Goal: Task Accomplishment & Management: Complete application form

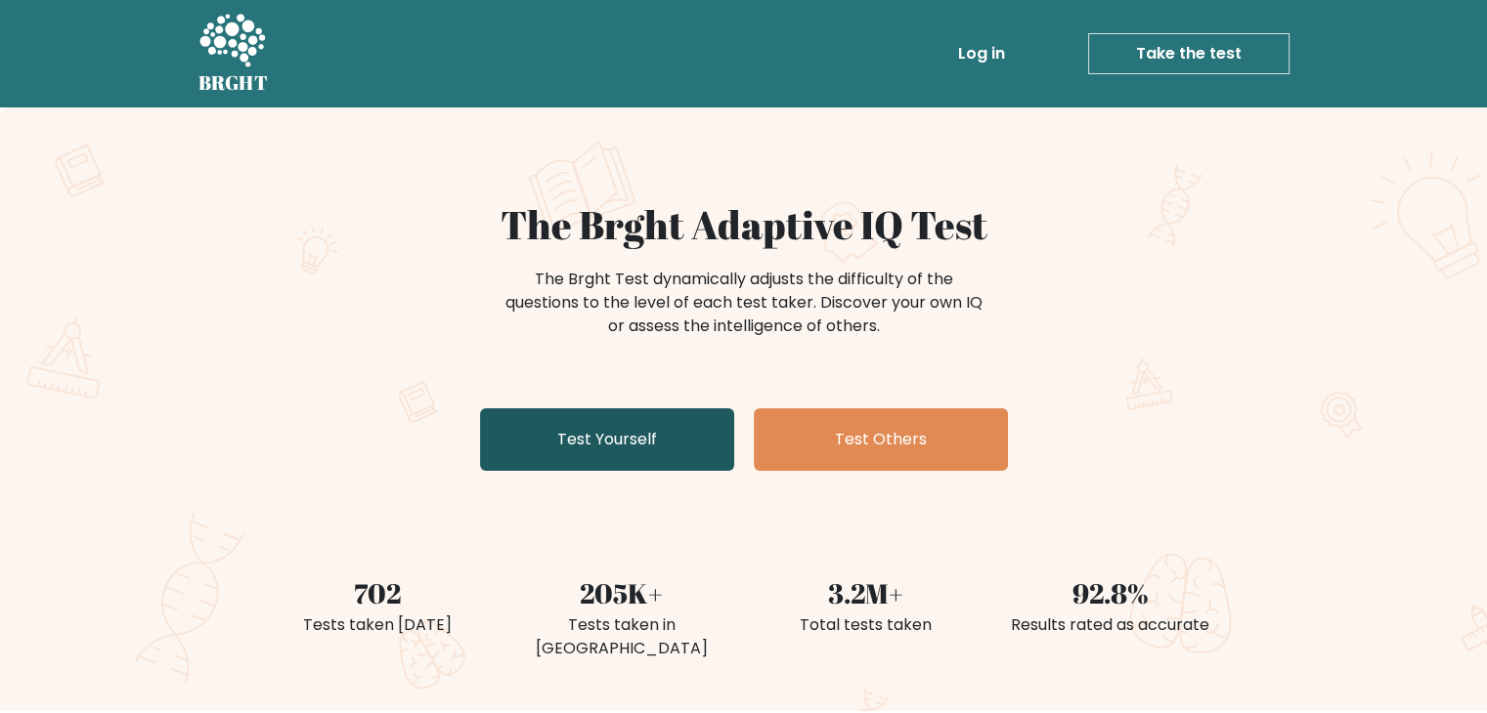
click at [608, 443] on link "Test Yourself" at bounding box center [607, 440] width 254 height 63
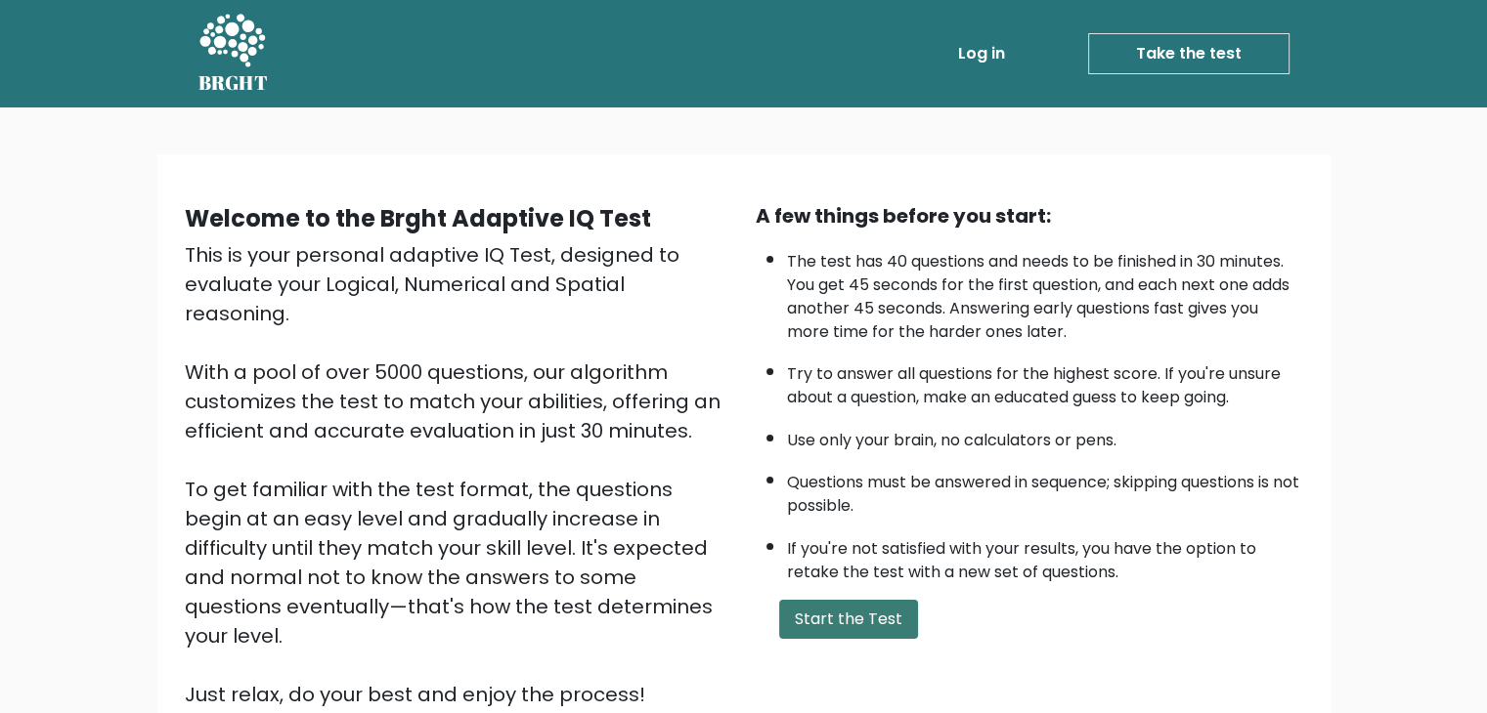
click at [879, 613] on button "Start the Test" at bounding box center [848, 619] width 139 height 39
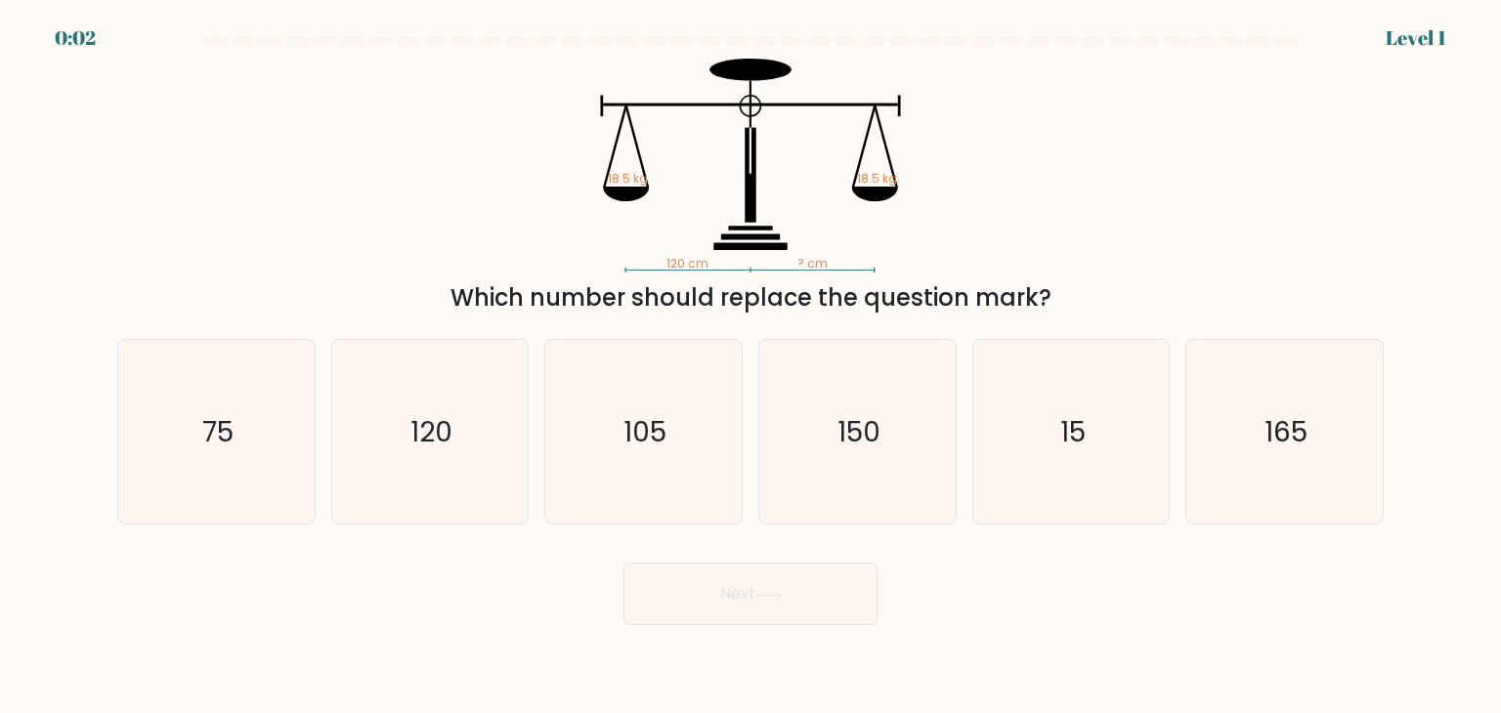
click at [1184, 509] on div "f. 165" at bounding box center [1285, 432] width 214 height 186
click at [742, 446] on div "105" at bounding box center [643, 432] width 198 height 186
click at [751, 367] on input "c. 105" at bounding box center [751, 362] width 1 height 10
radio input "true"
click at [704, 579] on button "Next" at bounding box center [751, 594] width 254 height 63
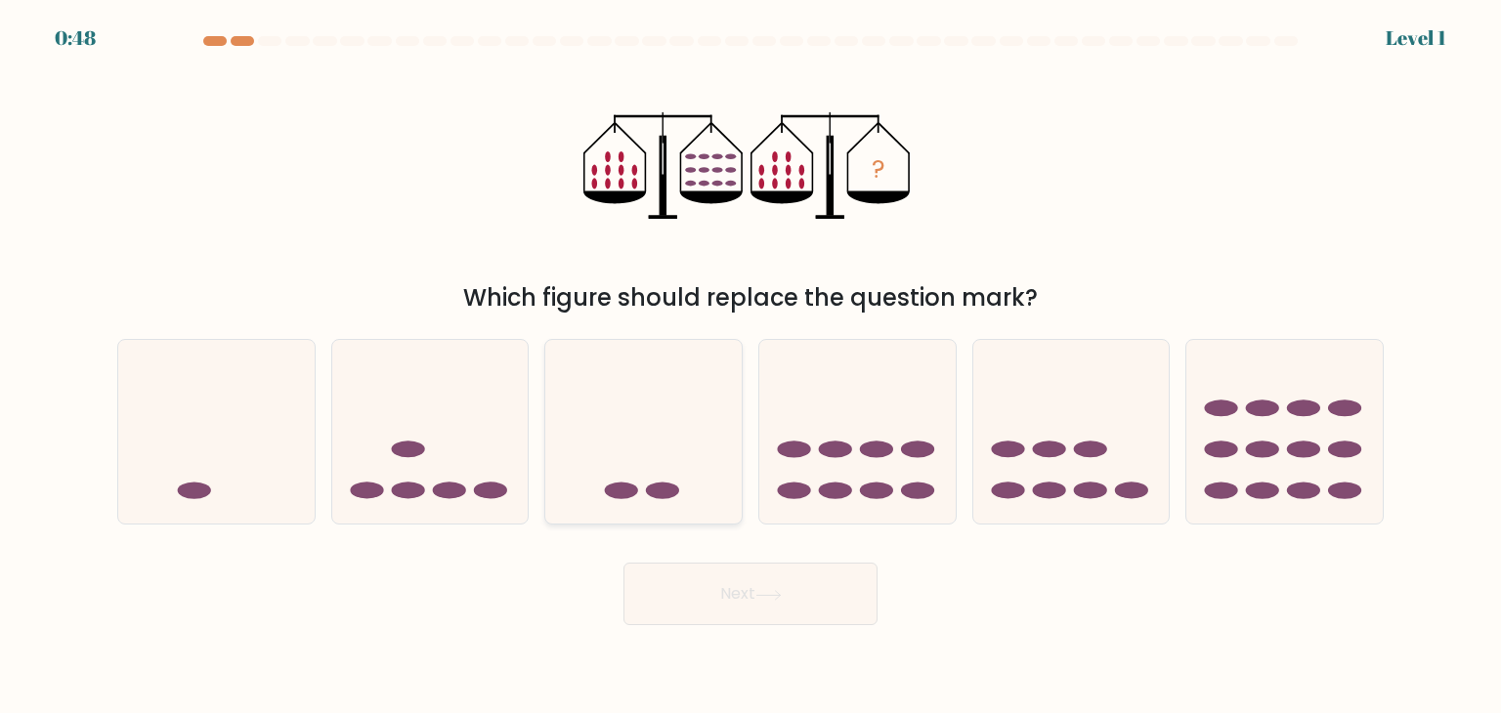
click at [583, 474] on icon at bounding box center [643, 432] width 196 height 162
click at [751, 367] on input "c." at bounding box center [751, 362] width 1 height 10
radio input "true"
click at [755, 587] on button "Next" at bounding box center [751, 594] width 254 height 63
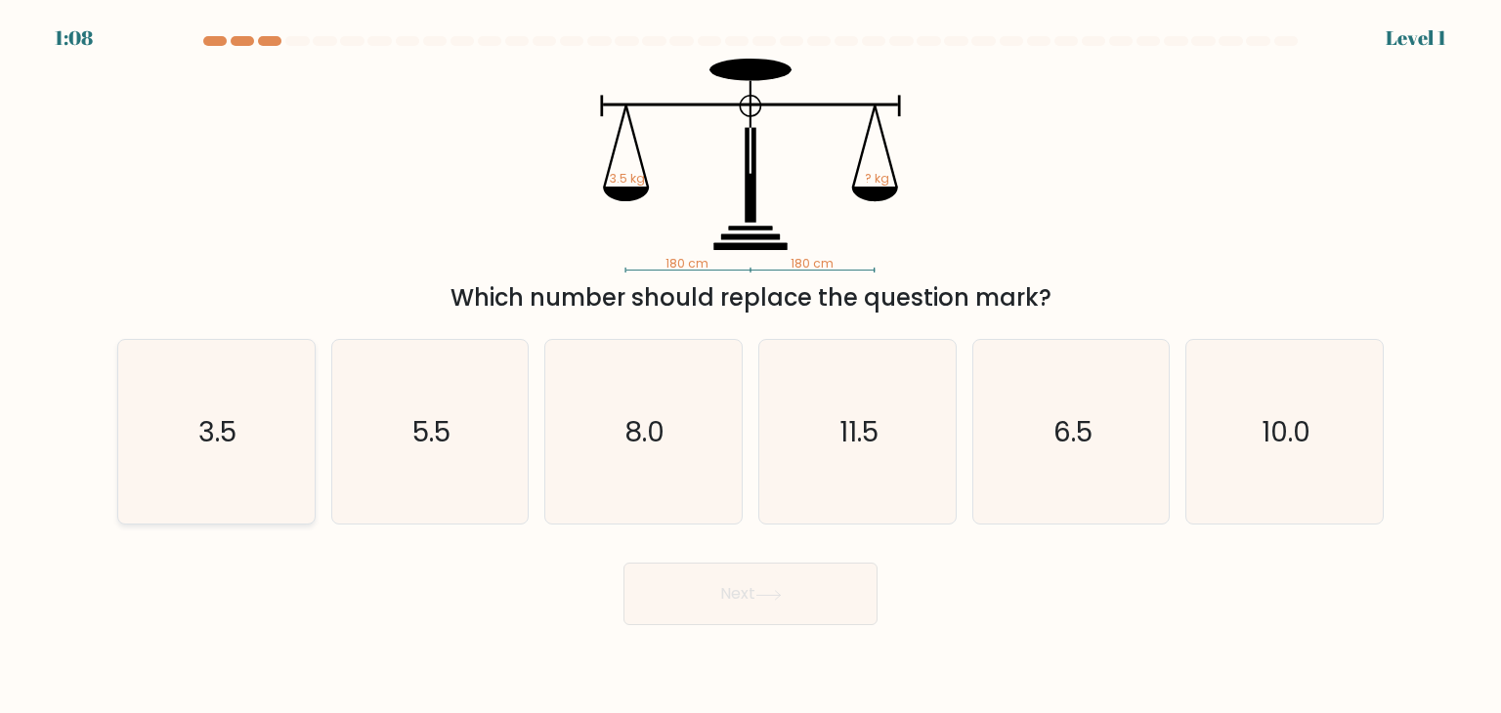
click at [270, 442] on icon "3.5" at bounding box center [216, 432] width 184 height 184
click at [751, 367] on input "a. 3.5" at bounding box center [751, 362] width 1 height 10
radio input "true"
click at [723, 599] on button "Next" at bounding box center [751, 594] width 254 height 63
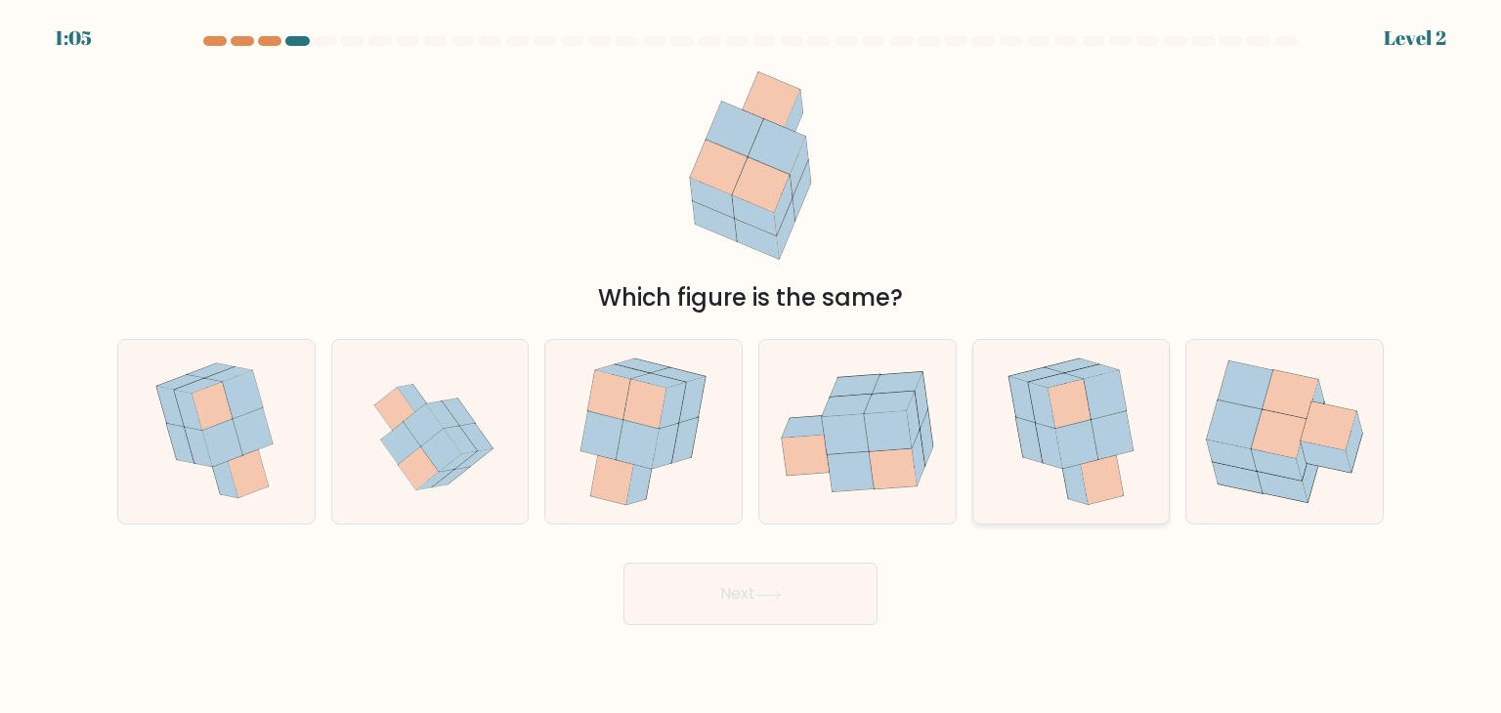
click at [1046, 433] on icon at bounding box center [1048, 446] width 26 height 46
click at [752, 367] on input "e." at bounding box center [751, 362] width 1 height 10
radio input "true"
click at [794, 595] on button "Next" at bounding box center [751, 594] width 254 height 63
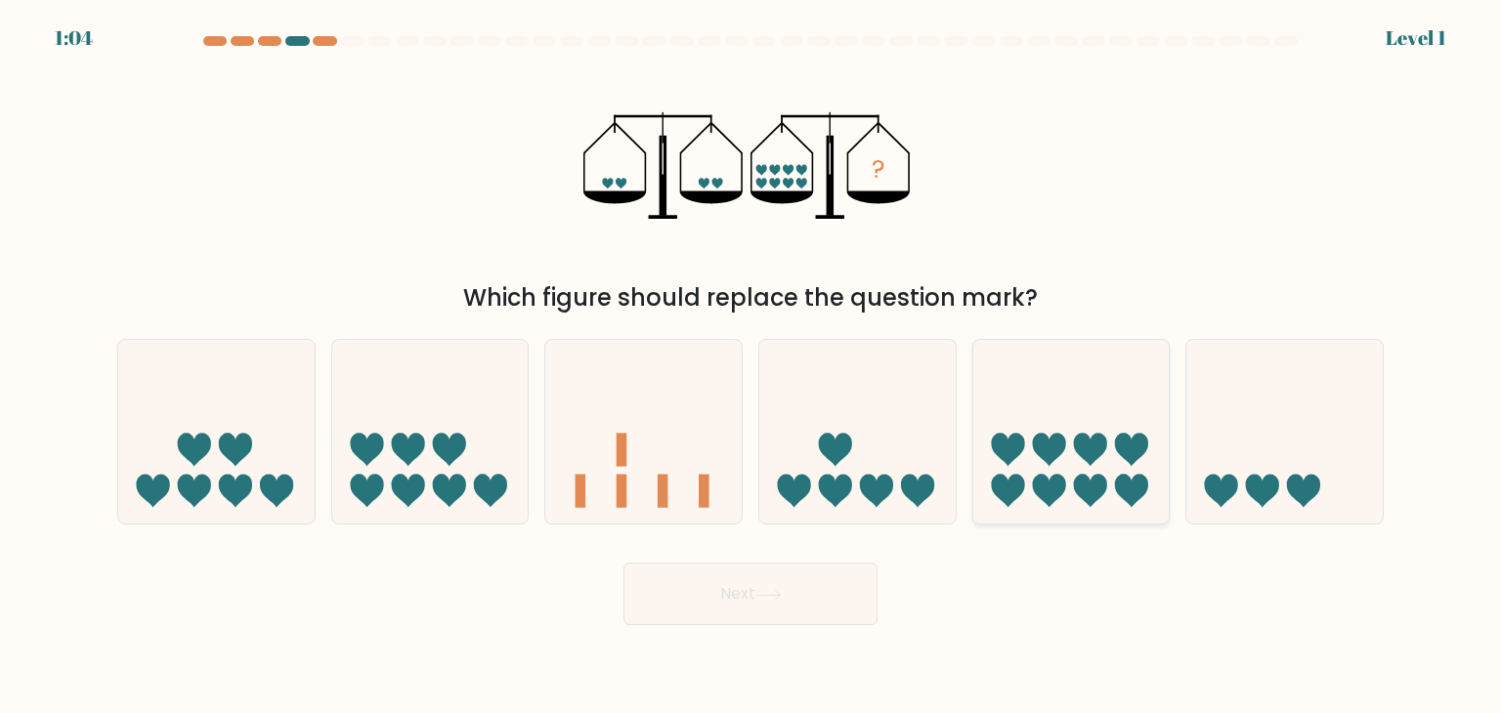
click at [1062, 470] on icon at bounding box center [1071, 432] width 196 height 162
click at [752, 367] on input "e." at bounding box center [751, 362] width 1 height 10
radio input "true"
click at [725, 596] on button "Next" at bounding box center [751, 594] width 254 height 63
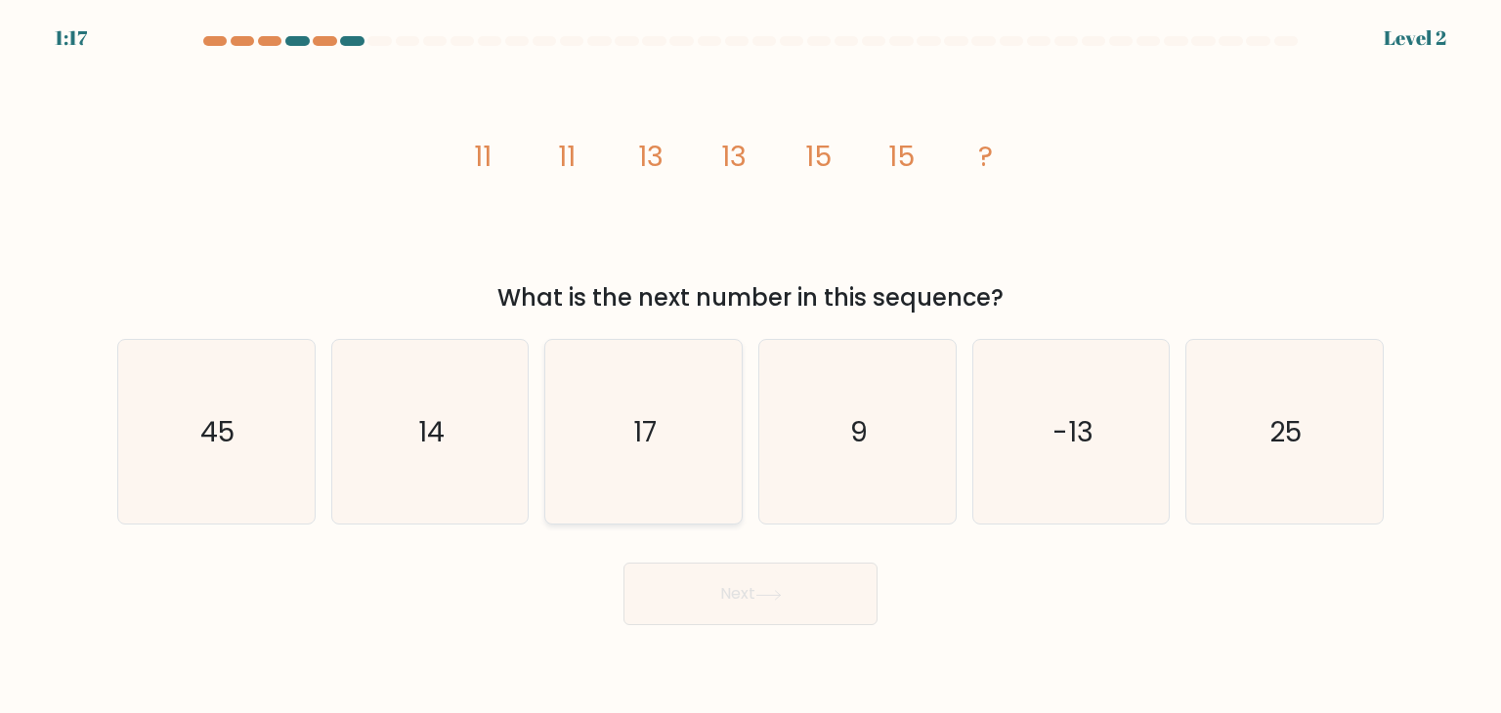
click at [653, 479] on icon "17" at bounding box center [643, 432] width 184 height 184
click at [751, 367] on input "c. 17" at bounding box center [751, 362] width 1 height 10
radio input "true"
click at [738, 599] on button "Next" at bounding box center [751, 594] width 254 height 63
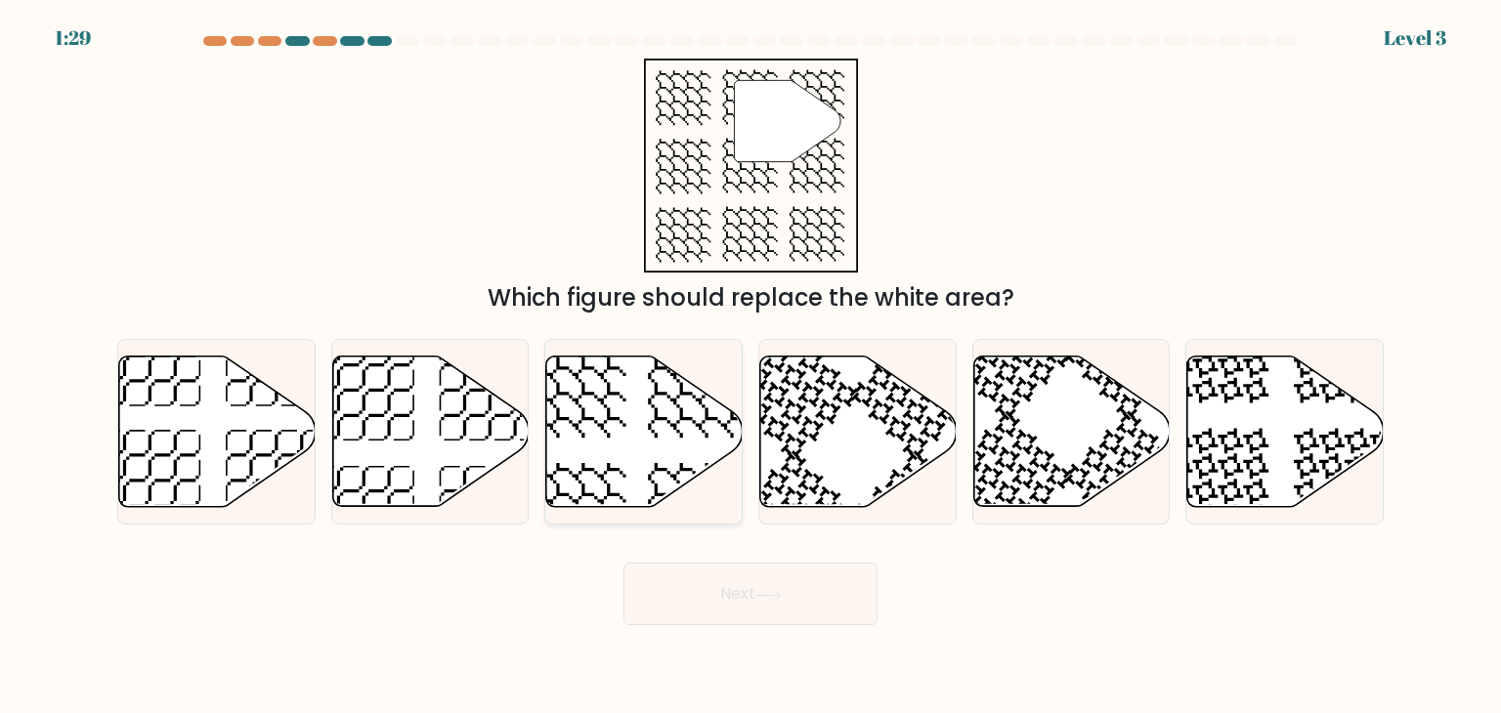
click at [624, 460] on icon at bounding box center [644, 432] width 196 height 151
click at [751, 367] on input "c." at bounding box center [751, 362] width 1 height 10
radio input "true"
click at [751, 591] on button "Next" at bounding box center [751, 594] width 254 height 63
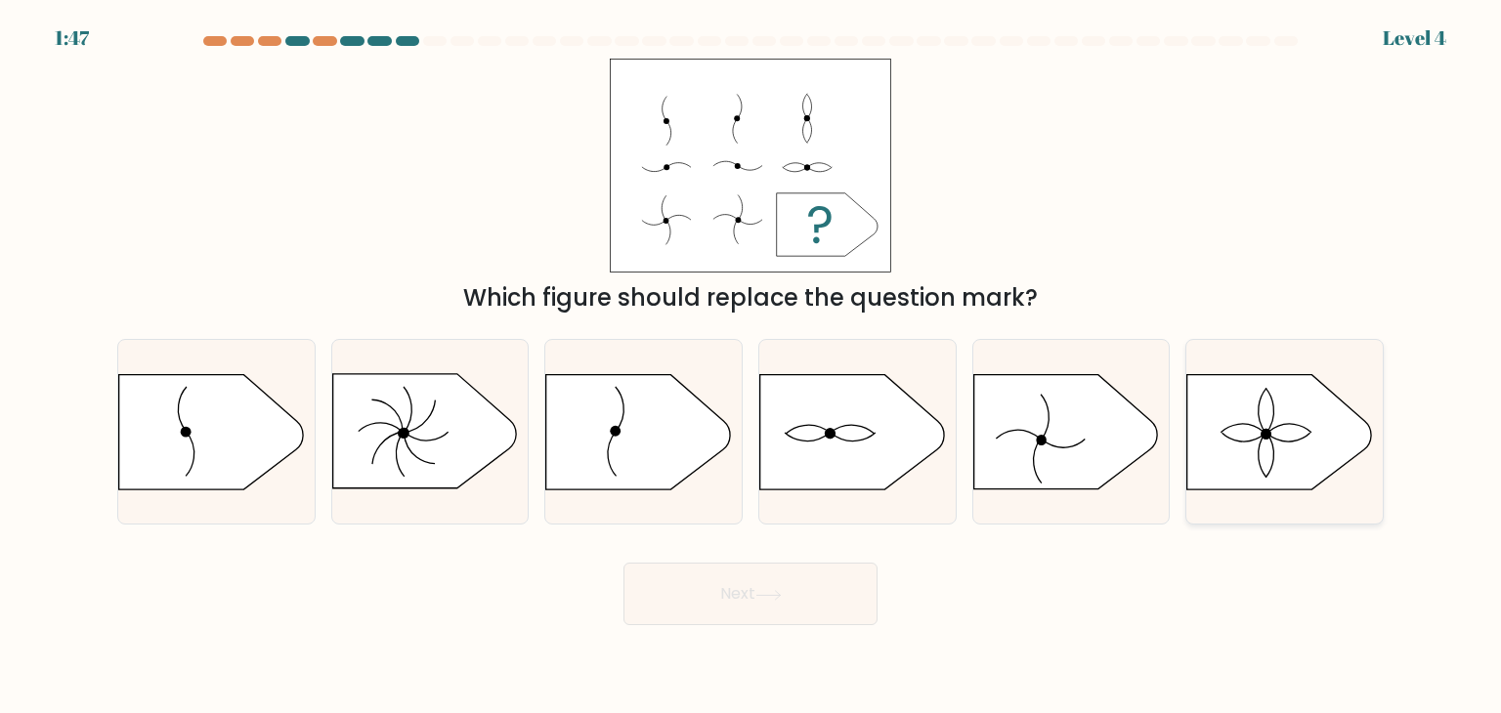
click at [1334, 439] on icon at bounding box center [1280, 432] width 184 height 114
click at [752, 367] on input "f." at bounding box center [751, 362] width 1 height 10
radio input "true"
click at [747, 581] on button "Next" at bounding box center [751, 594] width 254 height 63
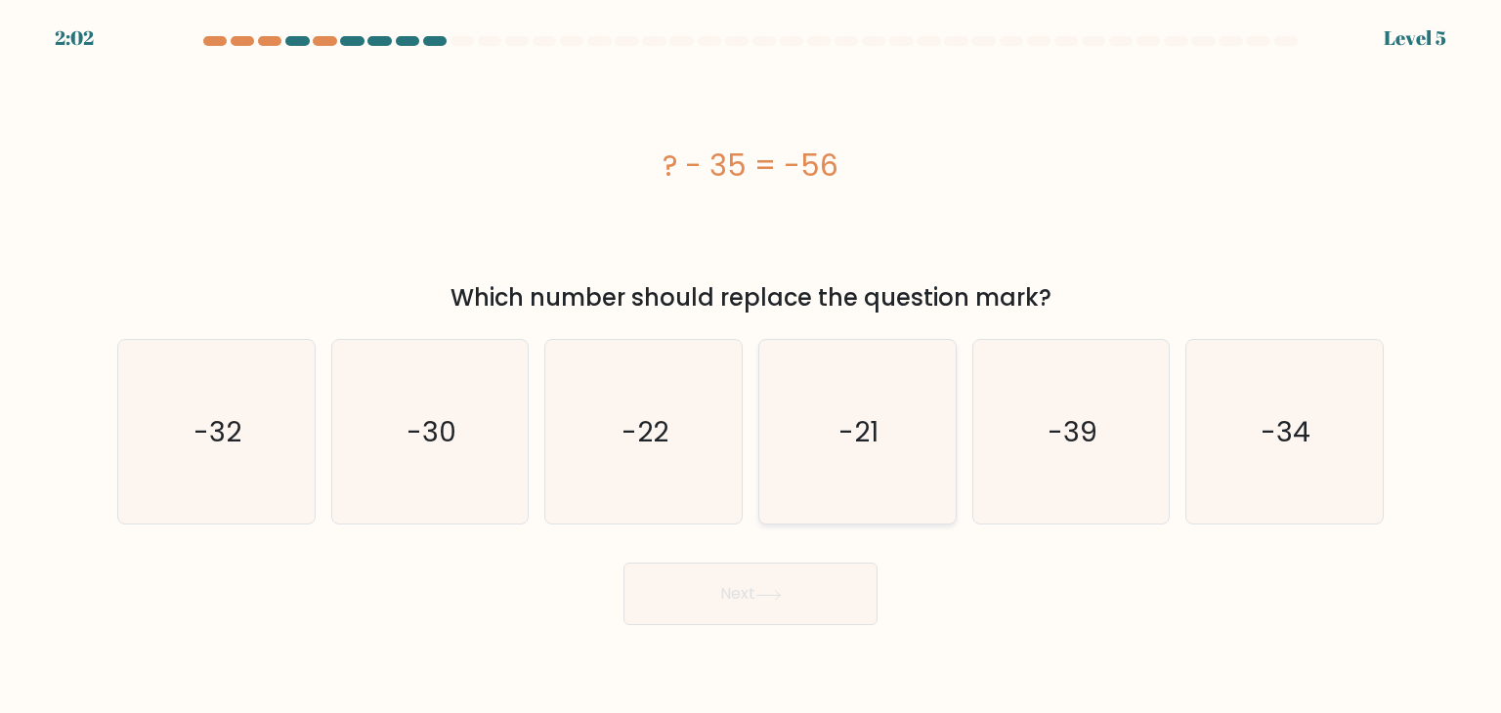
click at [801, 451] on icon "-21" at bounding box center [857, 432] width 184 height 184
click at [752, 367] on input "d. -21" at bounding box center [751, 362] width 1 height 10
radio input "true"
click at [780, 592] on icon at bounding box center [769, 595] width 26 height 11
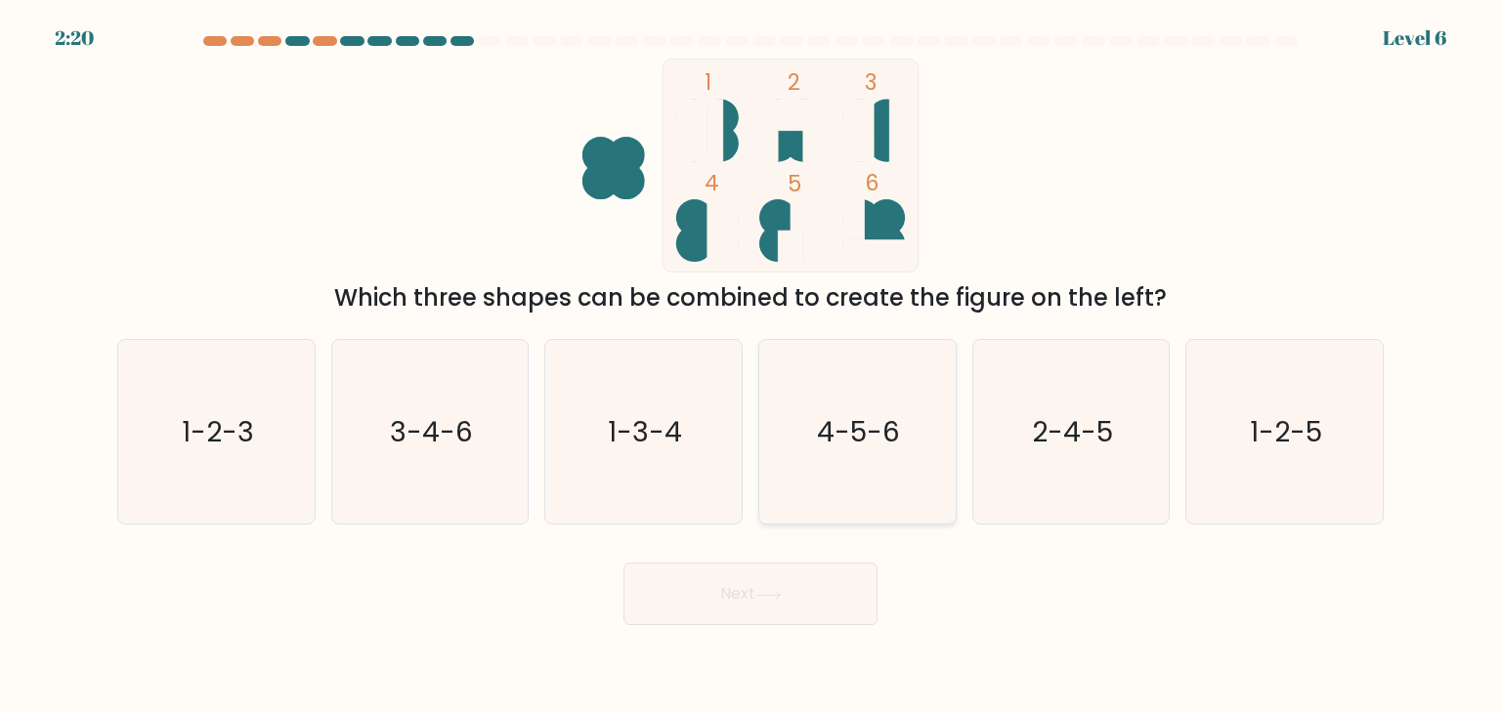
click at [855, 432] on text "4-5-6" at bounding box center [859, 431] width 83 height 39
click at [752, 367] on input "d. 4-5-6" at bounding box center [751, 362] width 1 height 10
radio input "true"
click at [751, 598] on button "Next" at bounding box center [751, 594] width 254 height 63
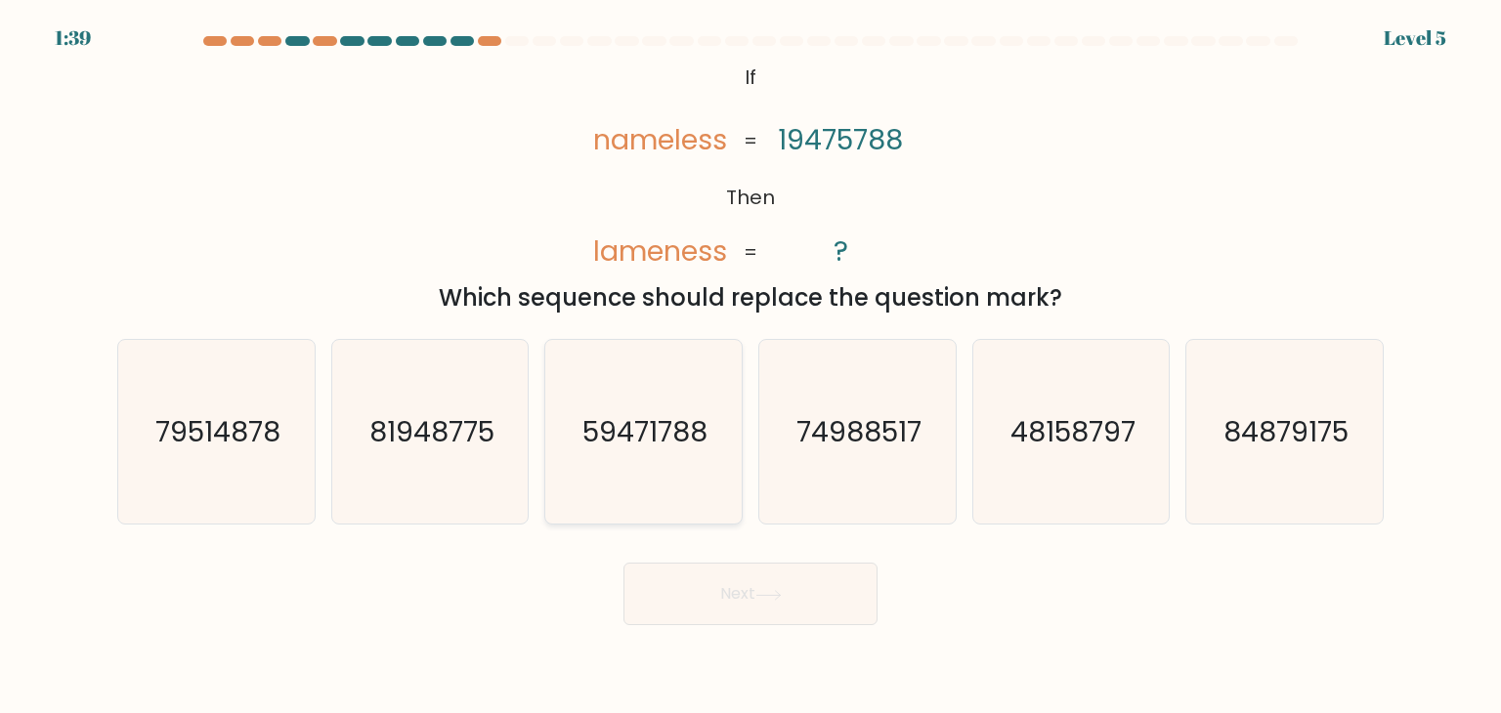
click at [601, 454] on icon "59471788" at bounding box center [643, 432] width 184 height 184
click at [751, 367] on input "c. 59471788" at bounding box center [751, 362] width 1 height 10
radio input "true"
click at [714, 591] on button "Next" at bounding box center [751, 594] width 254 height 63
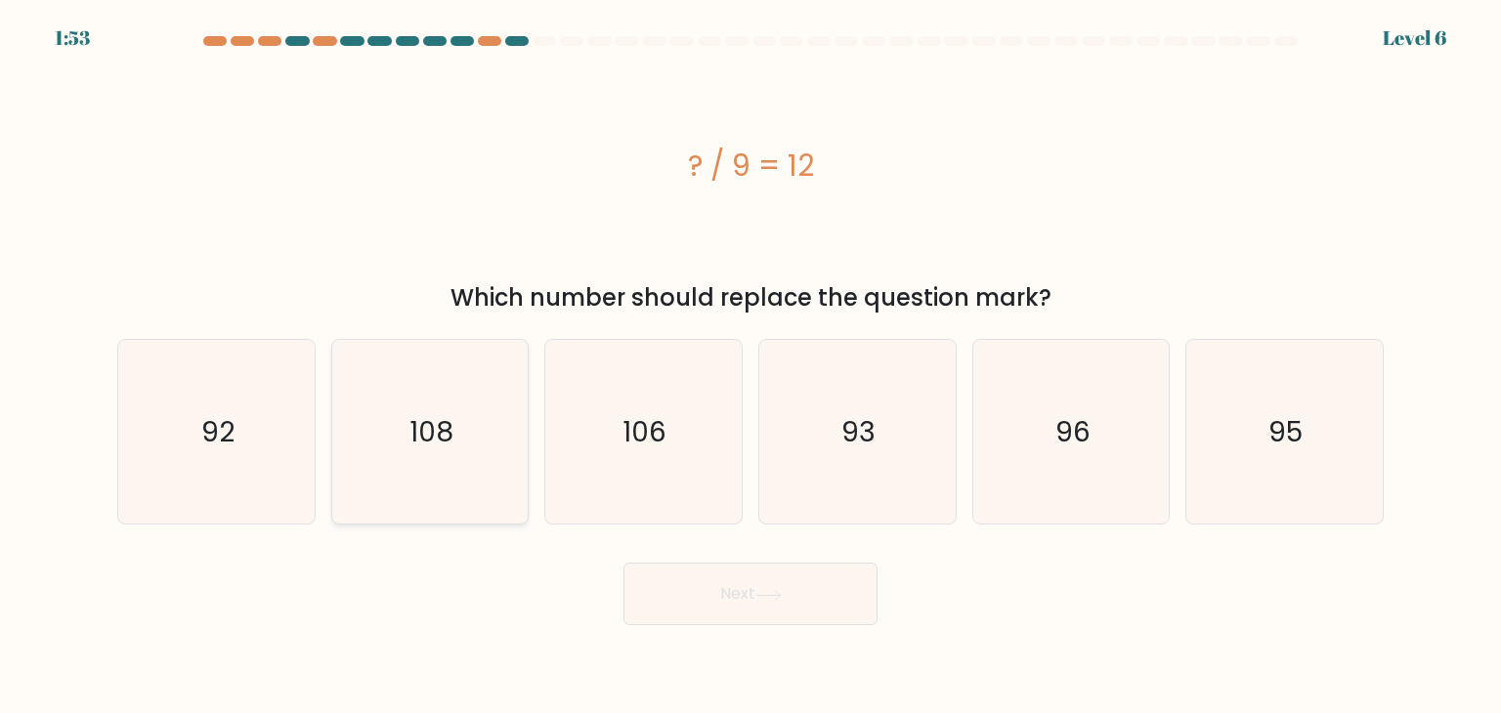
click at [472, 455] on icon "108" at bounding box center [430, 432] width 184 height 184
click at [751, 367] on input "b. 108" at bounding box center [751, 362] width 1 height 10
radio input "true"
click at [746, 586] on button "Next" at bounding box center [751, 594] width 254 height 63
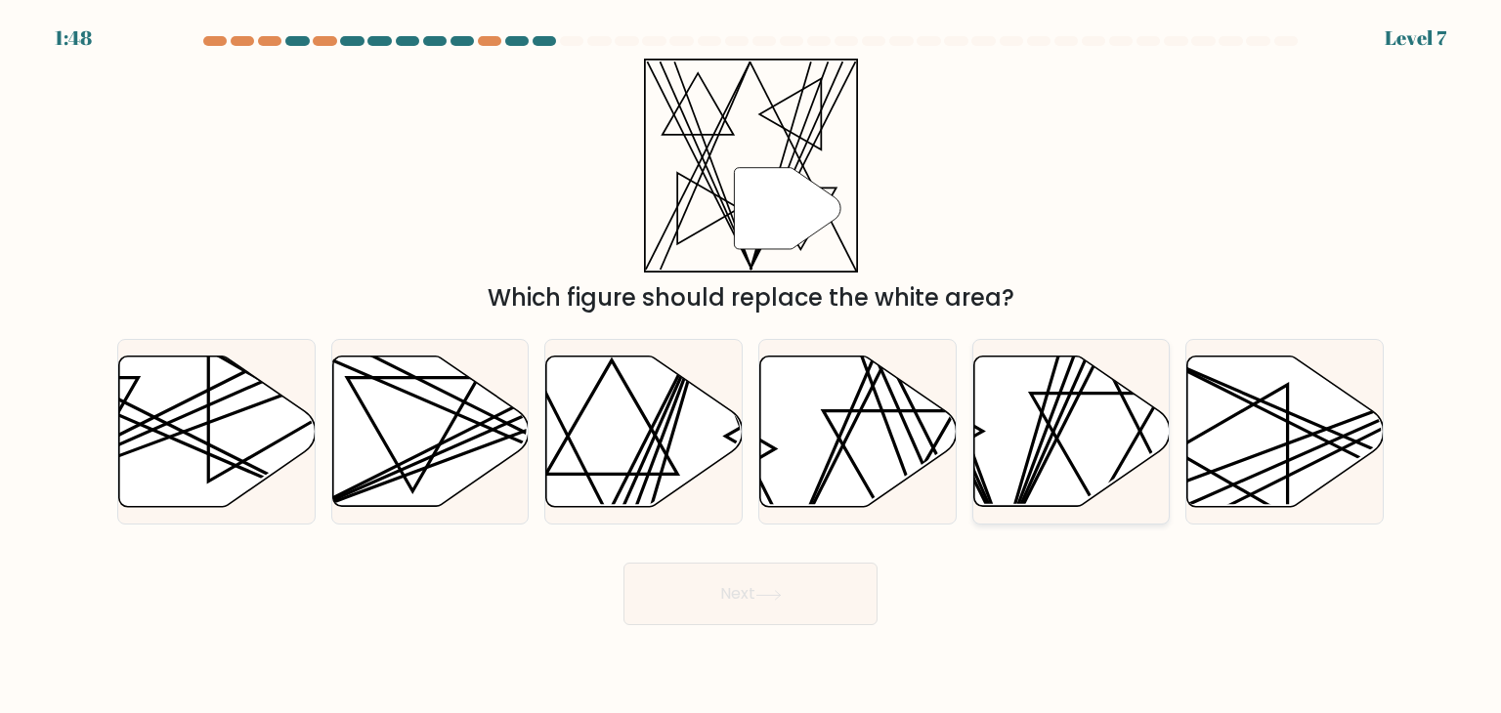
click at [1028, 422] on icon at bounding box center [1071, 432] width 196 height 151
click at [752, 367] on input "e." at bounding box center [751, 362] width 1 height 10
radio input "true"
click at [798, 579] on button "Next" at bounding box center [751, 594] width 254 height 63
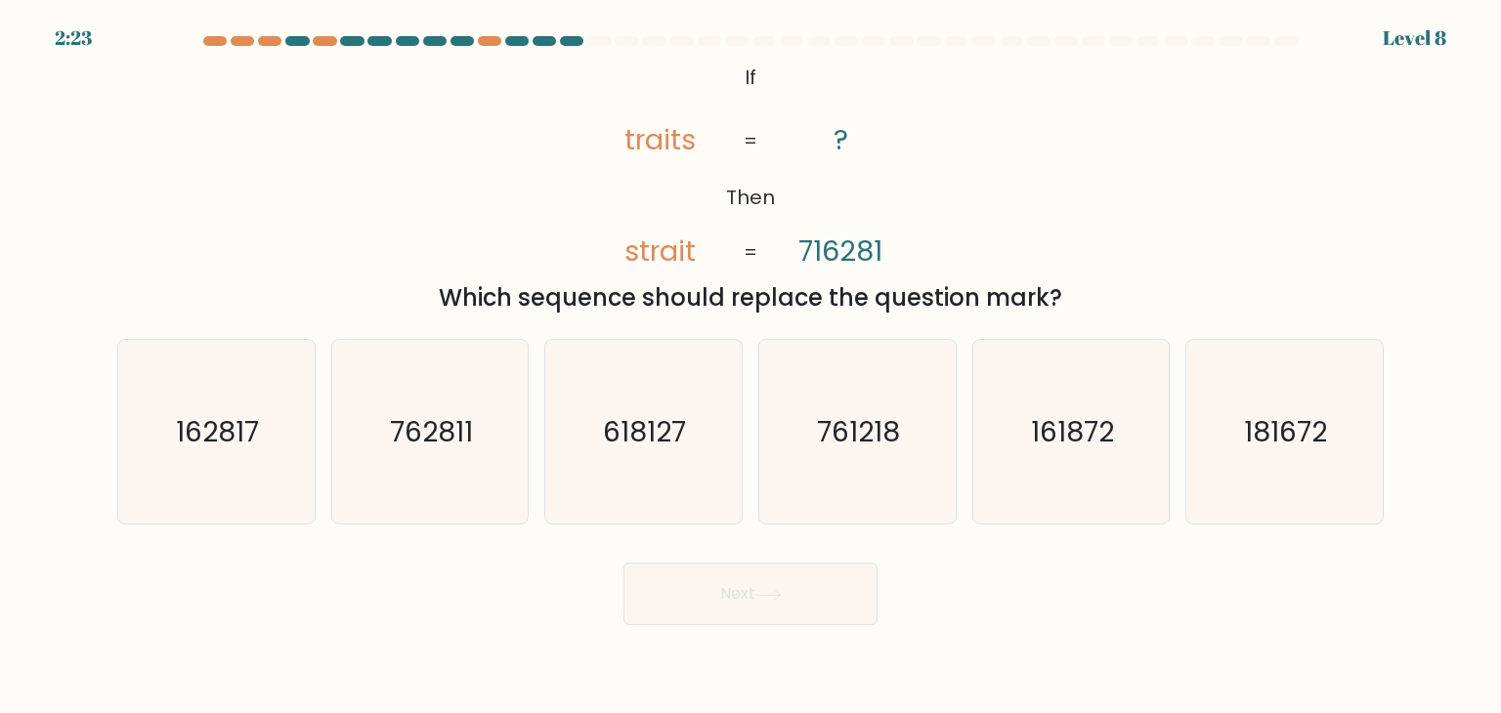
click at [88, 15] on div "2:23 Level 8" at bounding box center [750, 11] width 1501 height 23
click at [240, 460] on icon "162817" at bounding box center [216, 432] width 184 height 184
click at [751, 367] on input "a. 162817" at bounding box center [751, 362] width 1 height 10
radio input "true"
click at [773, 607] on button "Next" at bounding box center [751, 594] width 254 height 63
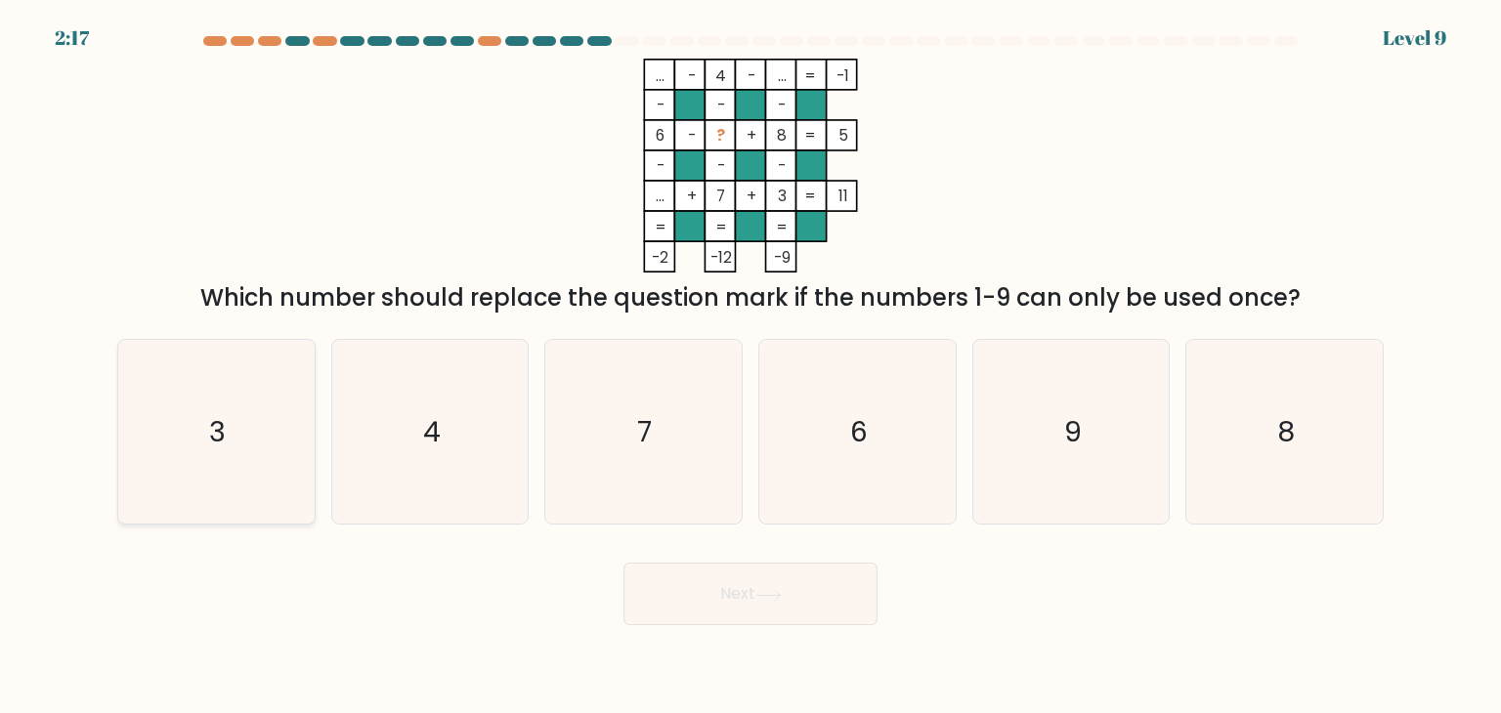
click at [245, 441] on icon "3" at bounding box center [216, 432] width 184 height 184
click at [751, 367] on input "a. 3" at bounding box center [751, 362] width 1 height 10
radio input "true"
click at [782, 600] on icon at bounding box center [769, 595] width 26 height 11
click at [205, 388] on icon "3" at bounding box center [216, 432] width 182 height 182
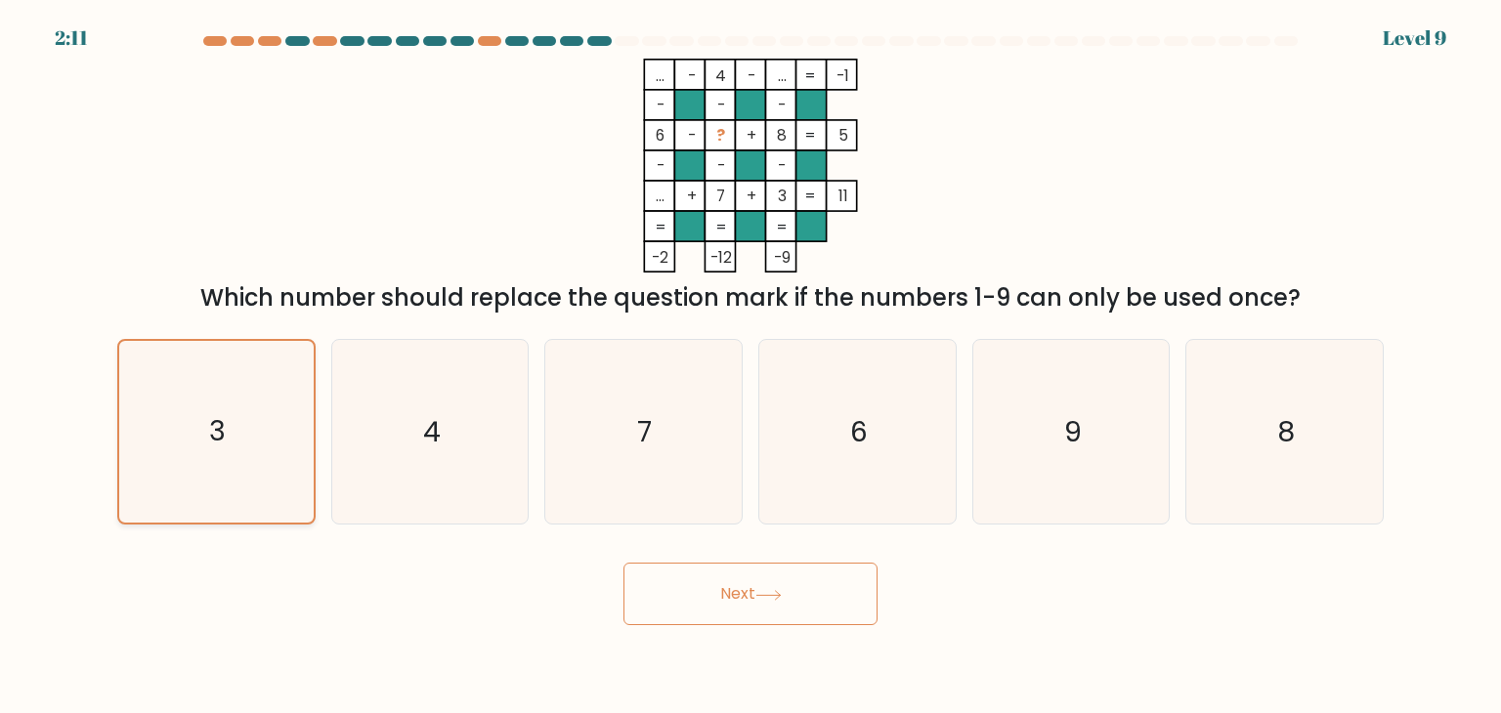
click at [751, 367] on input "a. 3" at bounding box center [751, 362] width 1 height 10
click at [767, 591] on icon at bounding box center [769, 595] width 26 height 11
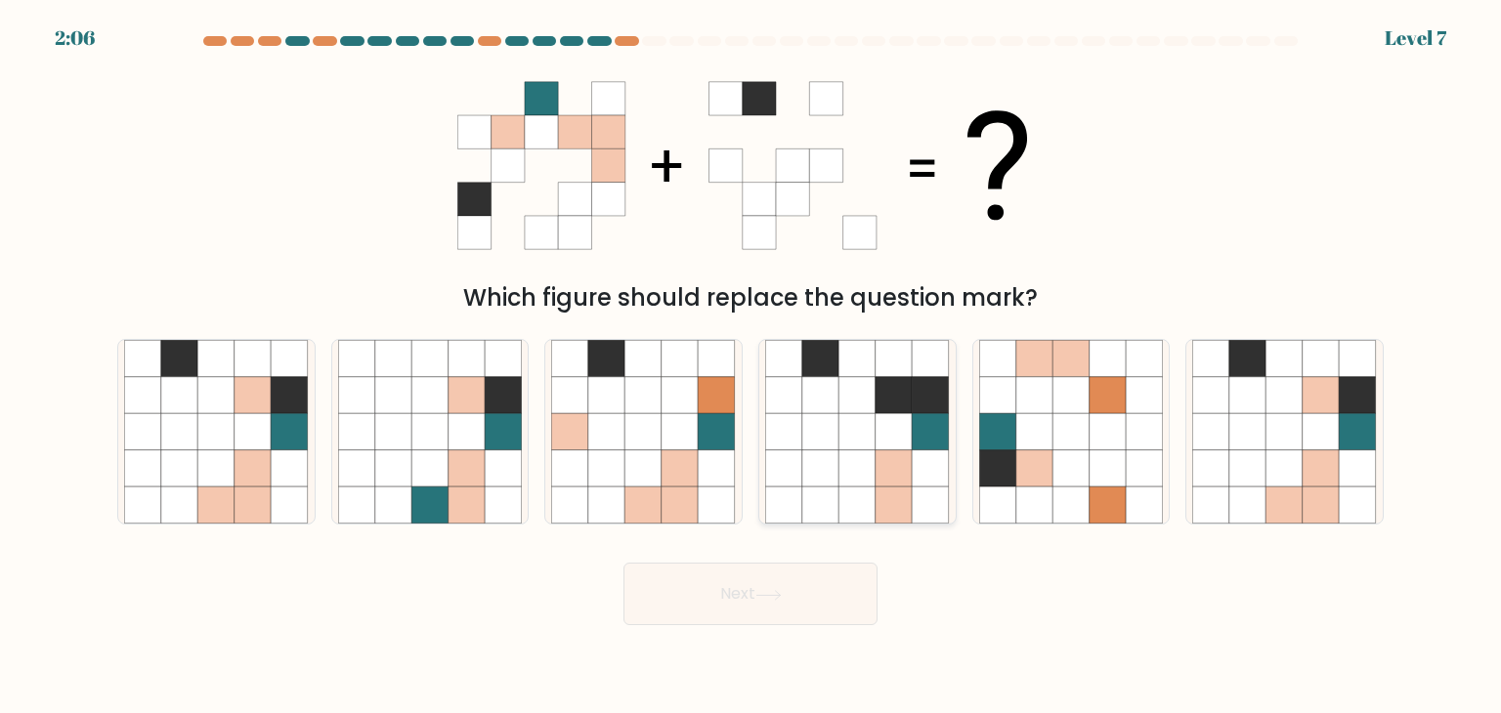
click at [809, 466] on icon at bounding box center [820, 469] width 37 height 37
click at [752, 367] on input "d." at bounding box center [751, 362] width 1 height 10
radio input "true"
click at [780, 591] on icon at bounding box center [767, 594] width 23 height 9
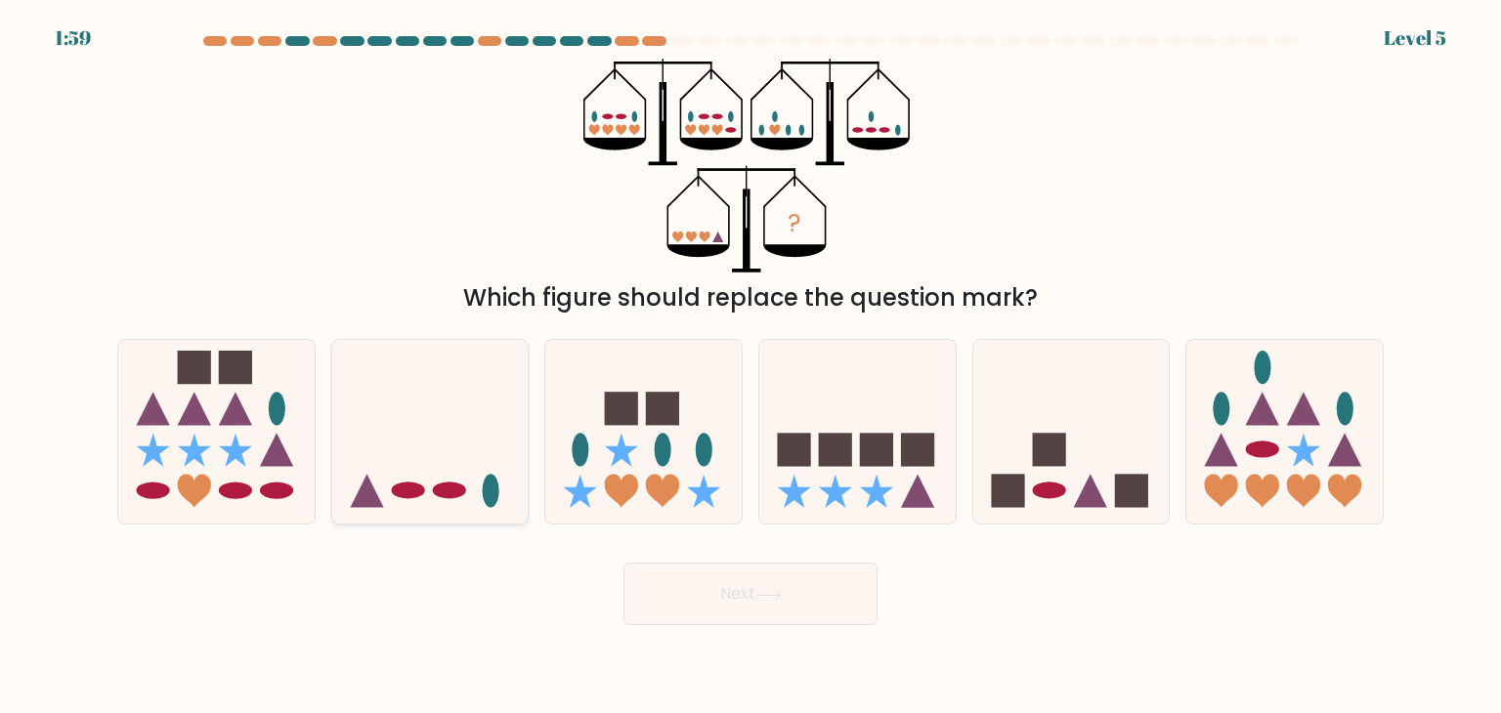
click at [484, 496] on ellipse at bounding box center [491, 491] width 17 height 33
click at [751, 367] on input "b." at bounding box center [751, 362] width 1 height 10
radio input "true"
click at [764, 582] on button "Next" at bounding box center [751, 594] width 254 height 63
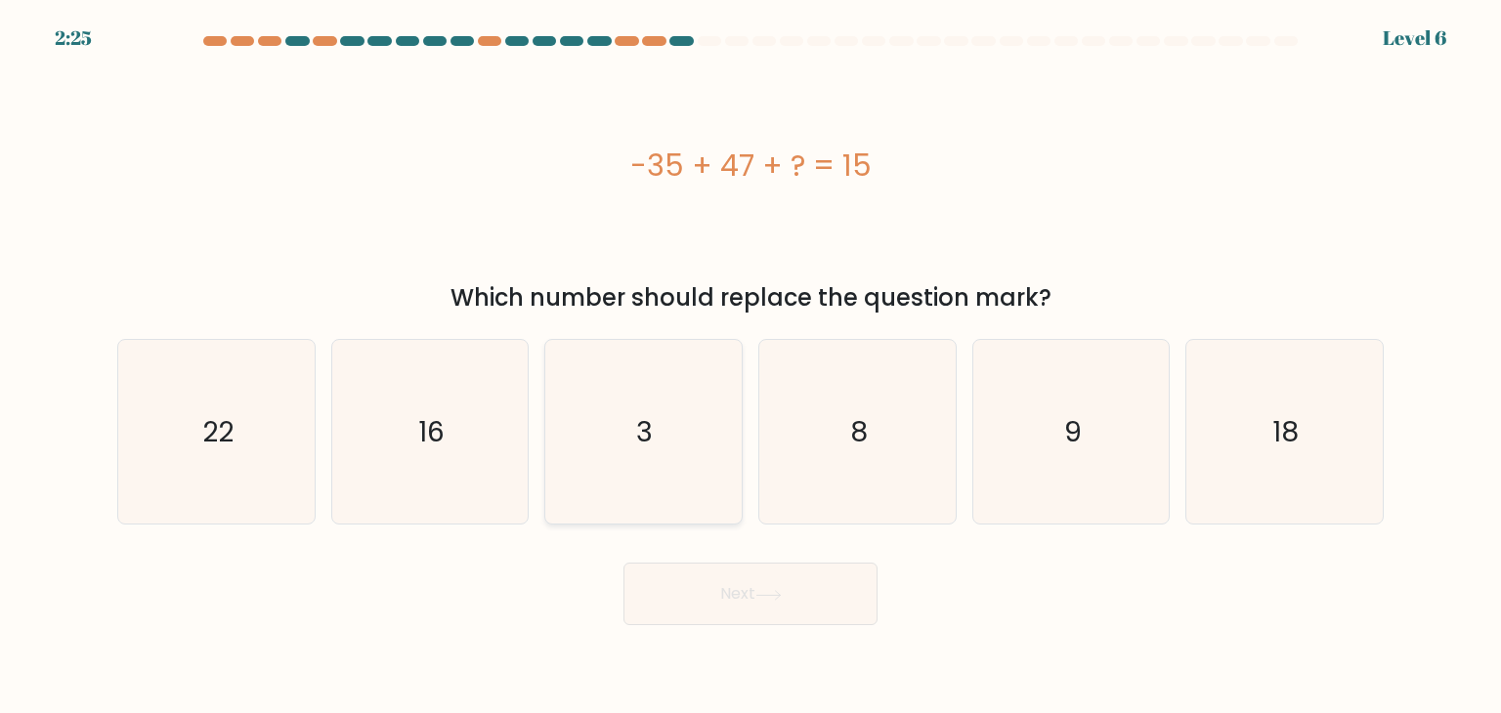
click at [668, 447] on icon "3" at bounding box center [643, 432] width 184 height 184
click at [751, 367] on input "c. 3" at bounding box center [751, 362] width 1 height 10
radio input "true"
click at [755, 585] on button "Next" at bounding box center [751, 594] width 254 height 63
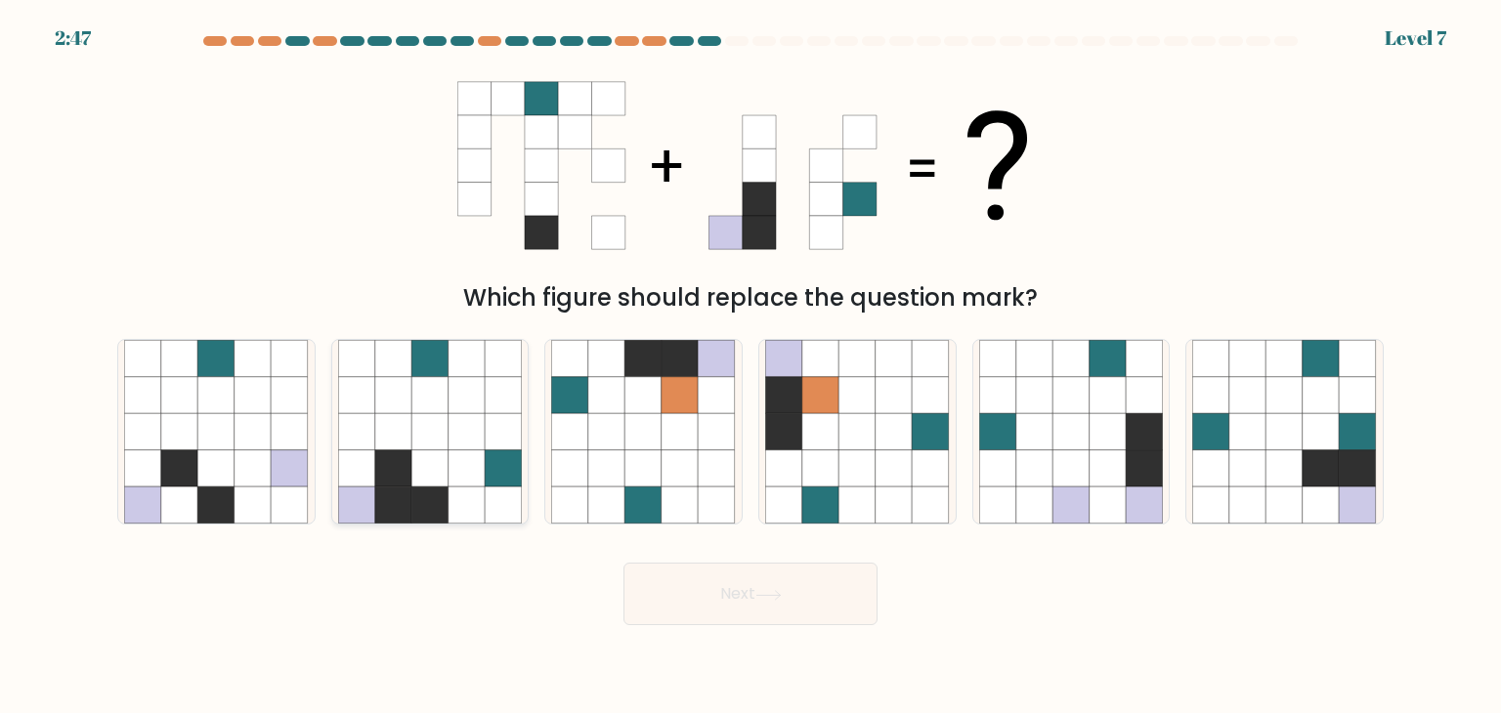
click at [434, 413] on icon at bounding box center [429, 431] width 37 height 37
click at [751, 367] on input "b." at bounding box center [751, 362] width 1 height 10
radio input "true"
click at [759, 609] on button "Next" at bounding box center [751, 594] width 254 height 63
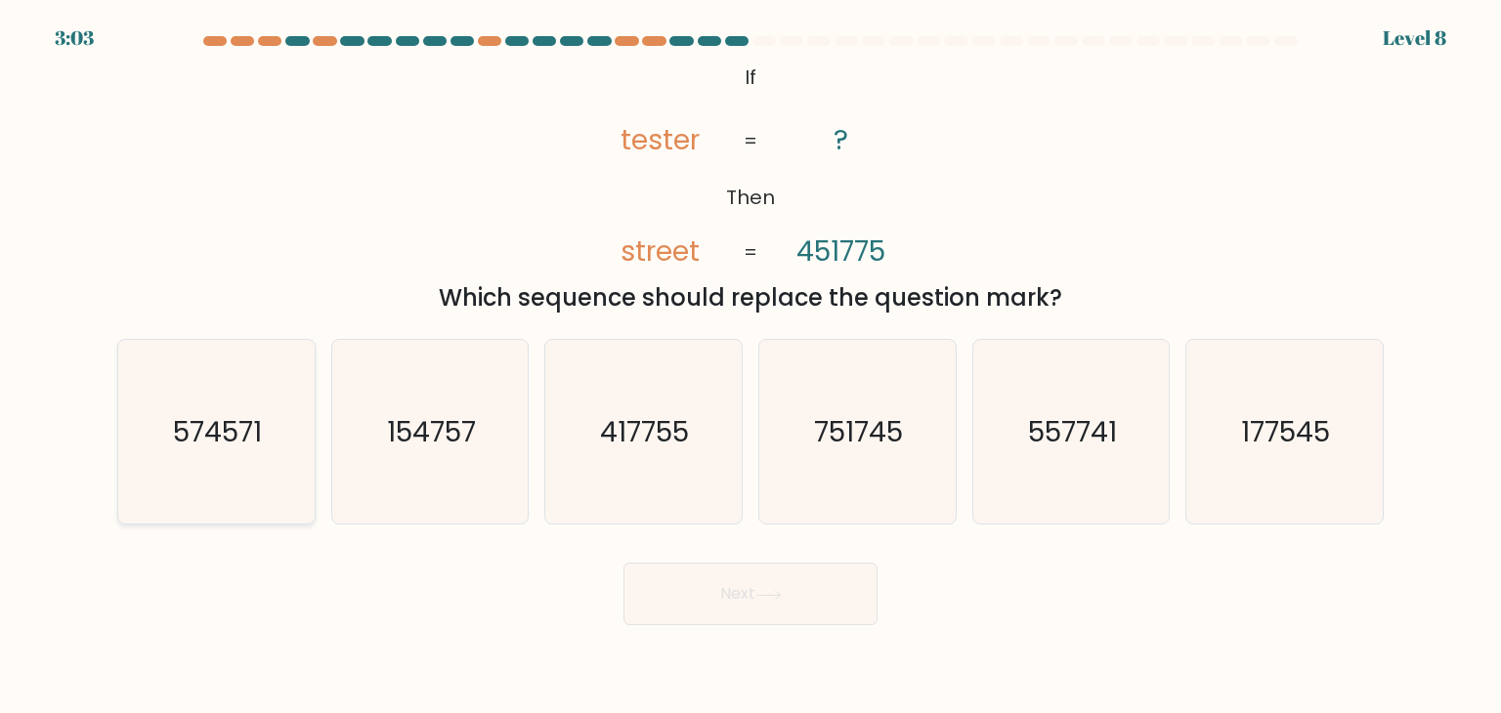
click at [258, 443] on text "574571" at bounding box center [218, 431] width 89 height 39
click at [751, 367] on input "a. 574571" at bounding box center [751, 362] width 1 height 10
radio input "true"
click at [773, 595] on icon at bounding box center [767, 594] width 23 height 9
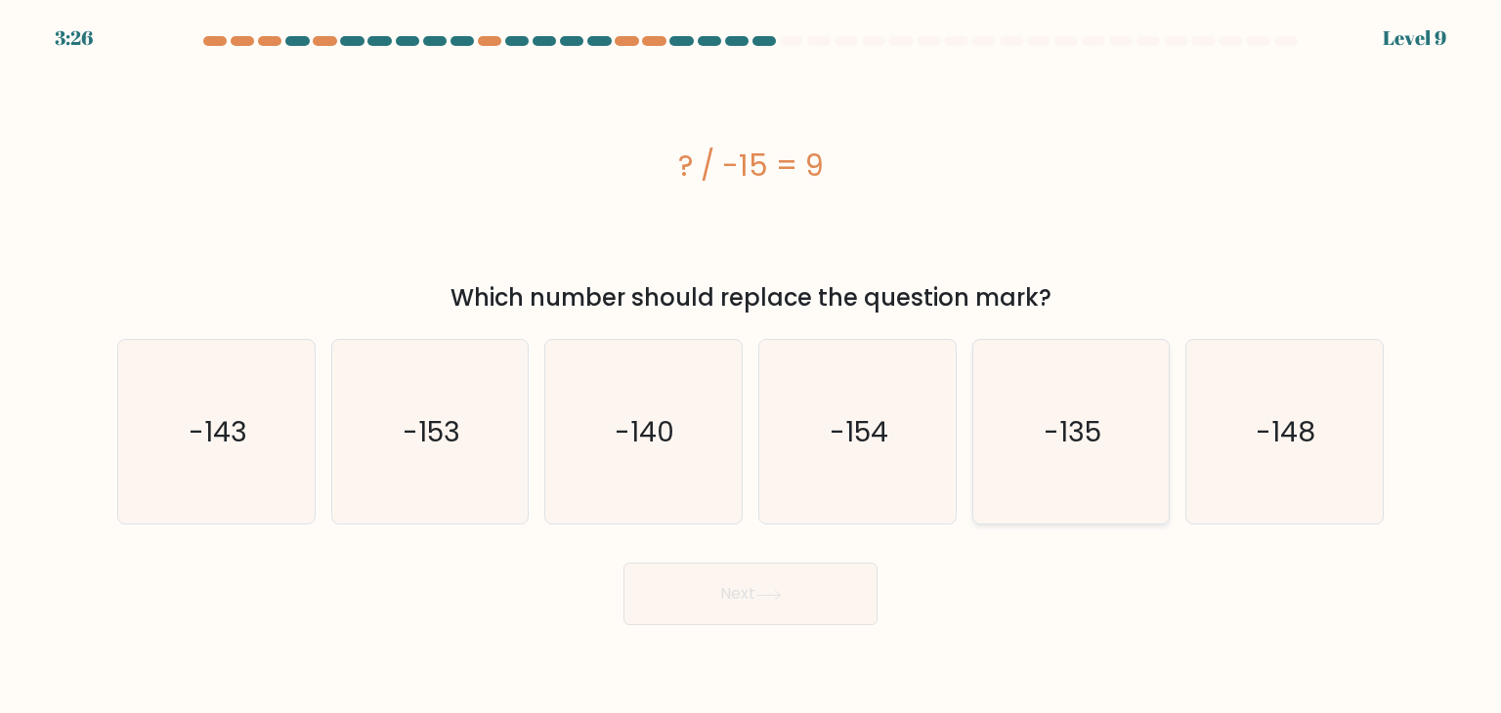
click at [1054, 459] on icon "-135" at bounding box center [1071, 432] width 184 height 184
click at [752, 367] on input "e. -135" at bounding box center [751, 362] width 1 height 10
radio input "true"
click at [816, 594] on button "Next" at bounding box center [751, 594] width 254 height 63
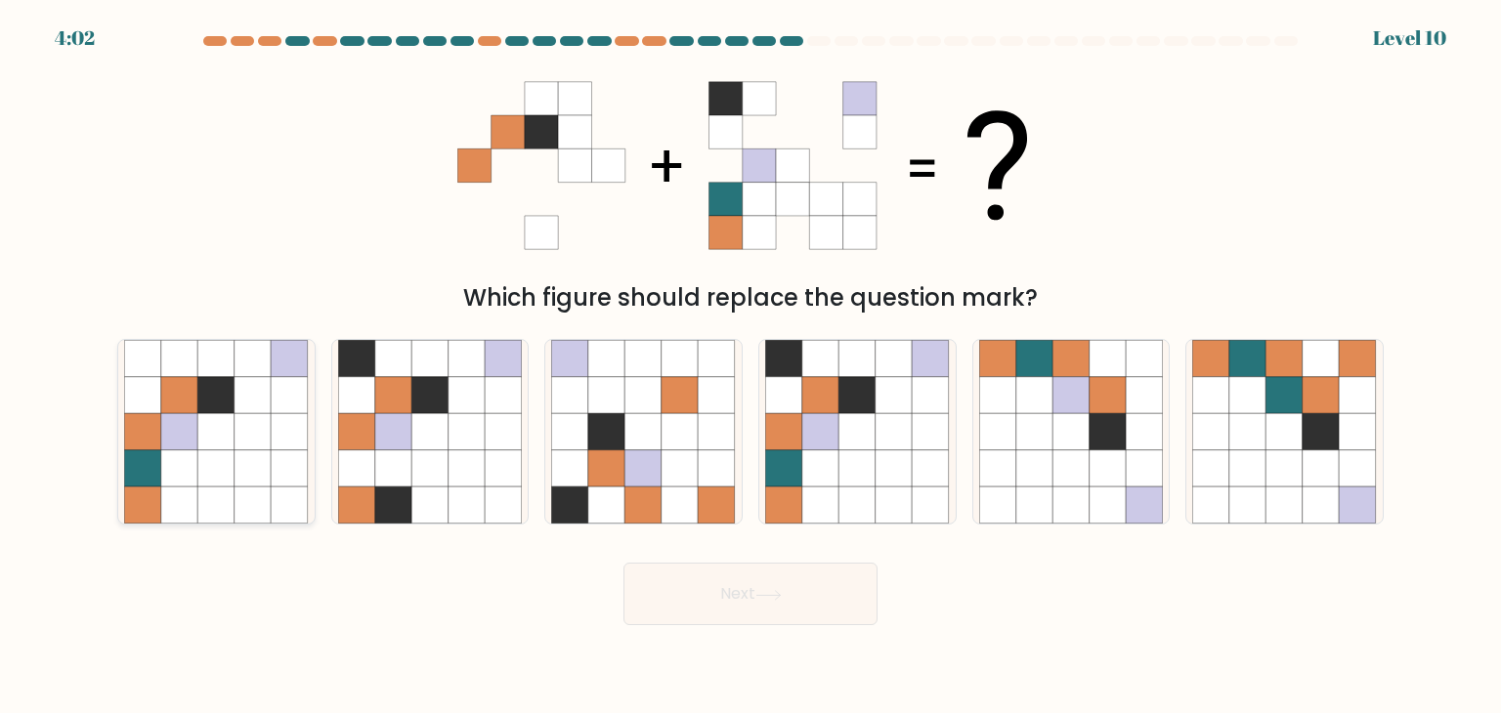
click at [219, 473] on icon at bounding box center [216, 469] width 37 height 37
click at [751, 367] on input "a." at bounding box center [751, 362] width 1 height 10
radio input "true"
click at [864, 442] on icon at bounding box center [858, 431] width 37 height 37
click at [752, 367] on input "d." at bounding box center [751, 362] width 1 height 10
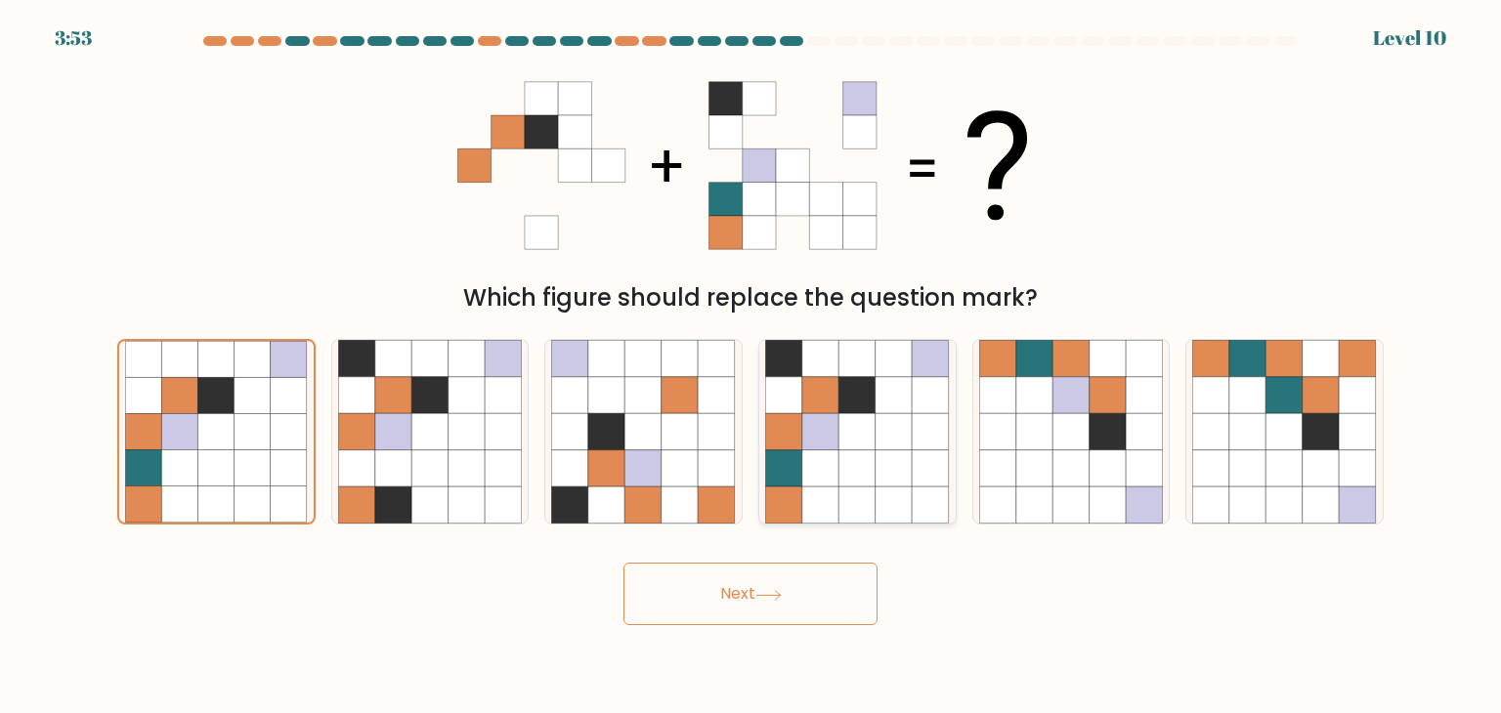
radio input "true"
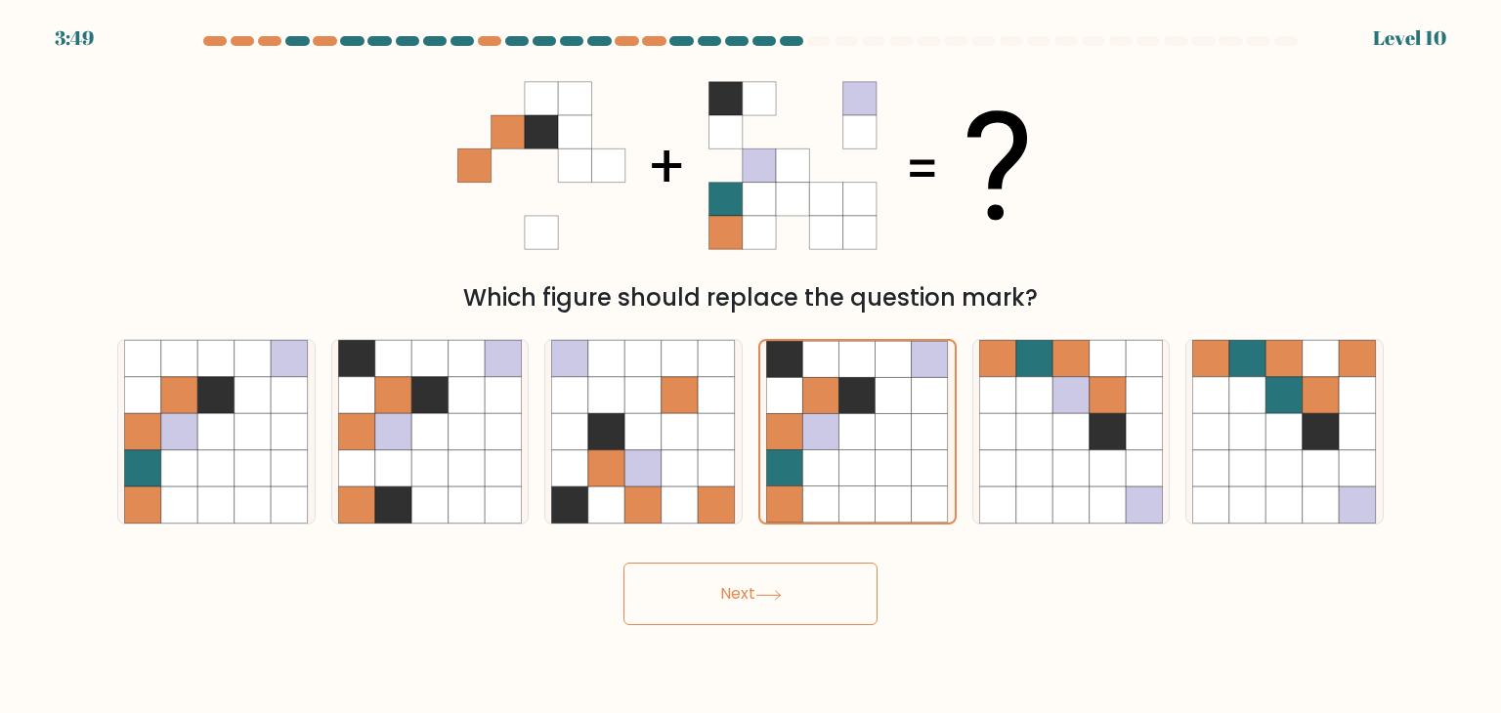
click at [806, 594] on button "Next" at bounding box center [751, 594] width 254 height 63
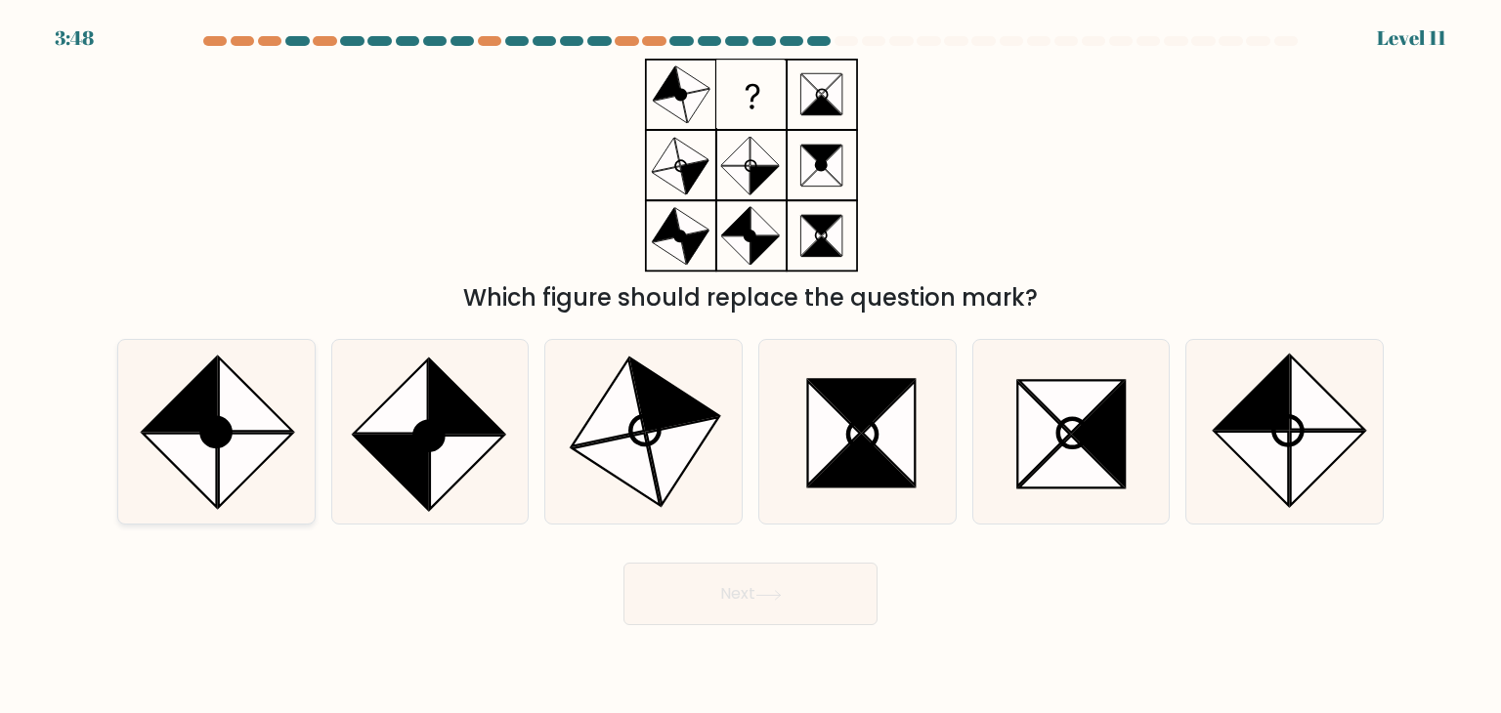
click at [211, 428] on circle at bounding box center [216, 432] width 40 height 40
click at [751, 367] on input "a." at bounding box center [751, 362] width 1 height 10
radio input "true"
click at [751, 597] on button "Next" at bounding box center [751, 594] width 254 height 63
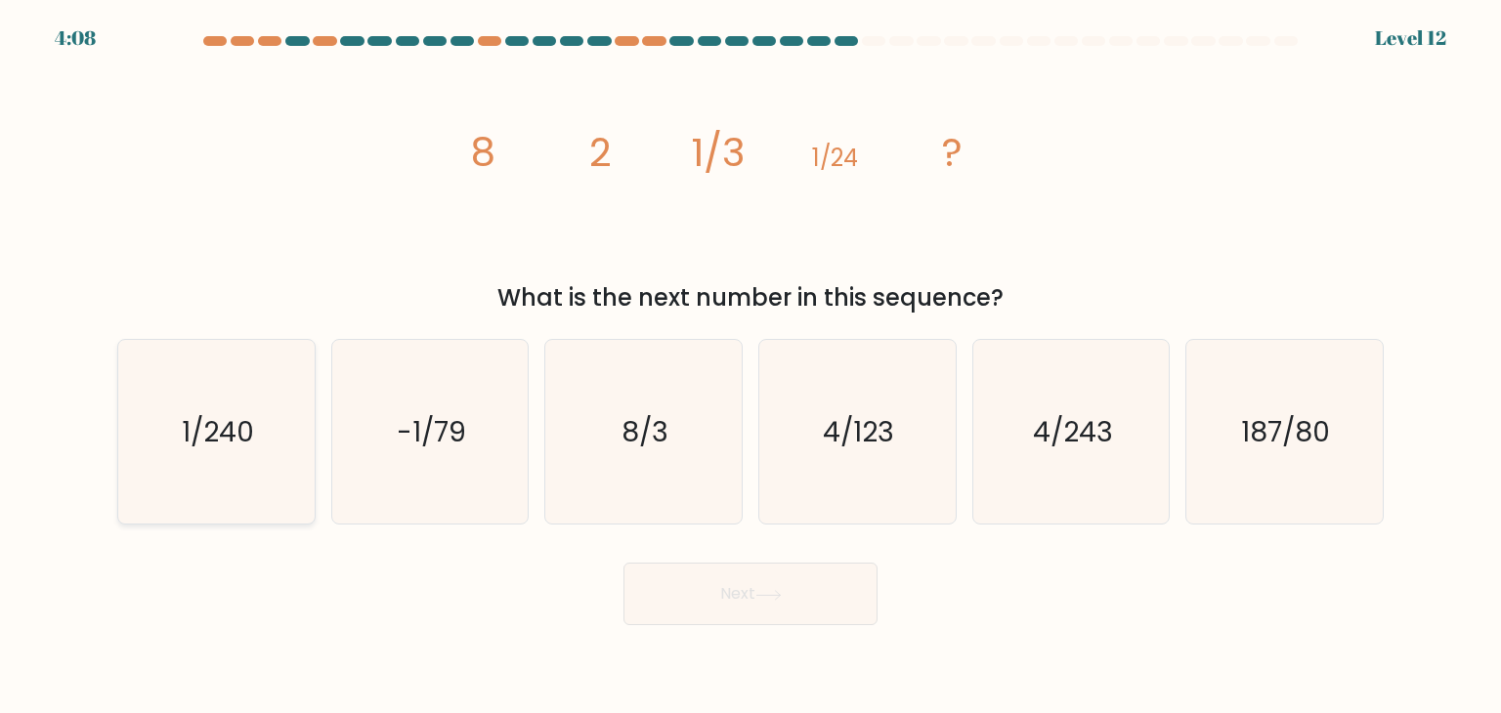
click at [238, 451] on icon "1/240" at bounding box center [216, 432] width 184 height 184
click at [751, 367] on input "a. 1/240" at bounding box center [751, 362] width 1 height 10
radio input "true"
click at [774, 588] on button "Next" at bounding box center [751, 594] width 254 height 63
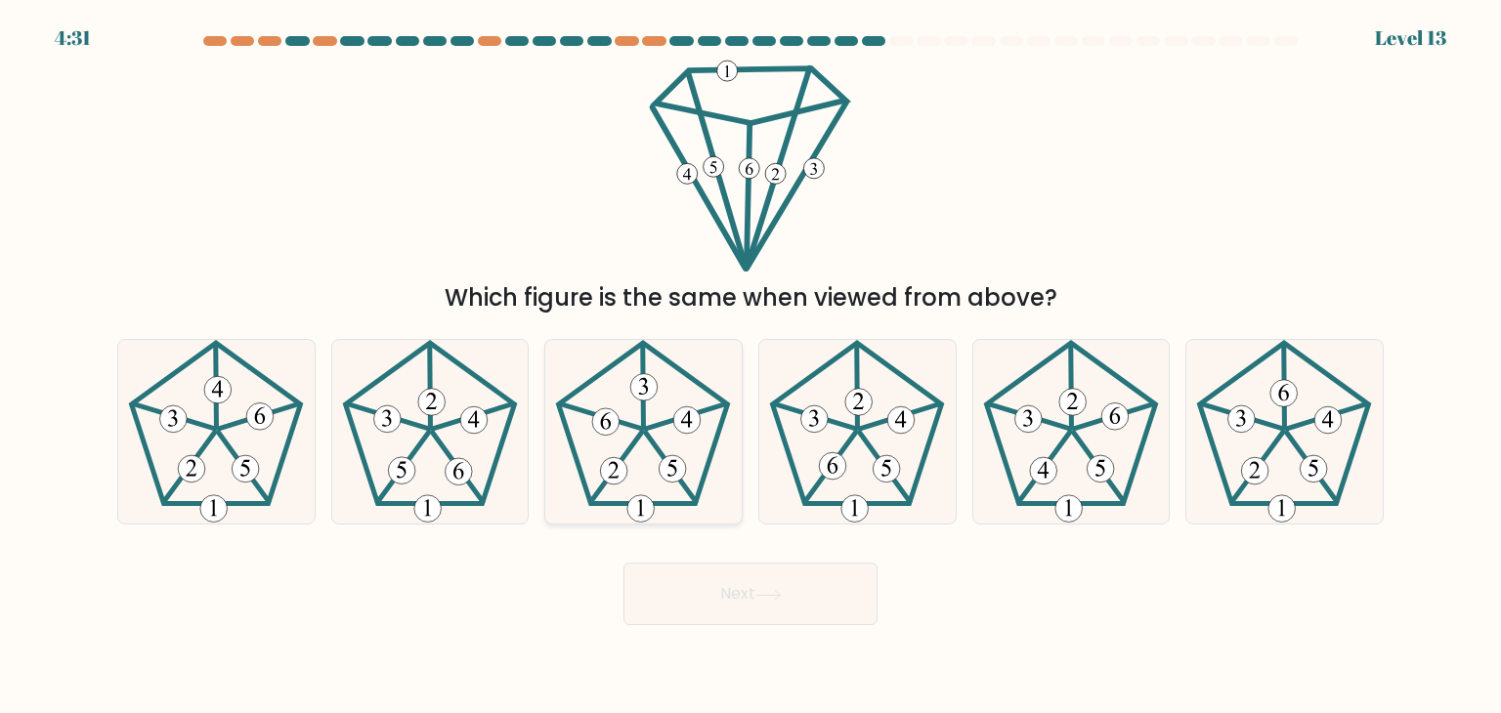
click at [619, 445] on icon at bounding box center [643, 432] width 184 height 184
click at [751, 367] on input "c." at bounding box center [751, 362] width 1 height 10
radio input "true"
click at [755, 575] on button "Next" at bounding box center [751, 594] width 254 height 63
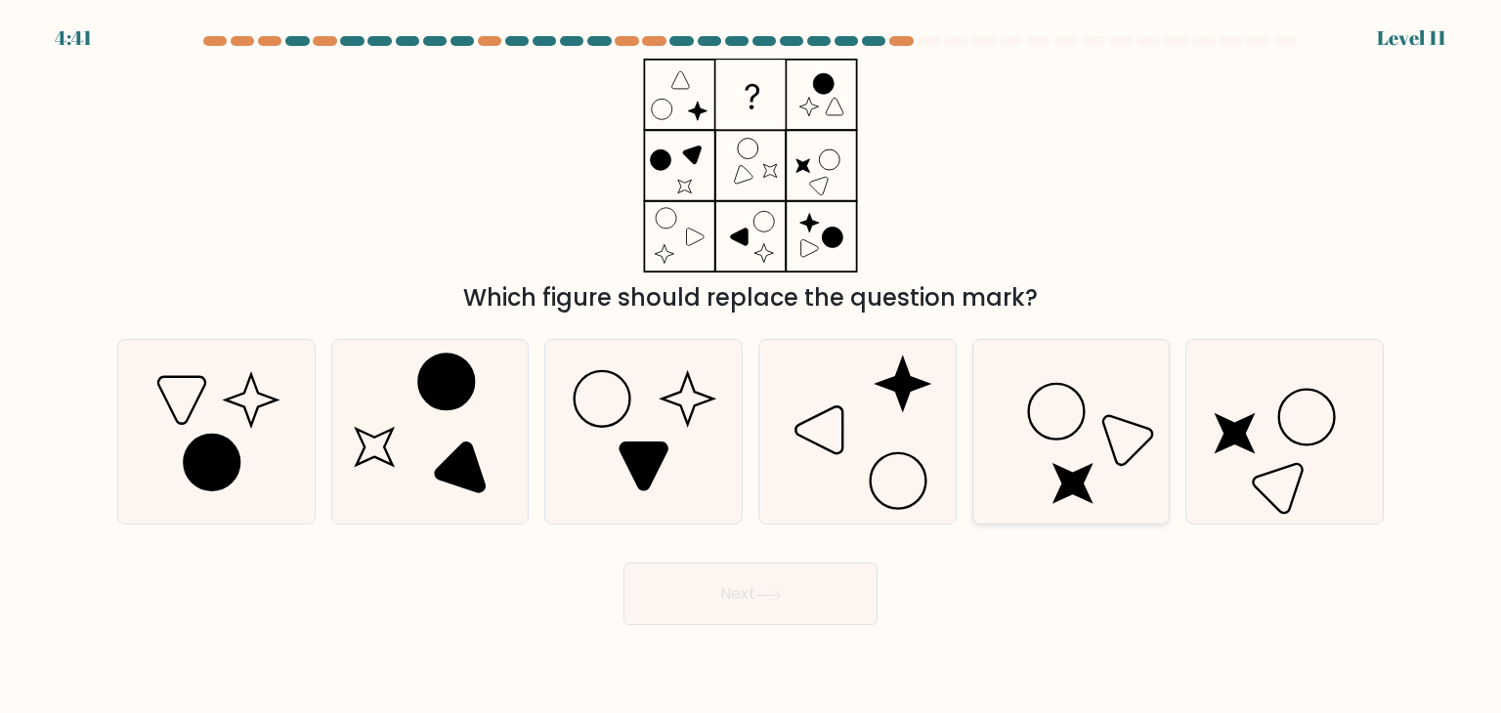
click at [1048, 447] on icon at bounding box center [1071, 432] width 184 height 184
click at [752, 367] on input "e." at bounding box center [751, 362] width 1 height 10
radio input "true"
click at [774, 600] on icon at bounding box center [769, 595] width 26 height 11
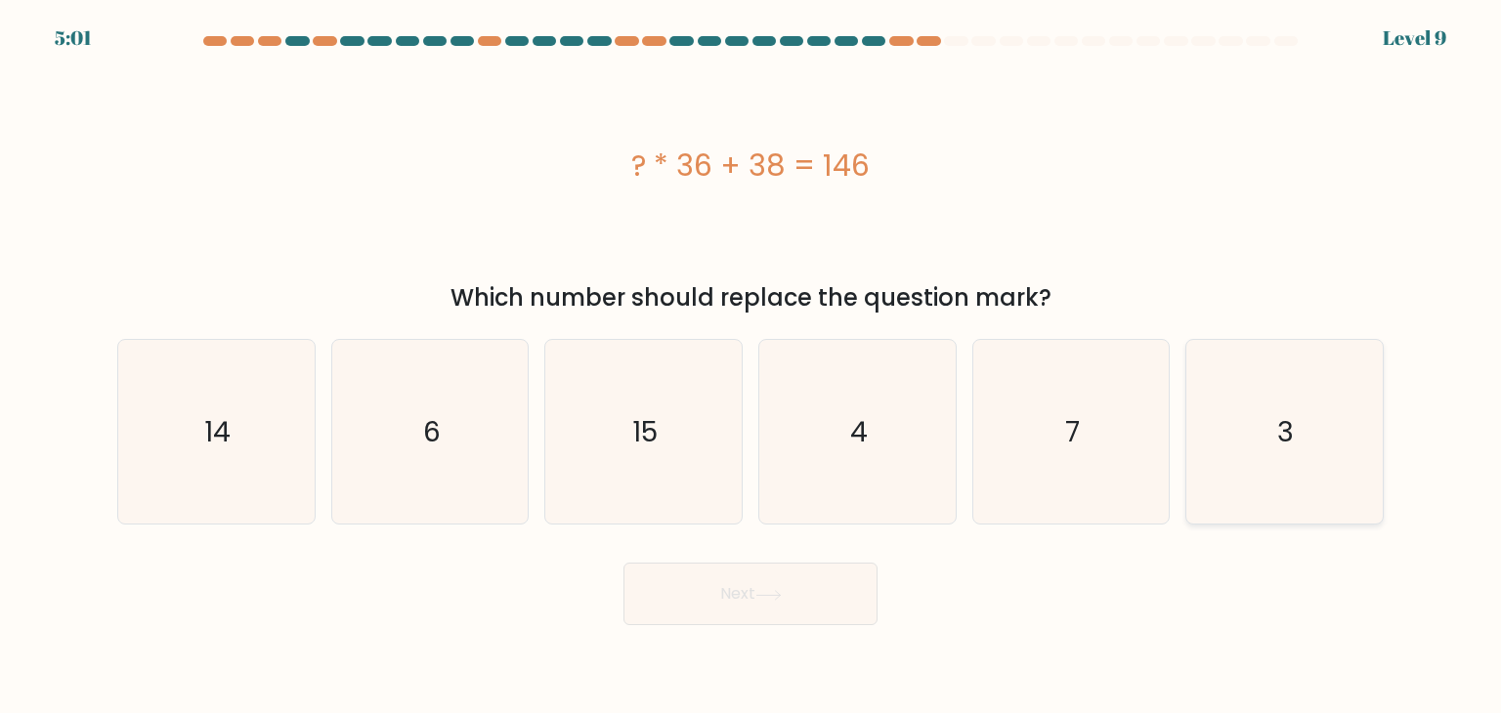
click at [1202, 471] on icon "3" at bounding box center [1284, 432] width 184 height 184
click at [752, 367] on input "f. 3" at bounding box center [751, 362] width 1 height 10
radio input "true"
click at [749, 607] on button "Next" at bounding box center [751, 594] width 254 height 63
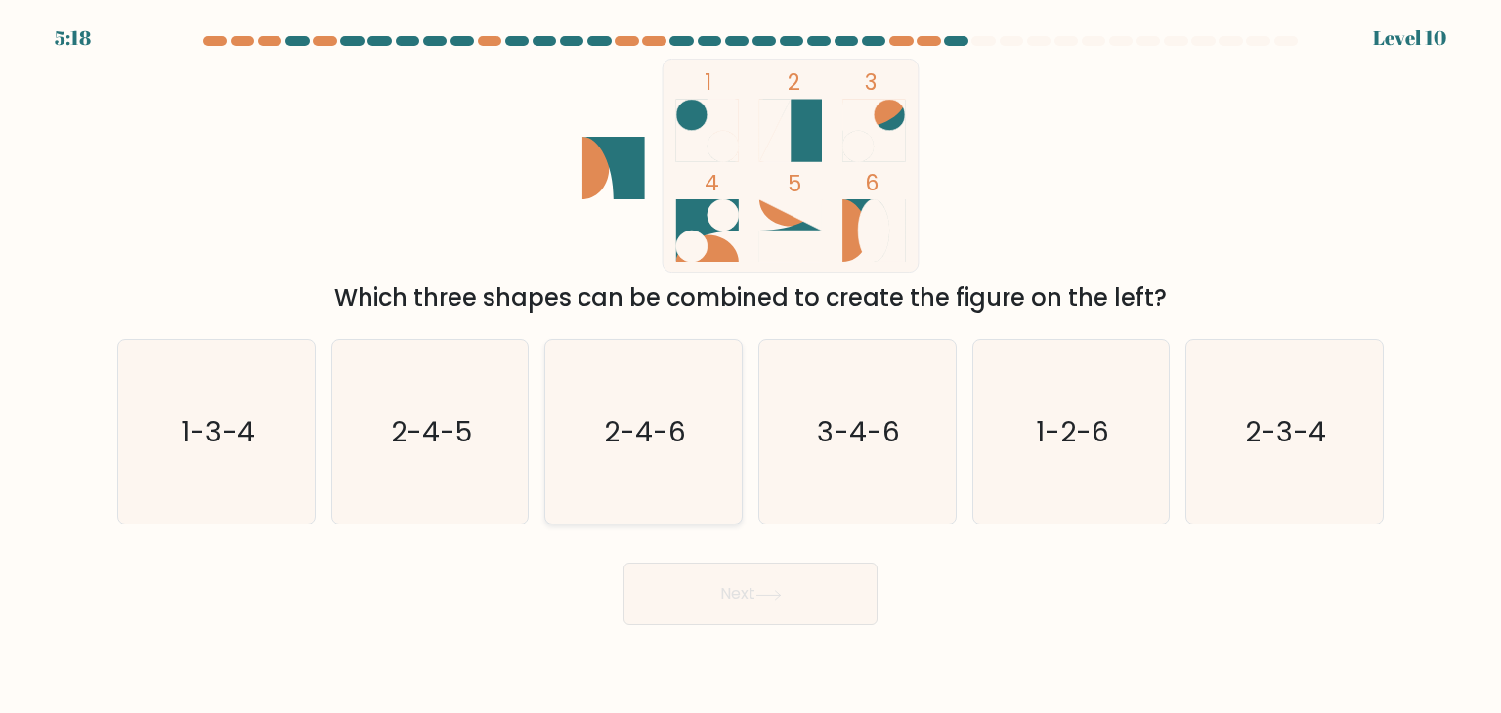
click at [660, 428] on text "2-4-6" at bounding box center [646, 431] width 82 height 39
click at [751, 367] on input "c. 2-4-6" at bounding box center [751, 362] width 1 height 10
radio input "true"
click at [769, 585] on button "Next" at bounding box center [751, 594] width 254 height 63
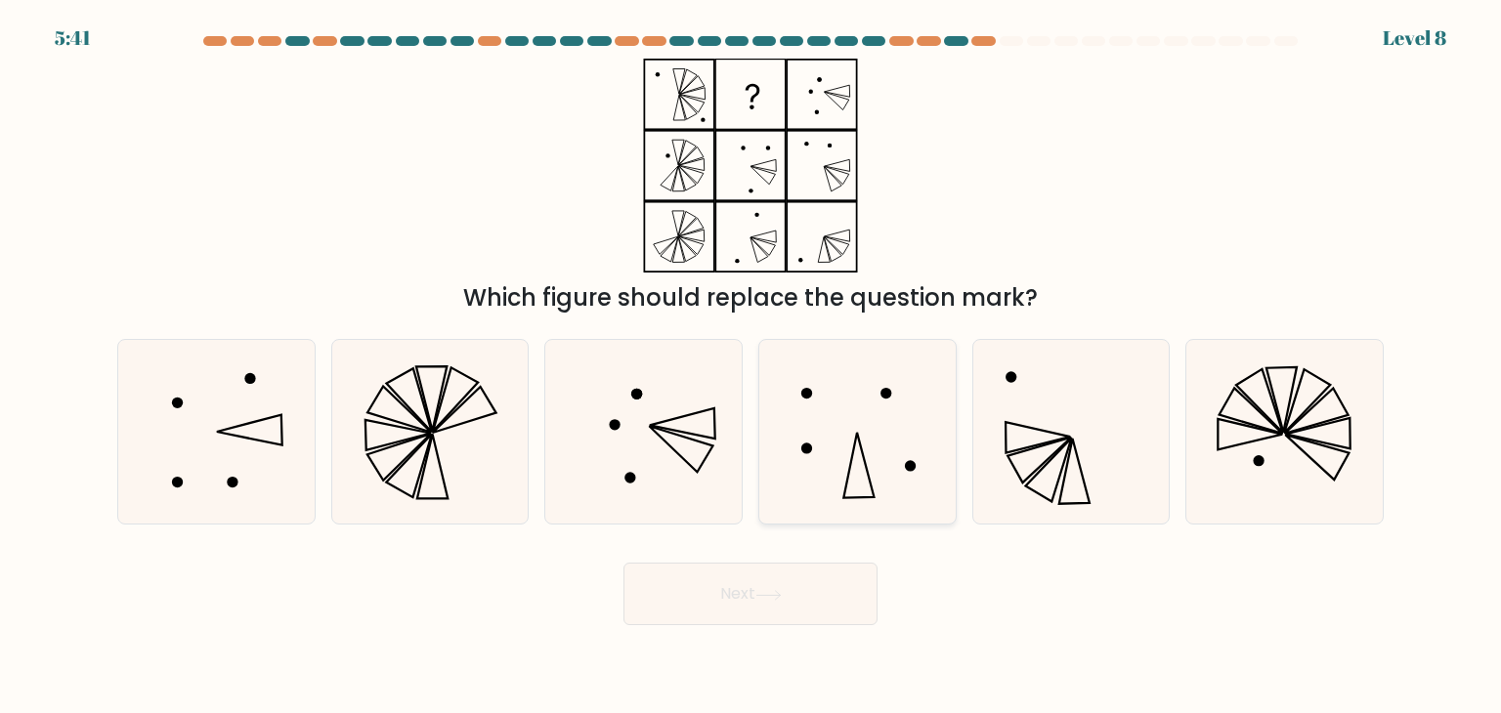
click at [838, 456] on icon at bounding box center [857, 432] width 184 height 184
click at [752, 367] on input "d." at bounding box center [751, 362] width 1 height 10
radio input "true"
click at [806, 607] on button "Next" at bounding box center [751, 594] width 254 height 63
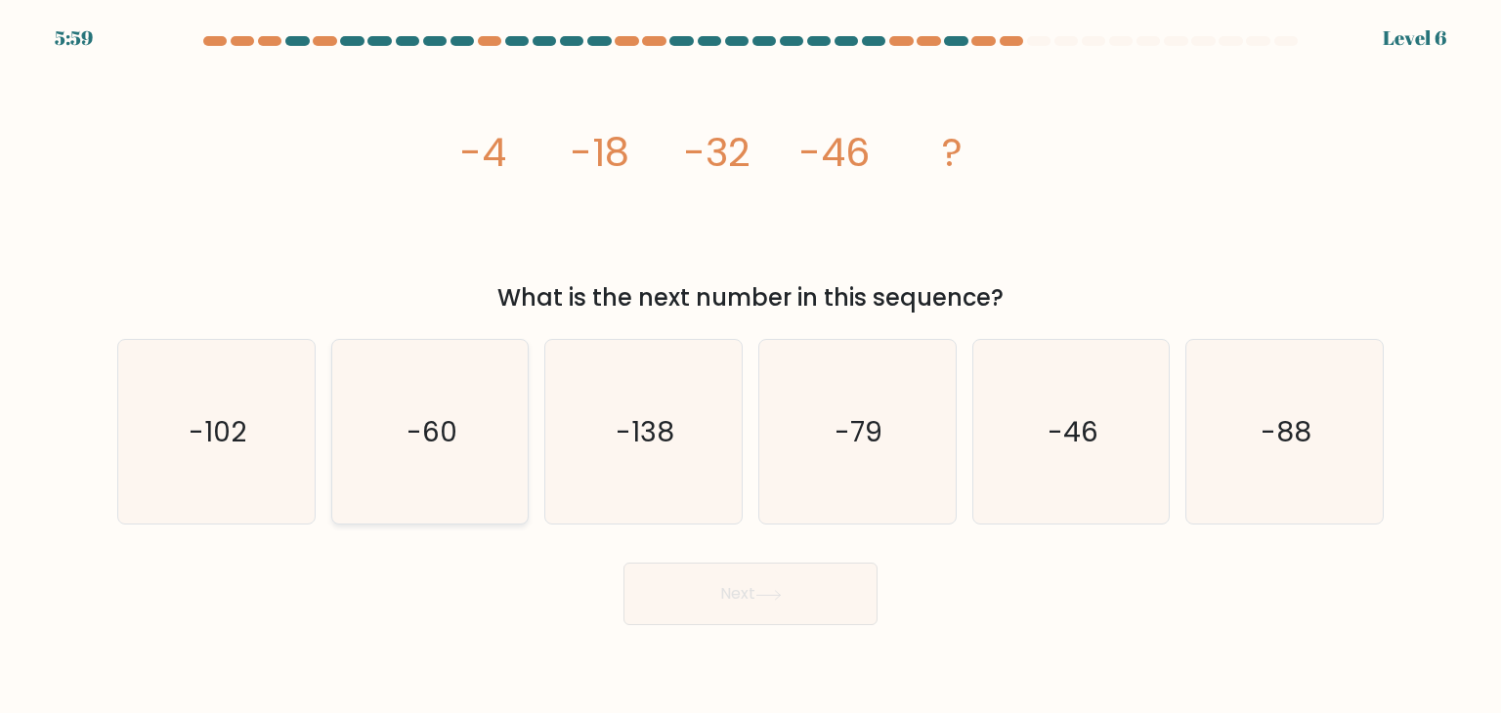
click at [469, 427] on icon "-60" at bounding box center [430, 432] width 184 height 184
click at [751, 367] on input "b. -60" at bounding box center [751, 362] width 1 height 10
radio input "true"
click at [744, 573] on button "Next" at bounding box center [751, 594] width 254 height 63
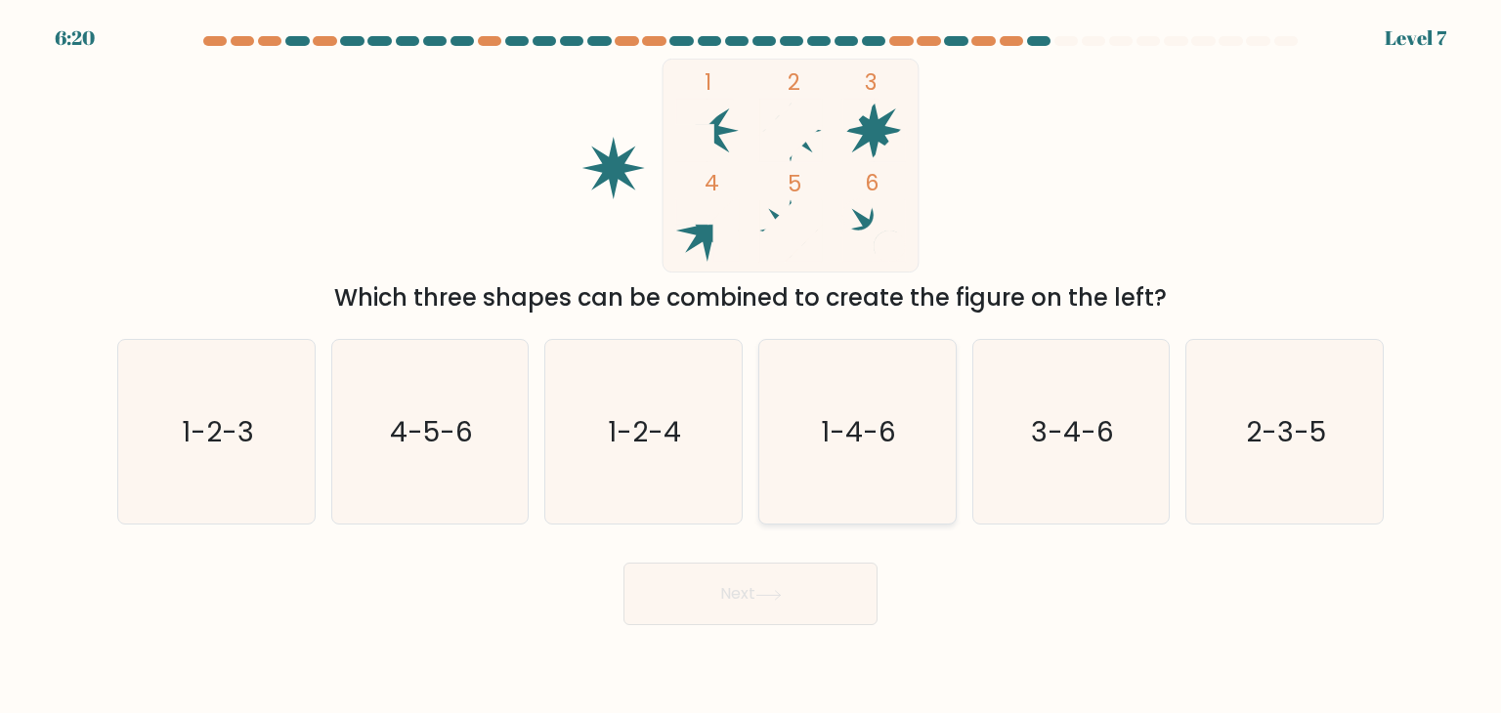
click at [849, 458] on icon "1-4-6" at bounding box center [857, 432] width 184 height 184
click at [752, 367] on input "d. 1-4-6" at bounding box center [751, 362] width 1 height 10
radio input "true"
click at [815, 591] on button "Next" at bounding box center [751, 594] width 254 height 63
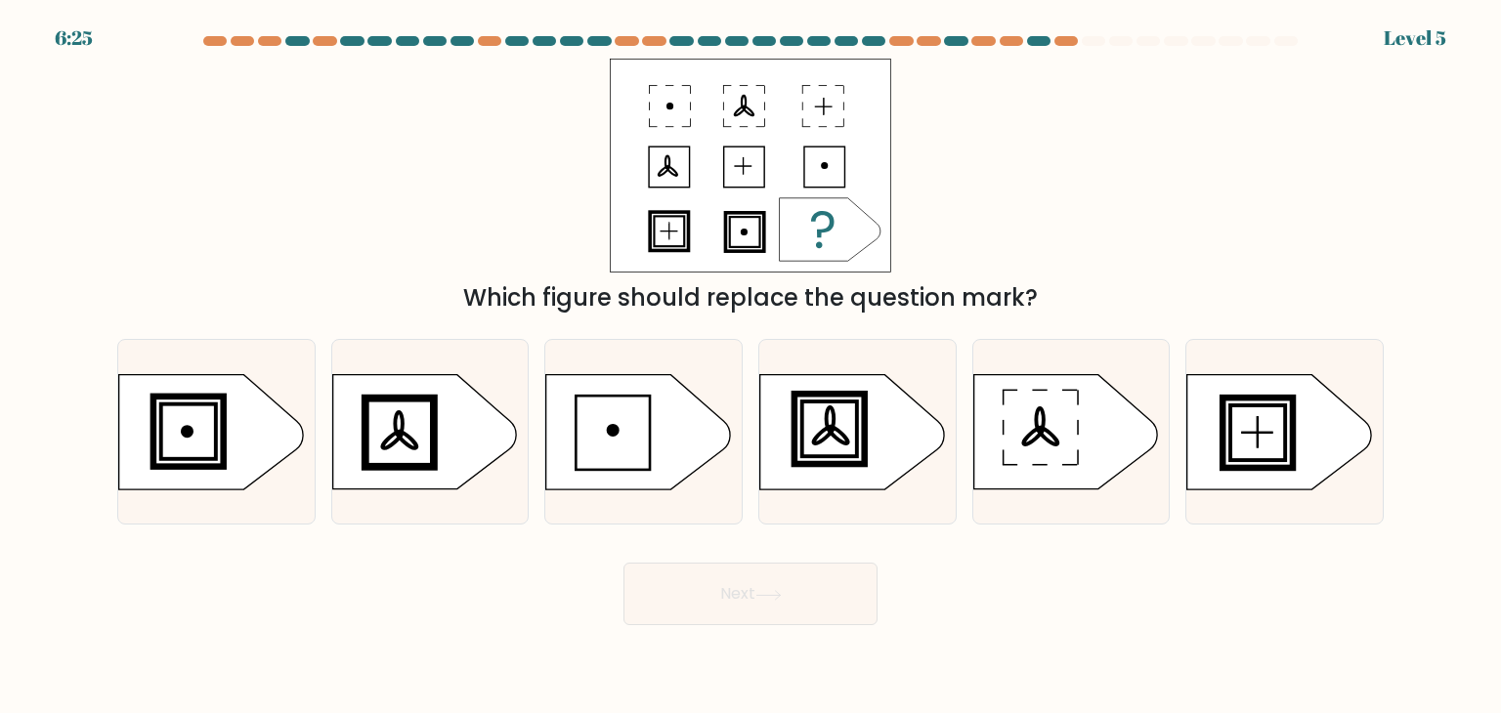
click at [756, 443] on div "d." at bounding box center [858, 432] width 214 height 186
click at [834, 454] on rect at bounding box center [830, 429] width 64 height 64
click at [752, 367] on input "d." at bounding box center [751, 362] width 1 height 10
radio input "true"
click at [803, 592] on button "Next" at bounding box center [751, 594] width 254 height 63
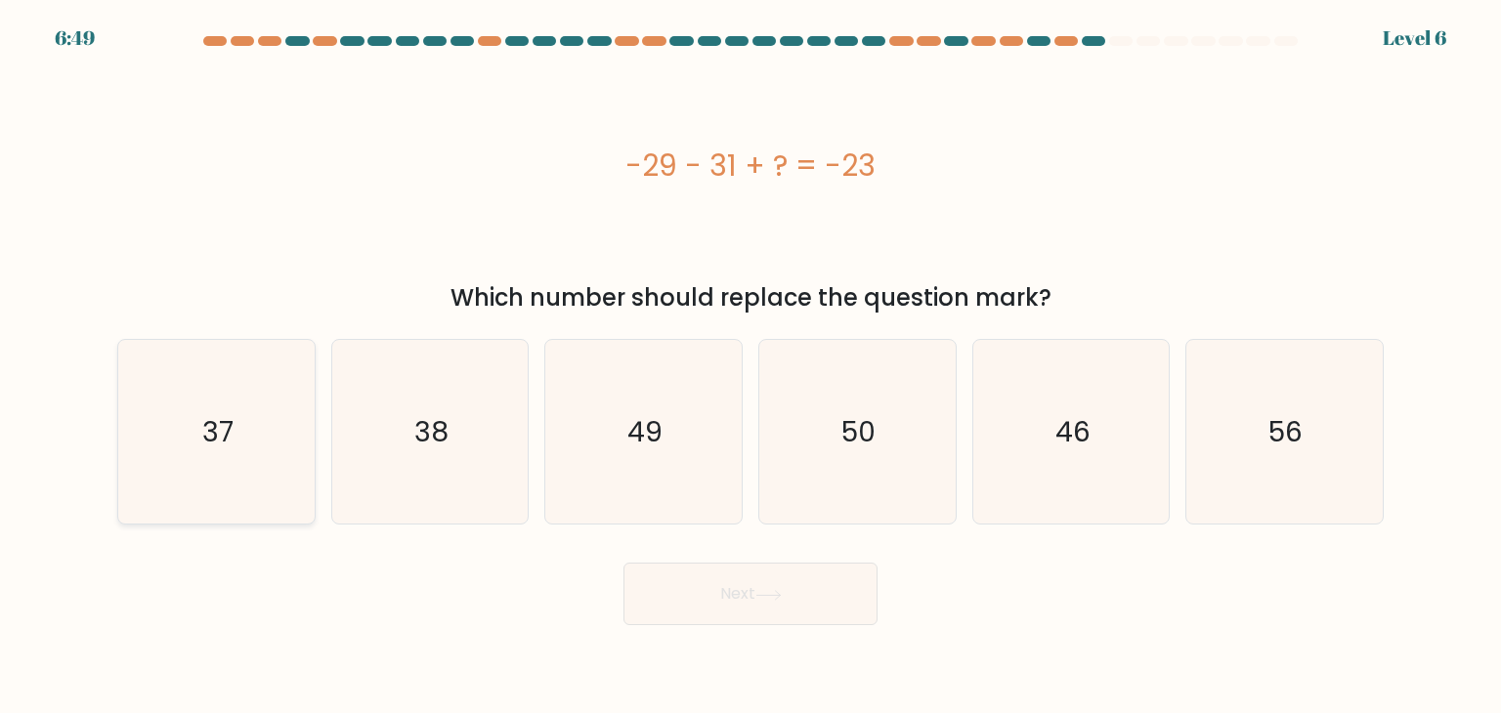
click at [243, 451] on icon "37" at bounding box center [216, 432] width 184 height 184
click at [751, 367] on input "a. 37" at bounding box center [751, 362] width 1 height 10
radio input "true"
click at [764, 602] on button "Next" at bounding box center [751, 594] width 254 height 63
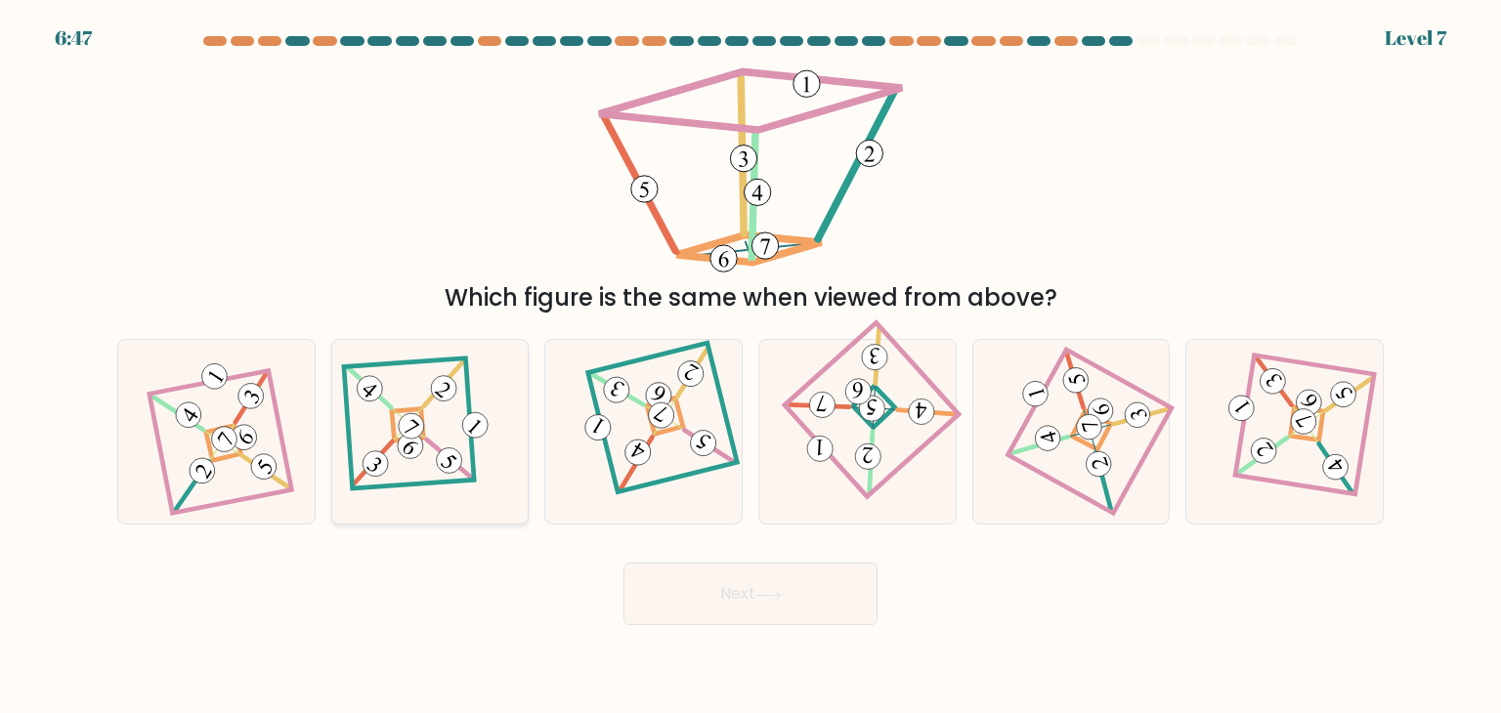
click at [434, 449] on 105 at bounding box center [449, 459] width 45 height 44
click at [751, 367] on input "b." at bounding box center [751, 362] width 1 height 10
radio input "true"
click at [754, 580] on button "Next" at bounding box center [751, 594] width 254 height 63
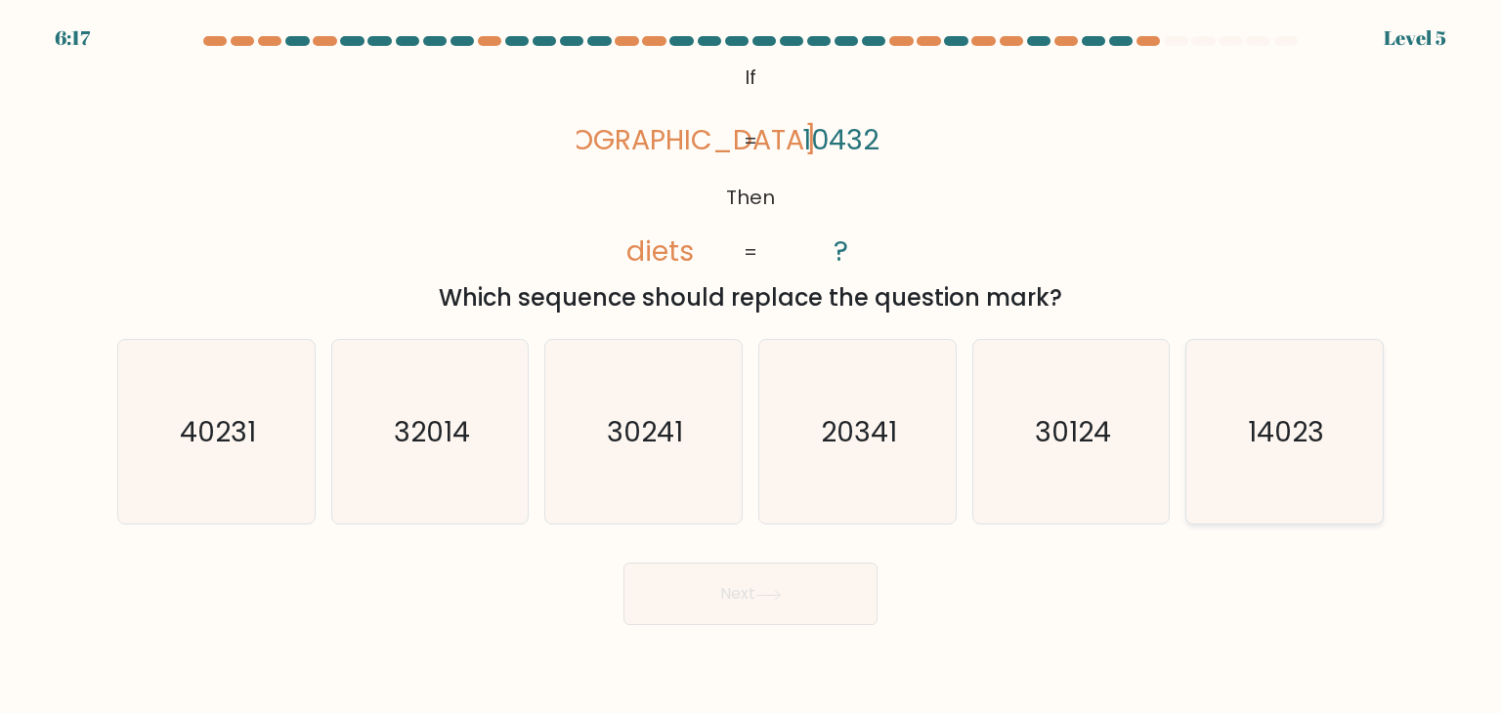
click at [1271, 391] on icon "14023" at bounding box center [1284, 432] width 184 height 184
click at [752, 367] on input "f. 14023" at bounding box center [751, 362] width 1 height 10
radio input "true"
click at [799, 589] on button "Next" at bounding box center [751, 594] width 254 height 63
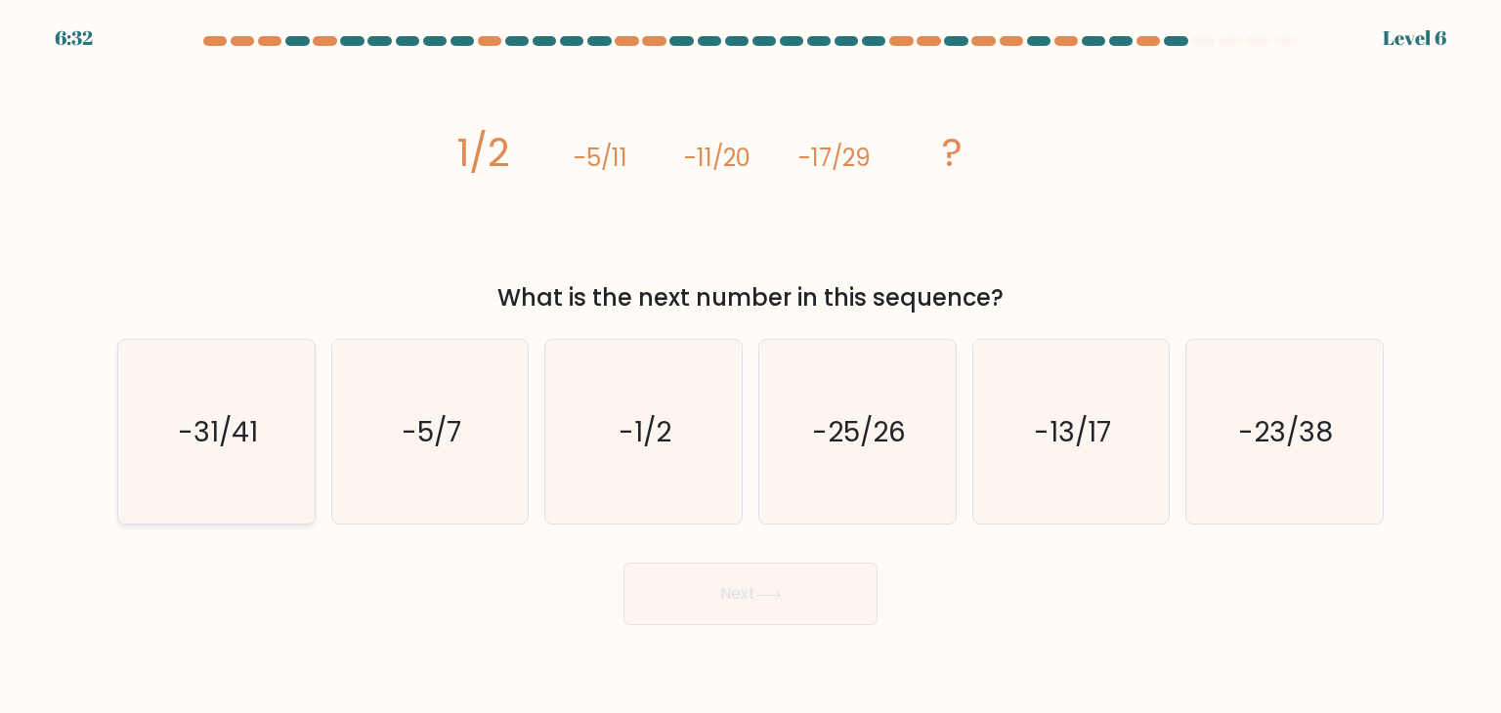
click at [278, 448] on icon "-31/41" at bounding box center [216, 432] width 184 height 184
click at [751, 367] on input "a. -31/41" at bounding box center [751, 362] width 1 height 10
radio input "true"
click at [718, 597] on button "Next" at bounding box center [751, 594] width 254 height 63
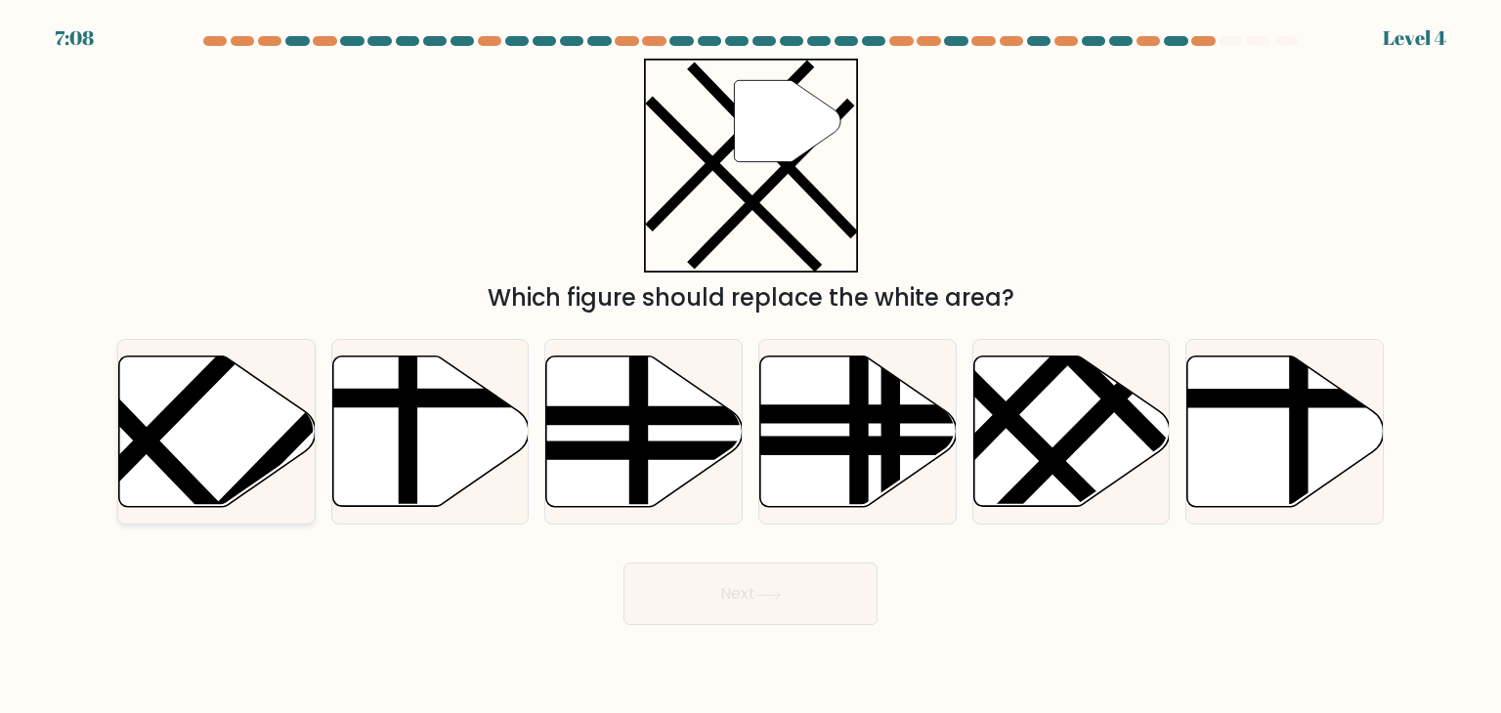
click at [195, 406] on icon at bounding box center [217, 432] width 196 height 151
click at [751, 367] on input "a." at bounding box center [751, 362] width 1 height 10
radio input "true"
click at [767, 596] on icon at bounding box center [769, 595] width 26 height 11
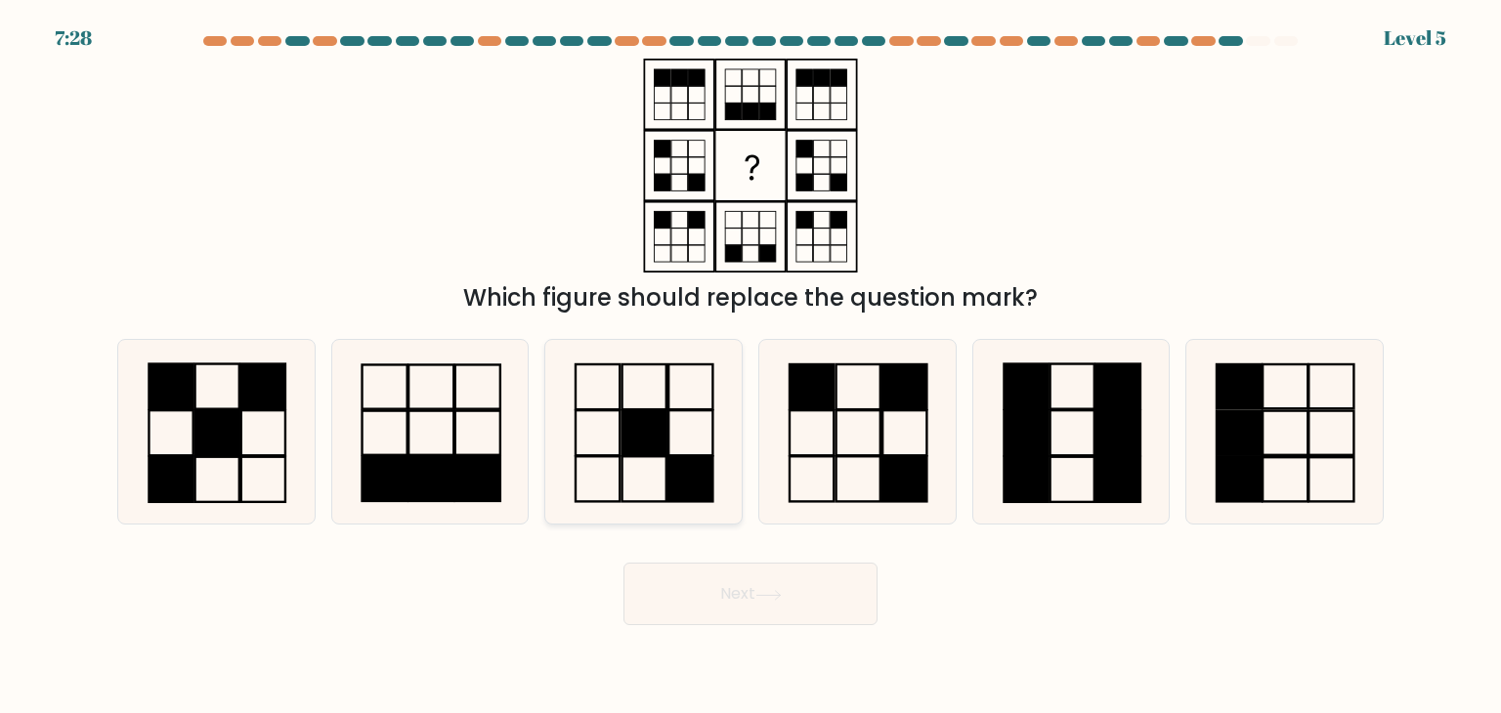
click at [590, 469] on icon at bounding box center [643, 432] width 184 height 184
click at [751, 367] on input "c." at bounding box center [751, 362] width 1 height 10
radio input "true"
click at [768, 595] on icon at bounding box center [767, 594] width 23 height 9
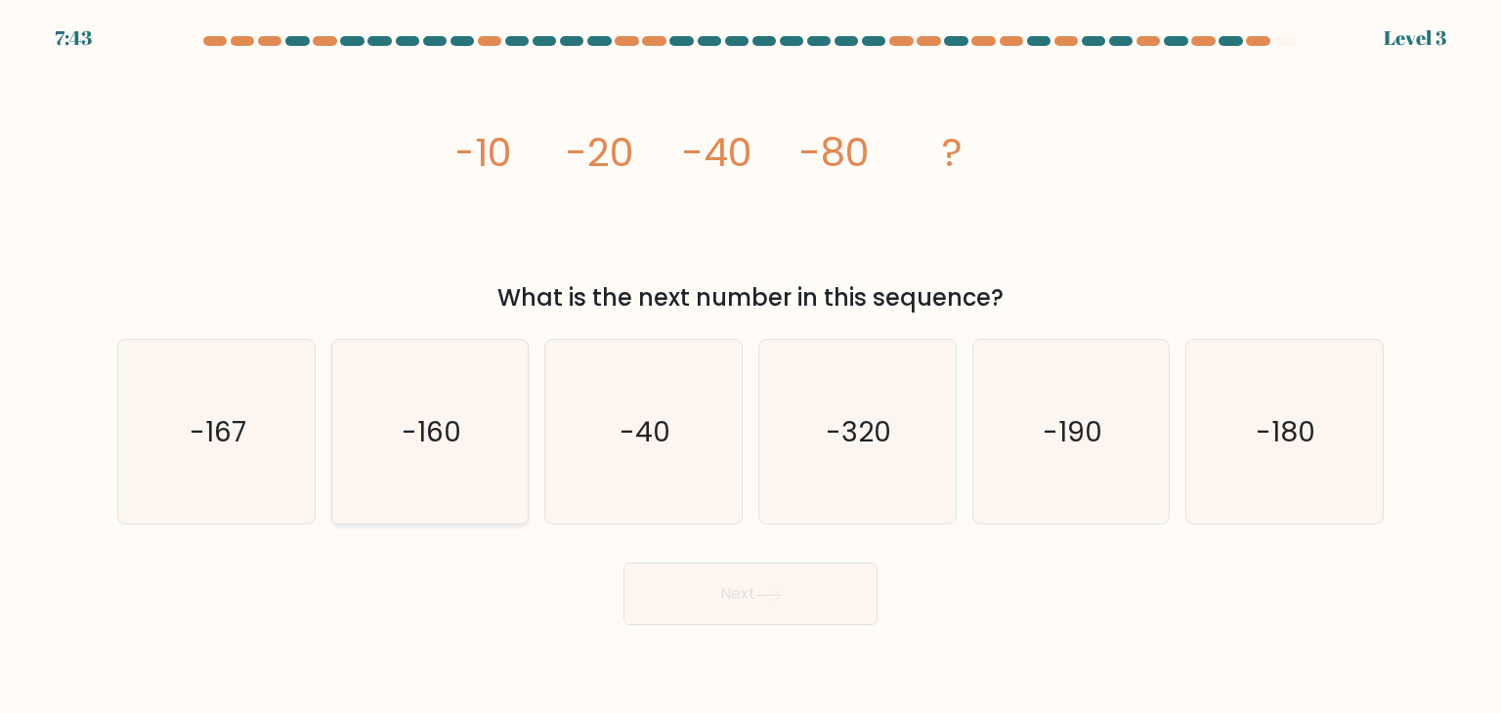
click at [414, 423] on text "-160" at bounding box center [432, 431] width 60 height 39
click at [751, 367] on input "b. -160" at bounding box center [751, 362] width 1 height 10
radio input "true"
click at [743, 595] on button "Next" at bounding box center [751, 594] width 254 height 63
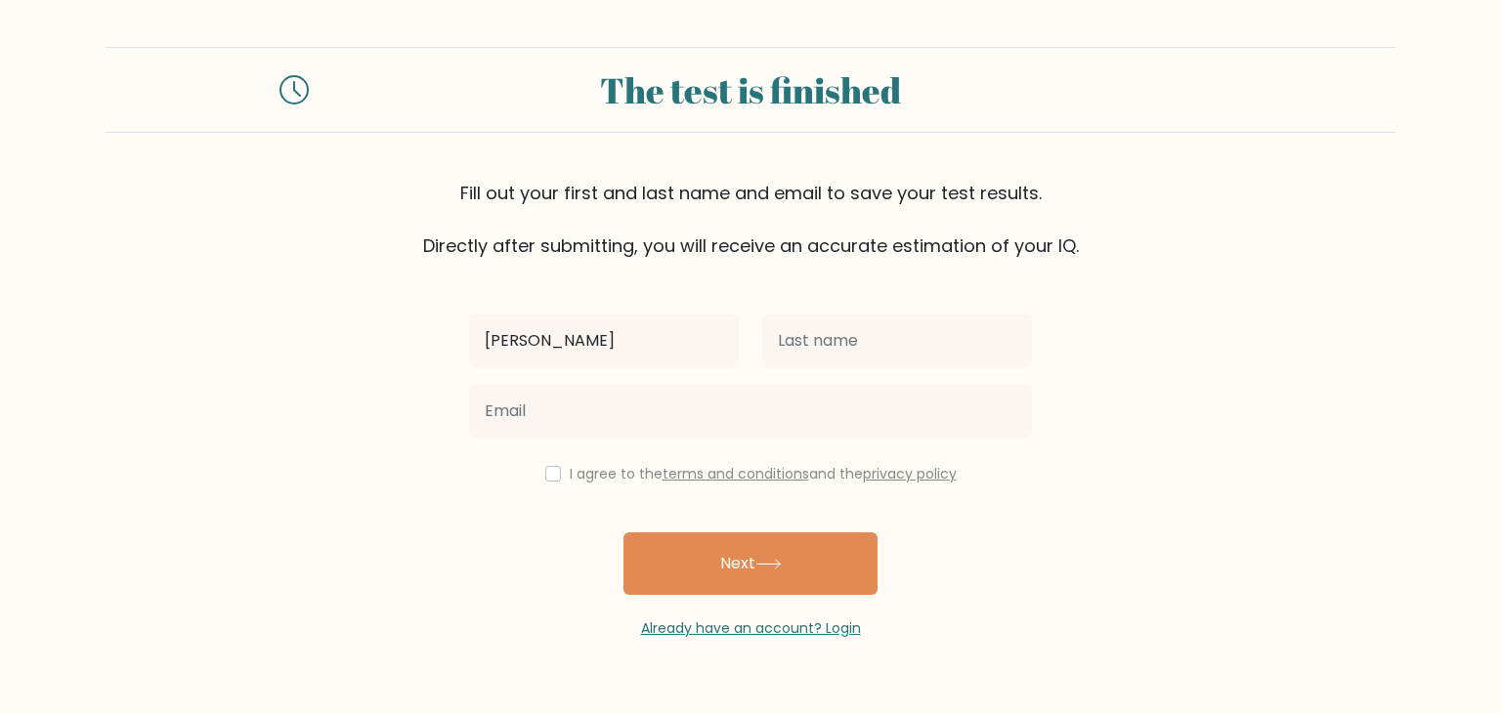
type input "[PERSON_NAME]"
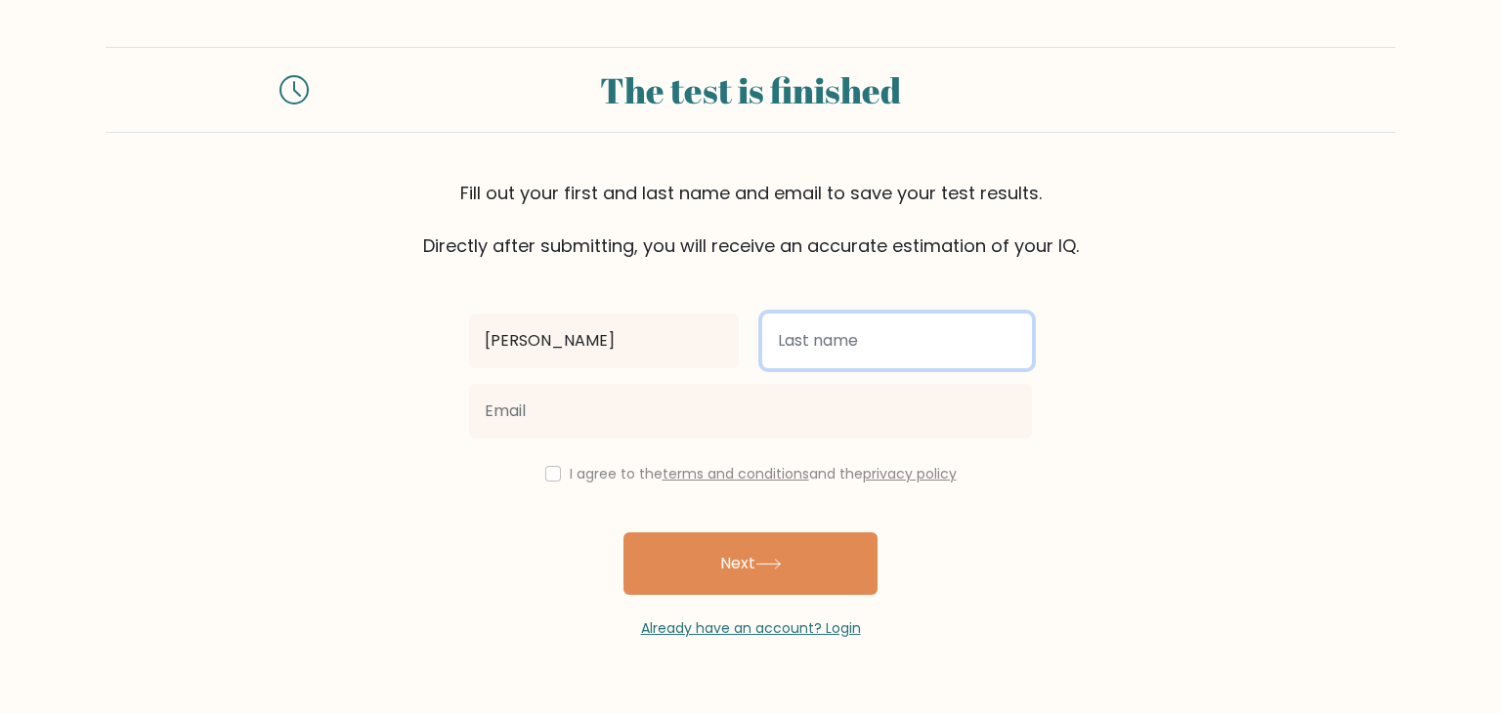
click at [809, 362] on input "text" at bounding box center [897, 341] width 270 height 55
type input "Tolentino"
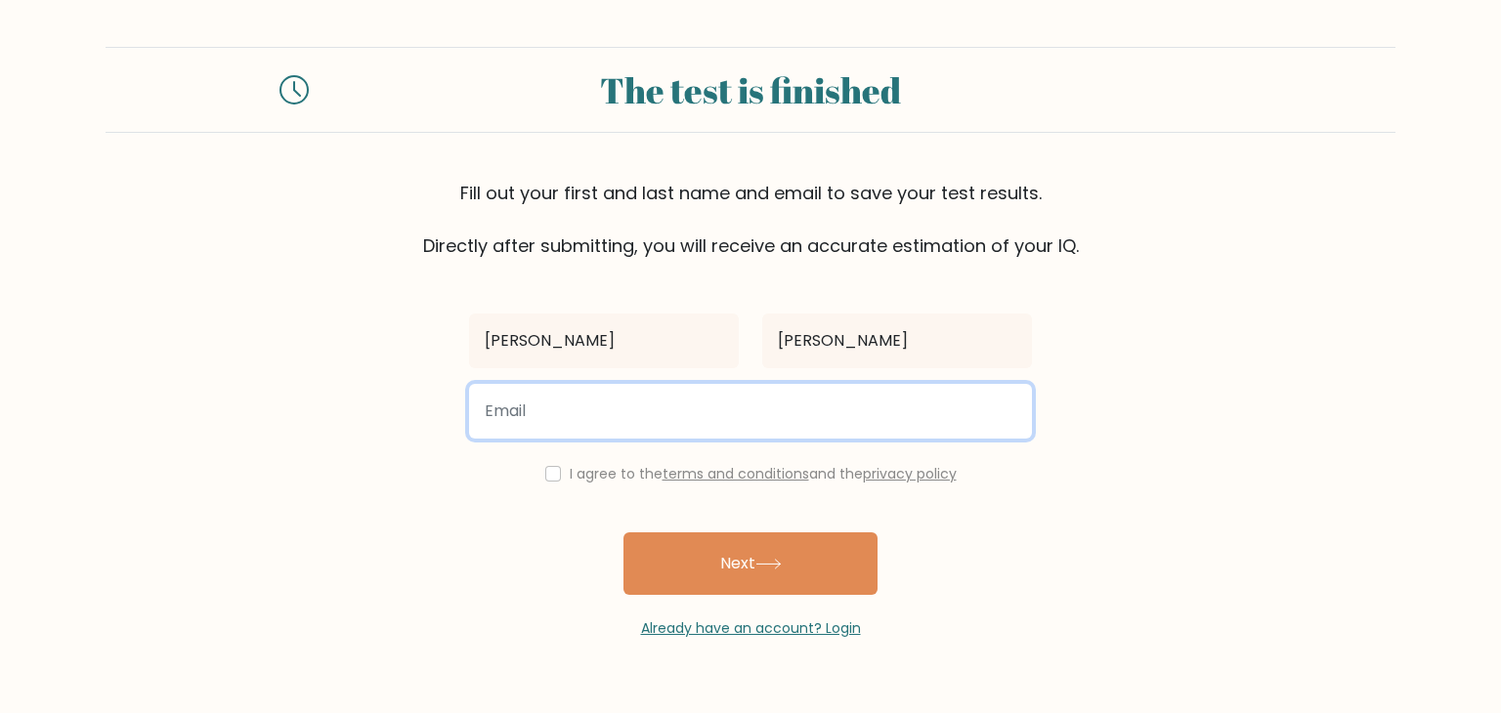
click at [583, 407] on input "email" at bounding box center [750, 411] width 563 height 55
type input "brian2gerald@gmail.com"
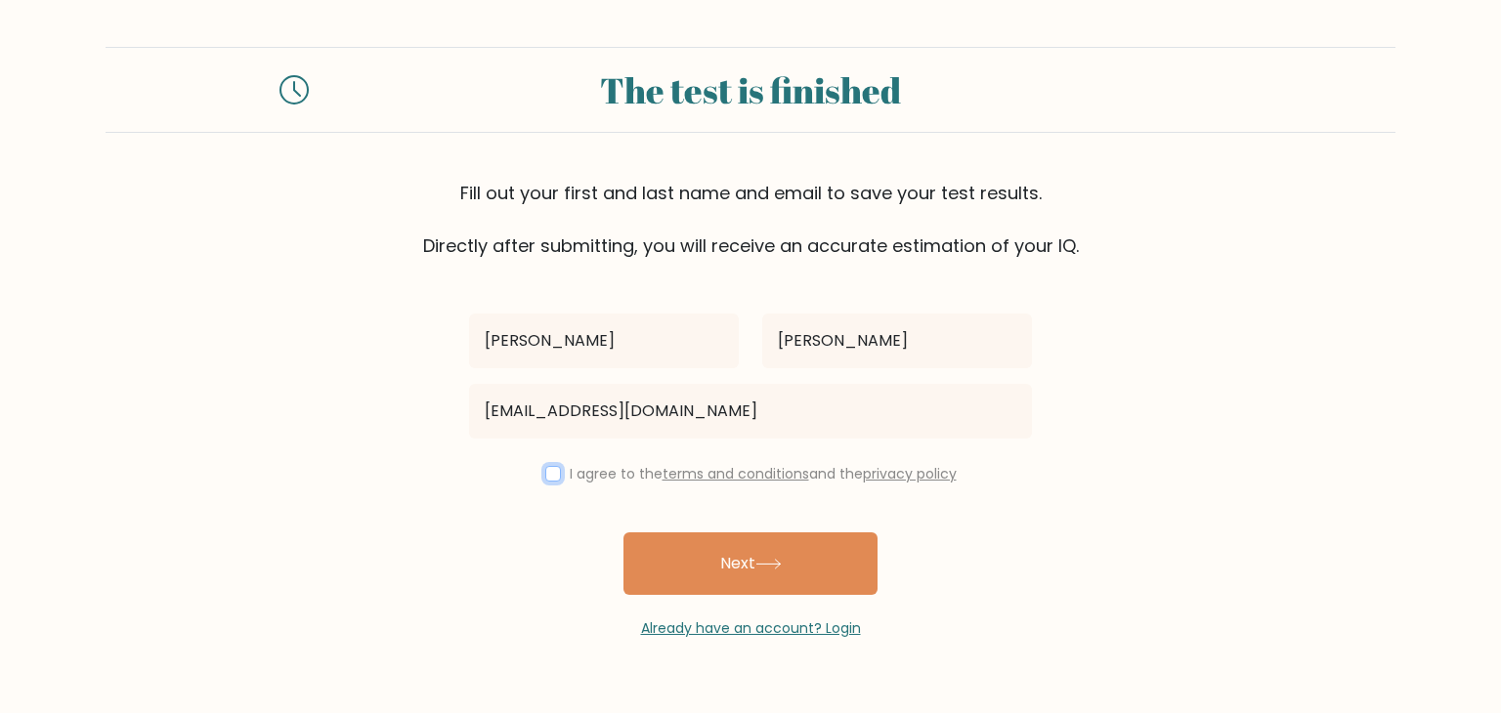
click at [551, 473] on input "checkbox" at bounding box center [553, 474] width 16 height 16
checkbox input "true"
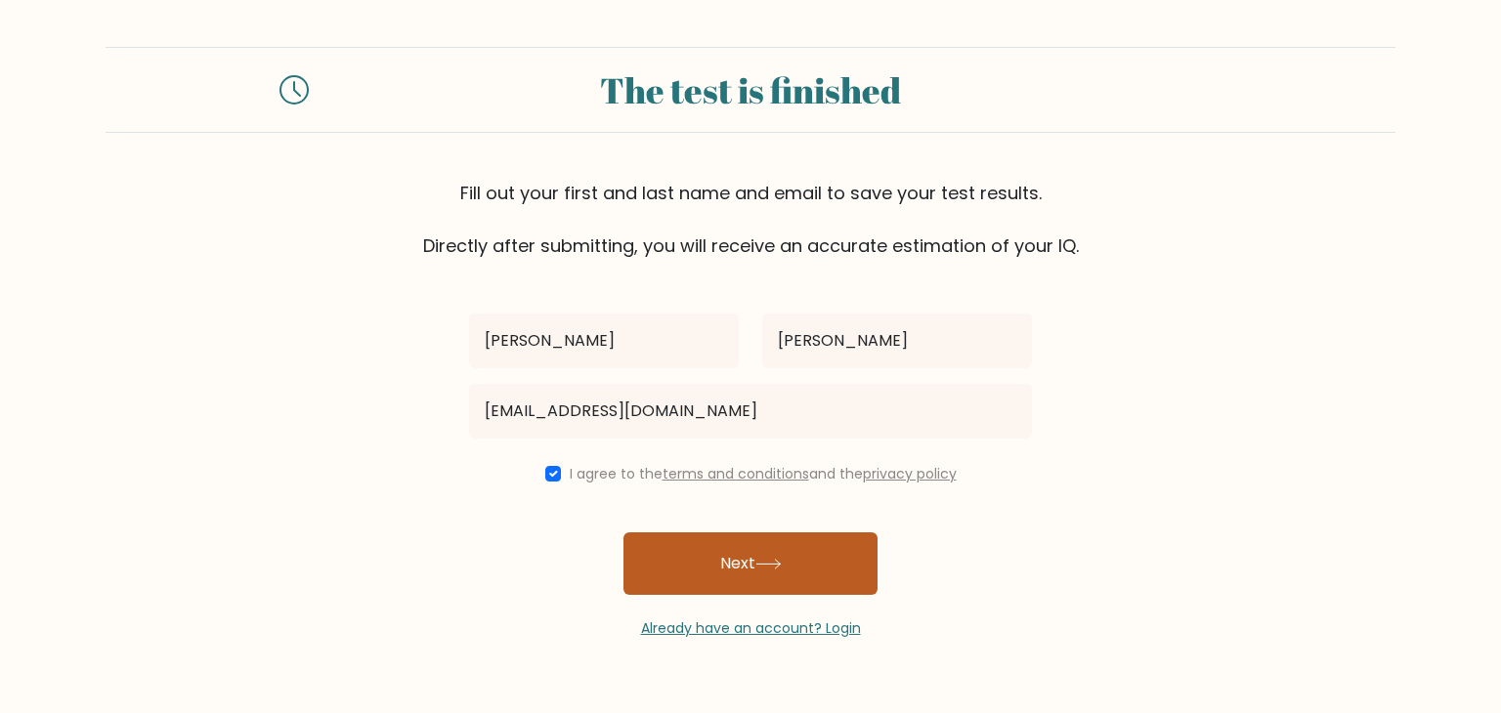
click at [746, 573] on button "Next" at bounding box center [751, 564] width 254 height 63
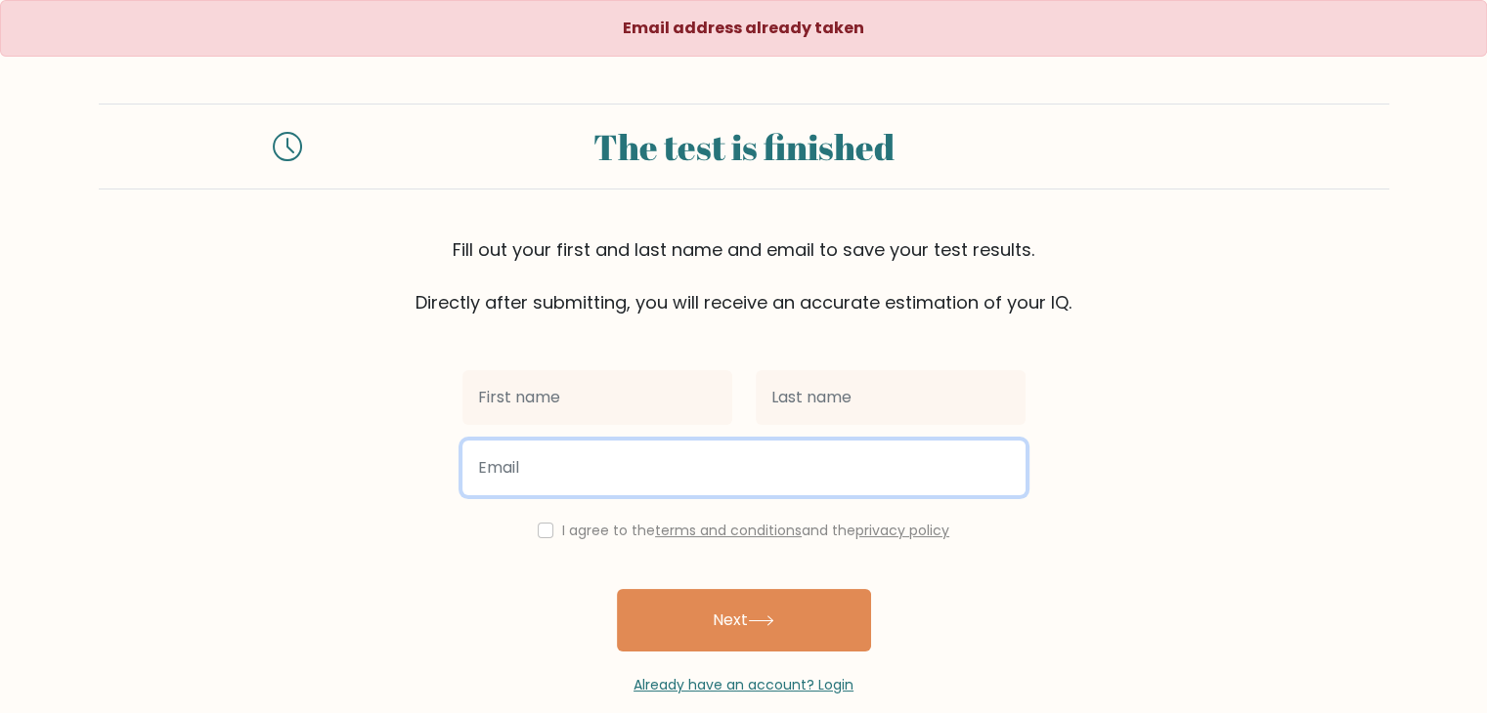
click at [648, 460] on input "email" at bounding box center [743, 468] width 563 height 55
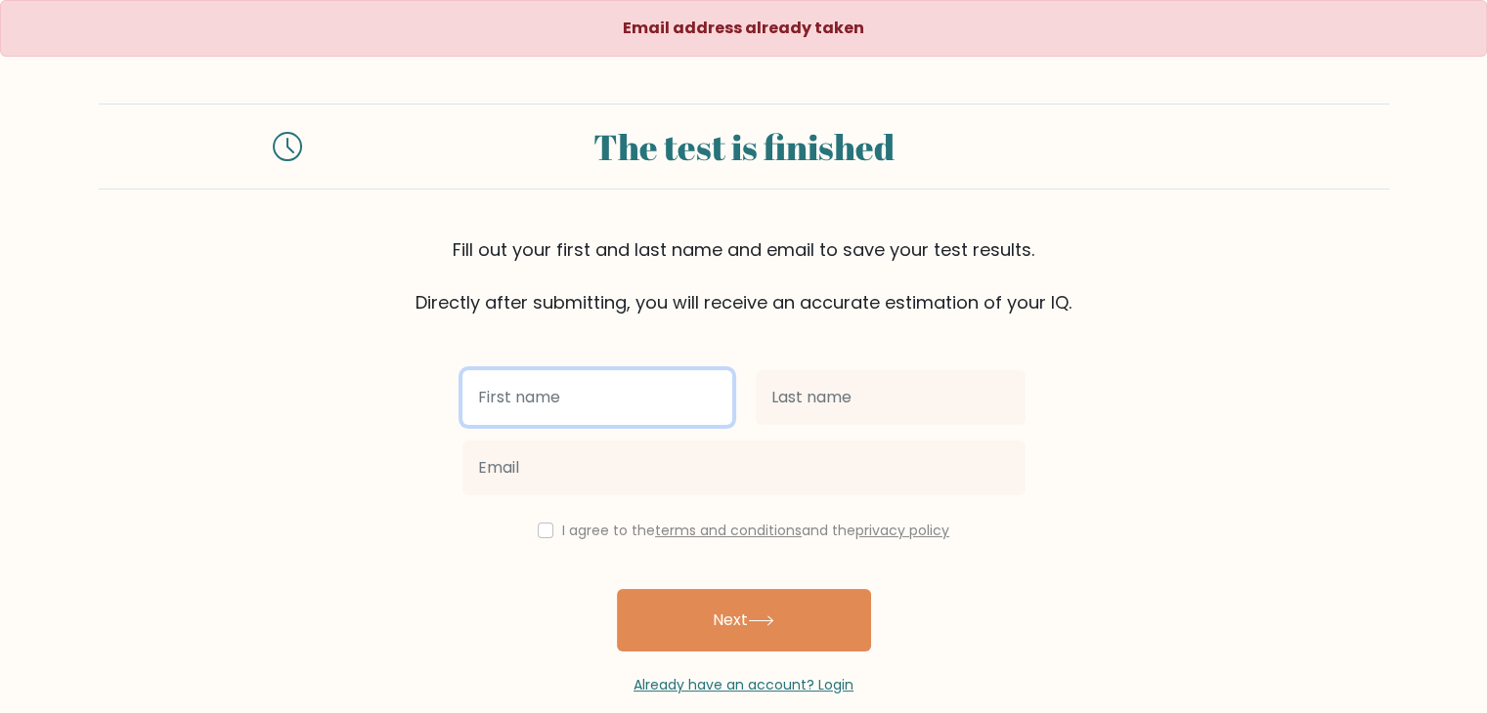
click at [534, 402] on input "text" at bounding box center [597, 397] width 270 height 55
type input "[PERSON_NAME]"
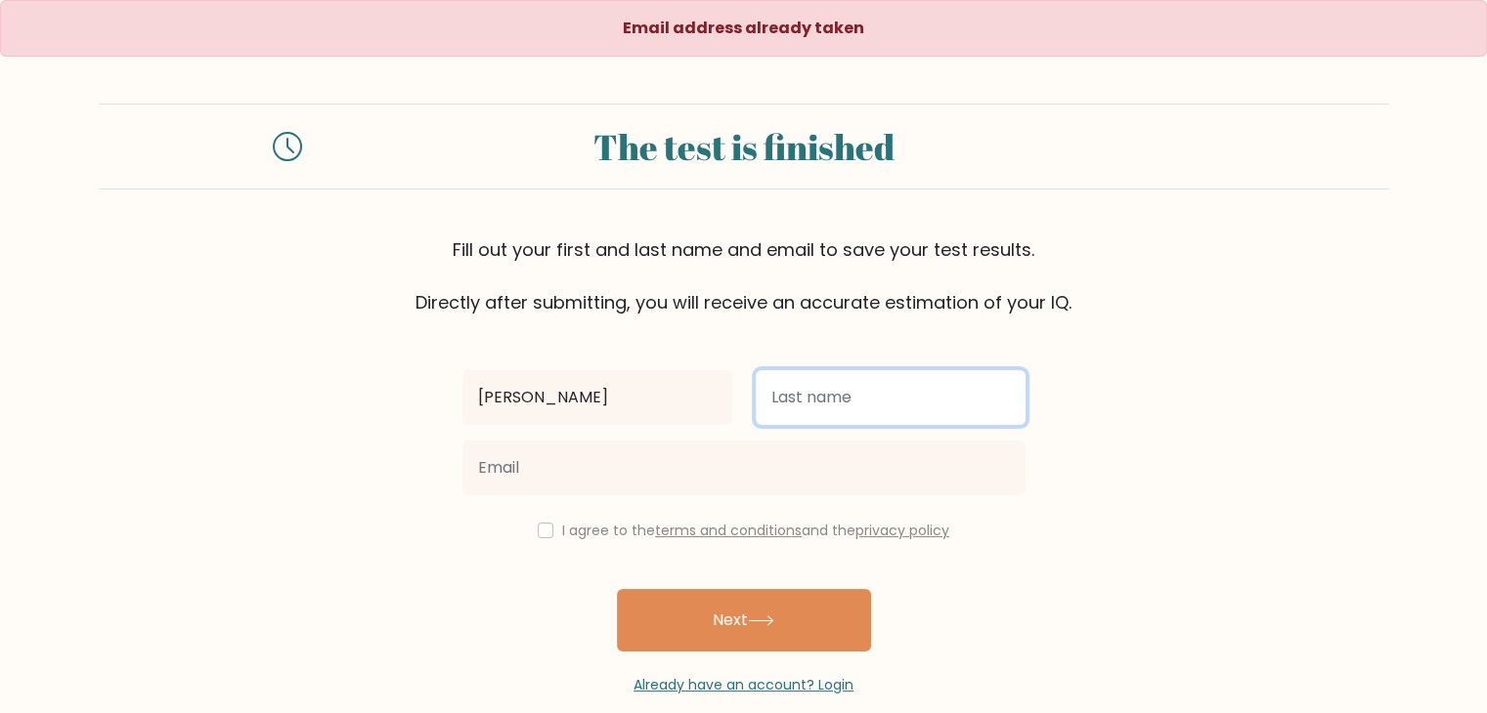
click at [837, 405] on input "text" at bounding box center [891, 397] width 270 height 55
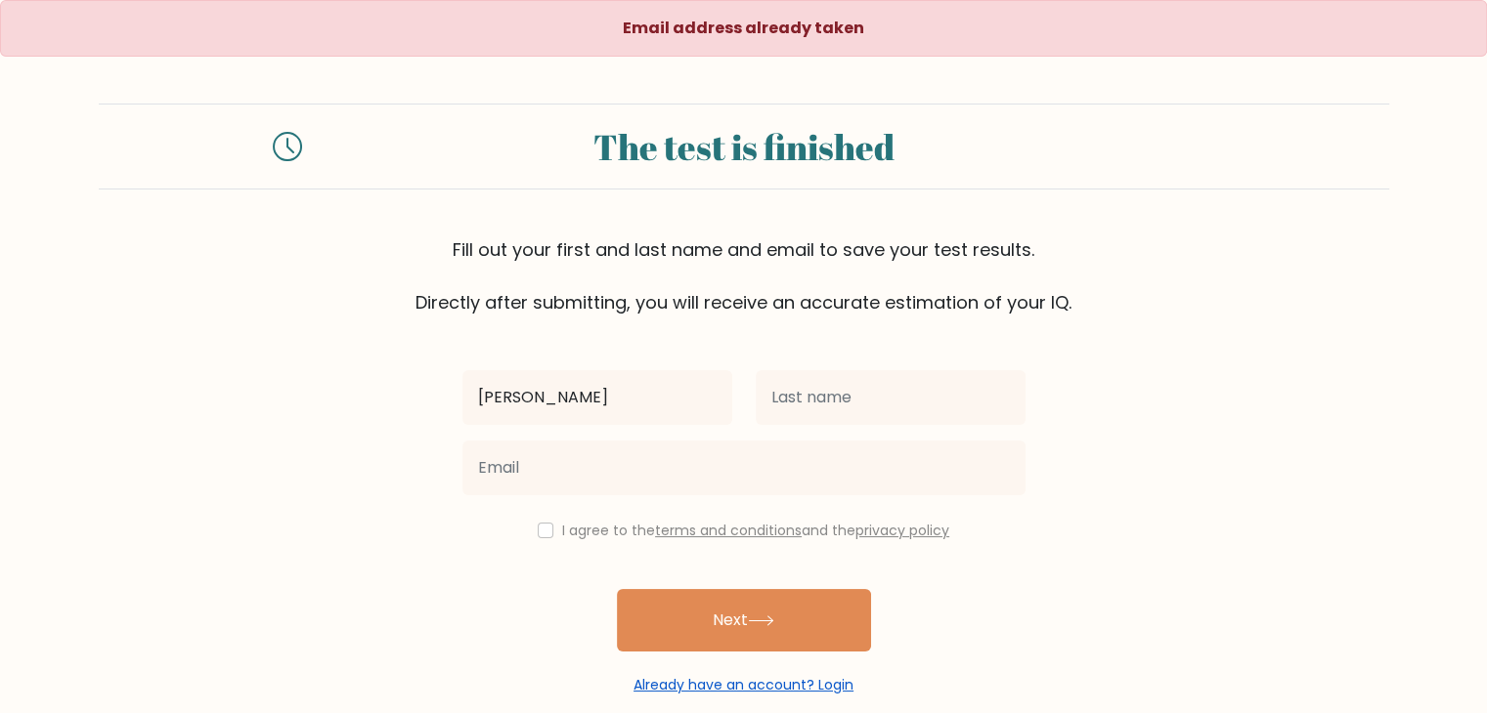
click at [753, 682] on link "Already have an account? Login" at bounding box center [743, 685] width 220 height 20
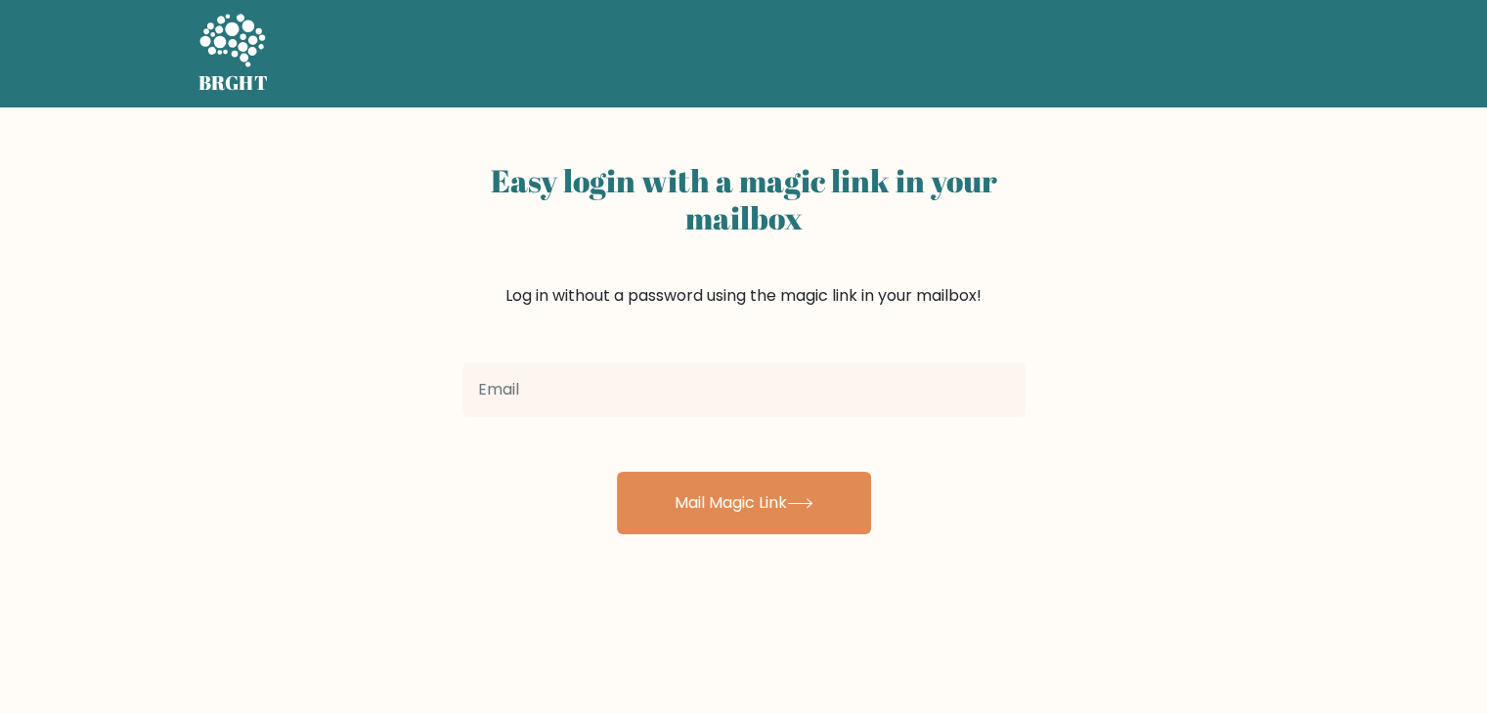
click at [678, 399] on input "email" at bounding box center [743, 390] width 563 height 55
type input "[EMAIL_ADDRESS][DOMAIN_NAME]"
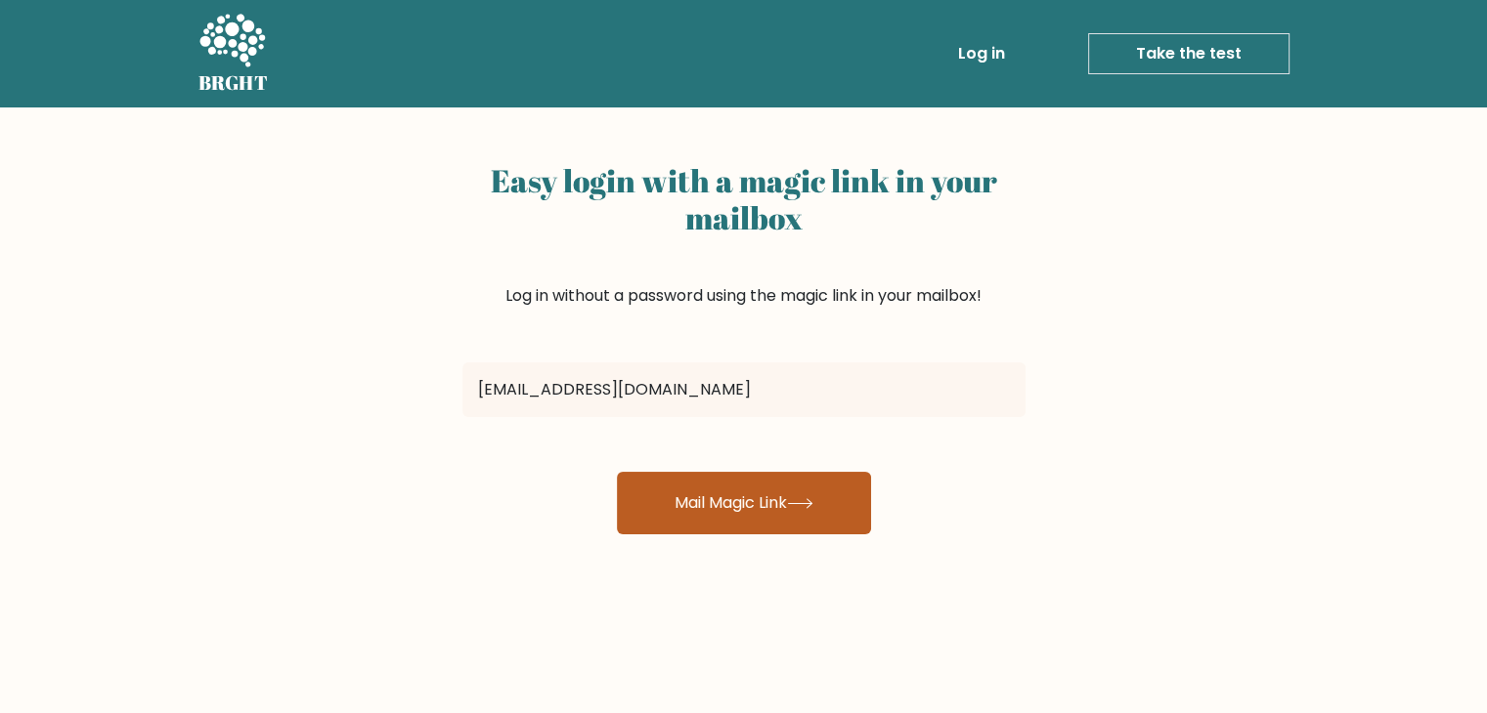
click at [744, 513] on button "Mail Magic Link" at bounding box center [744, 503] width 254 height 63
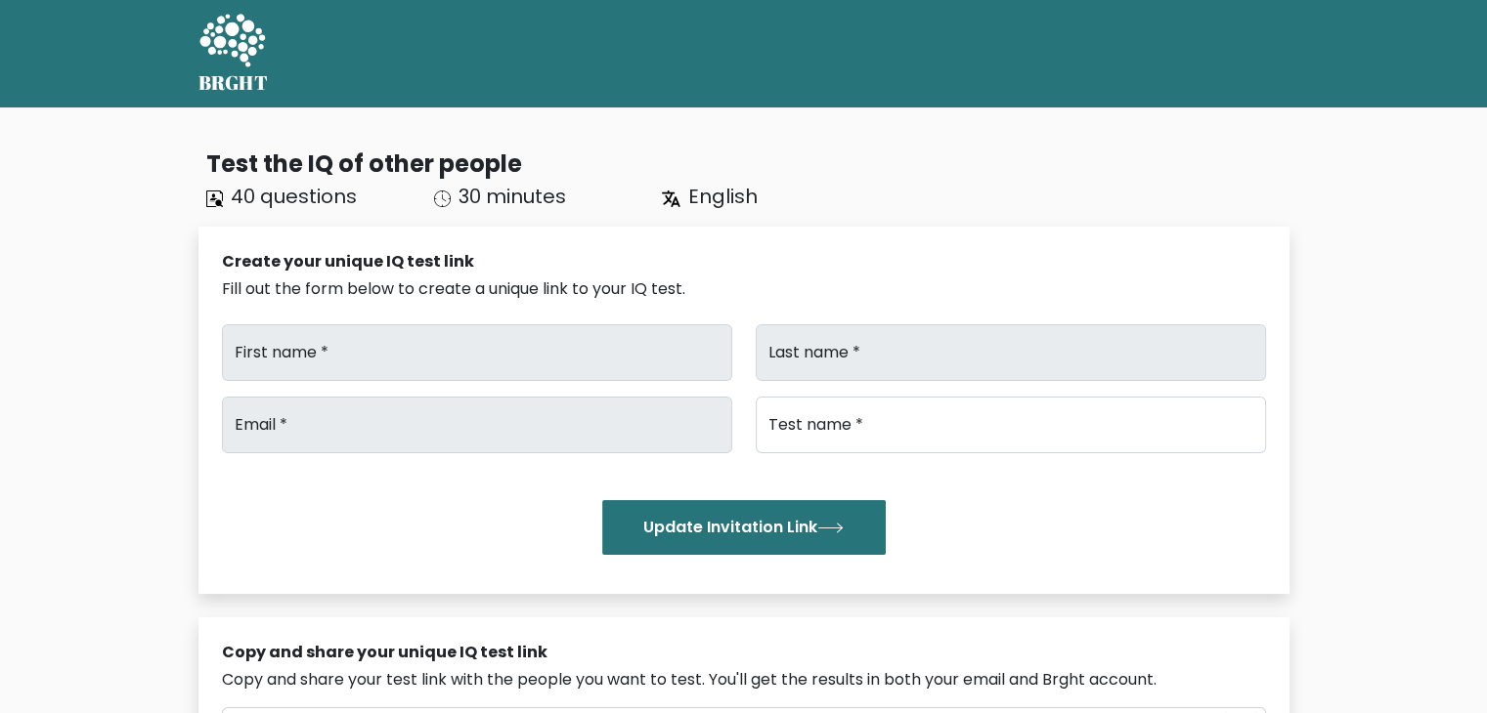
type input "[URL][DOMAIN_NAME]"
type input "[PERSON_NAME]"
type input "[EMAIL_ADDRESS][DOMAIN_NAME]"
type input "Brght Intelligence Test"
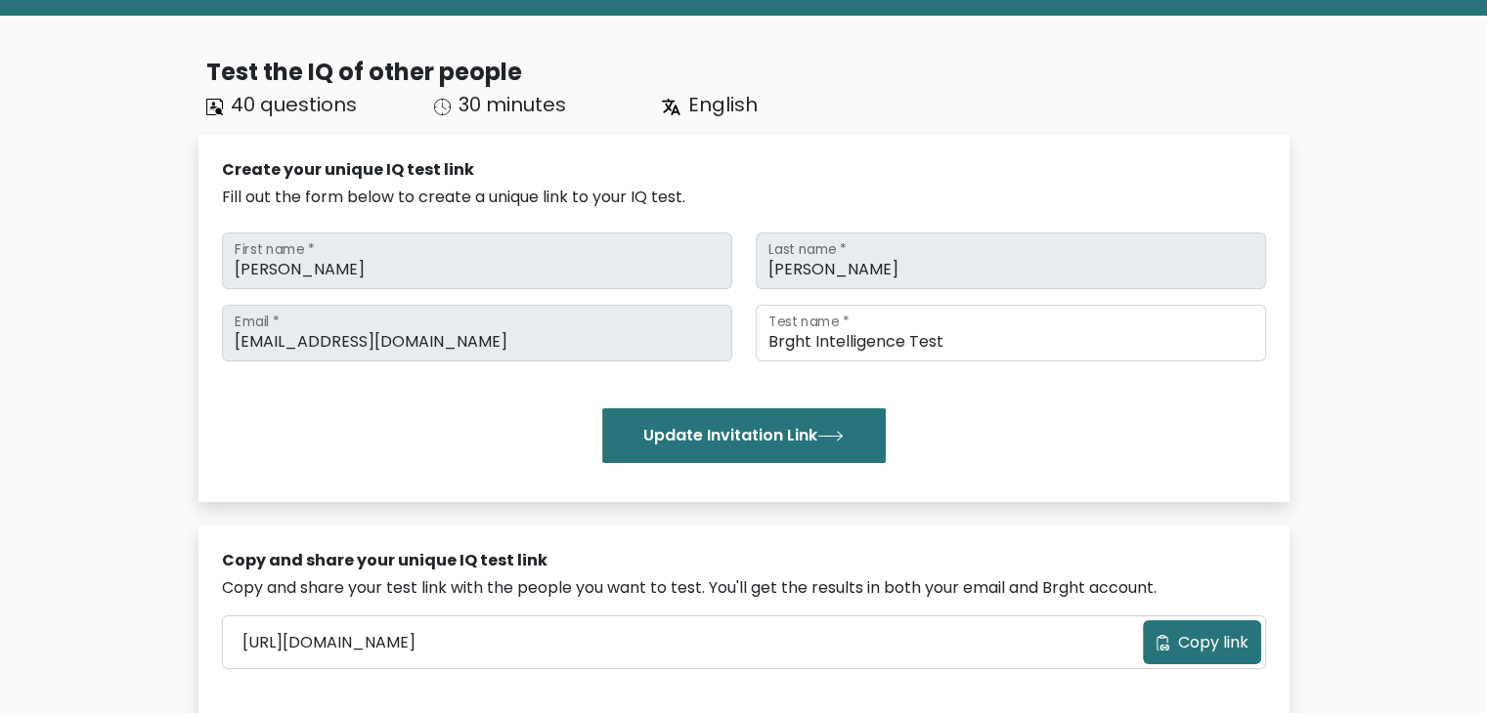
scroll to position [65, 0]
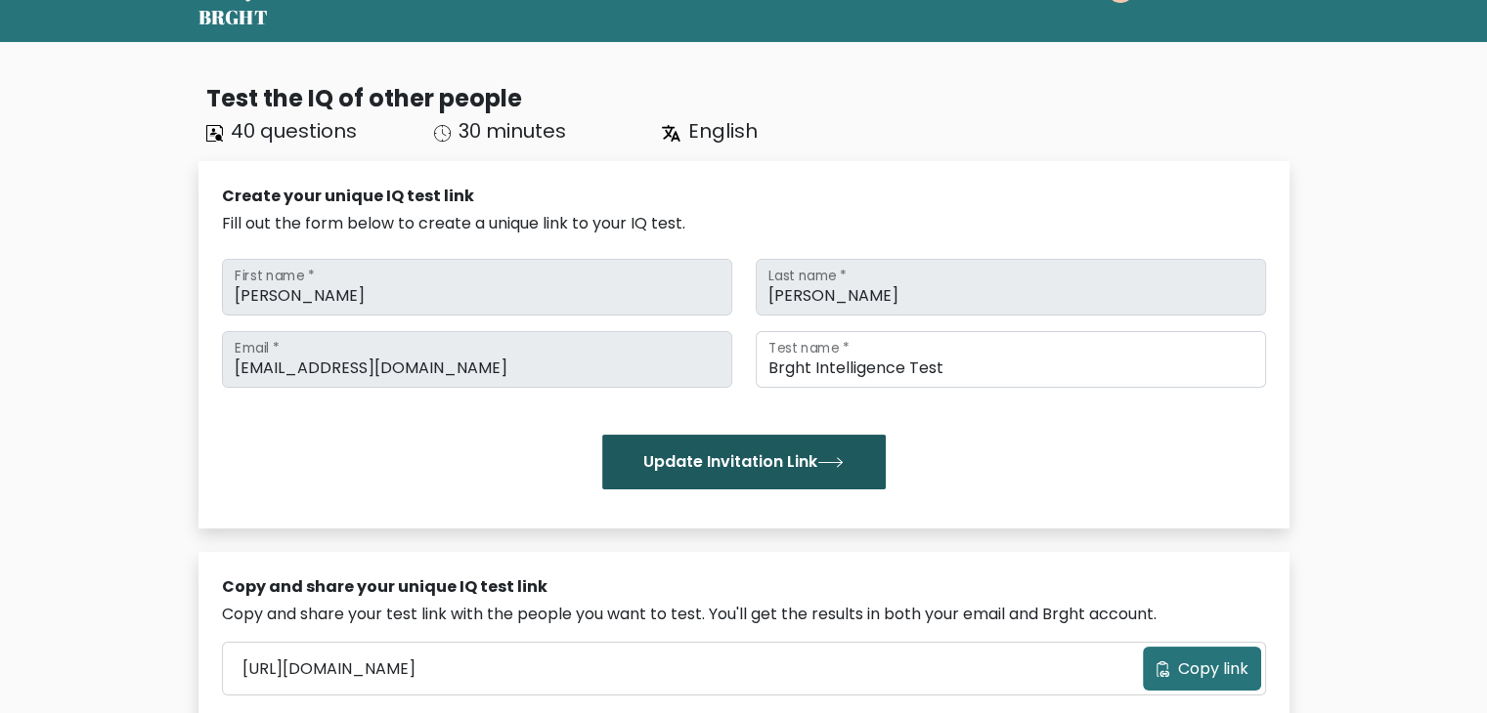
click at [763, 455] on button "Update Invitation Link" at bounding box center [743, 462] width 283 height 55
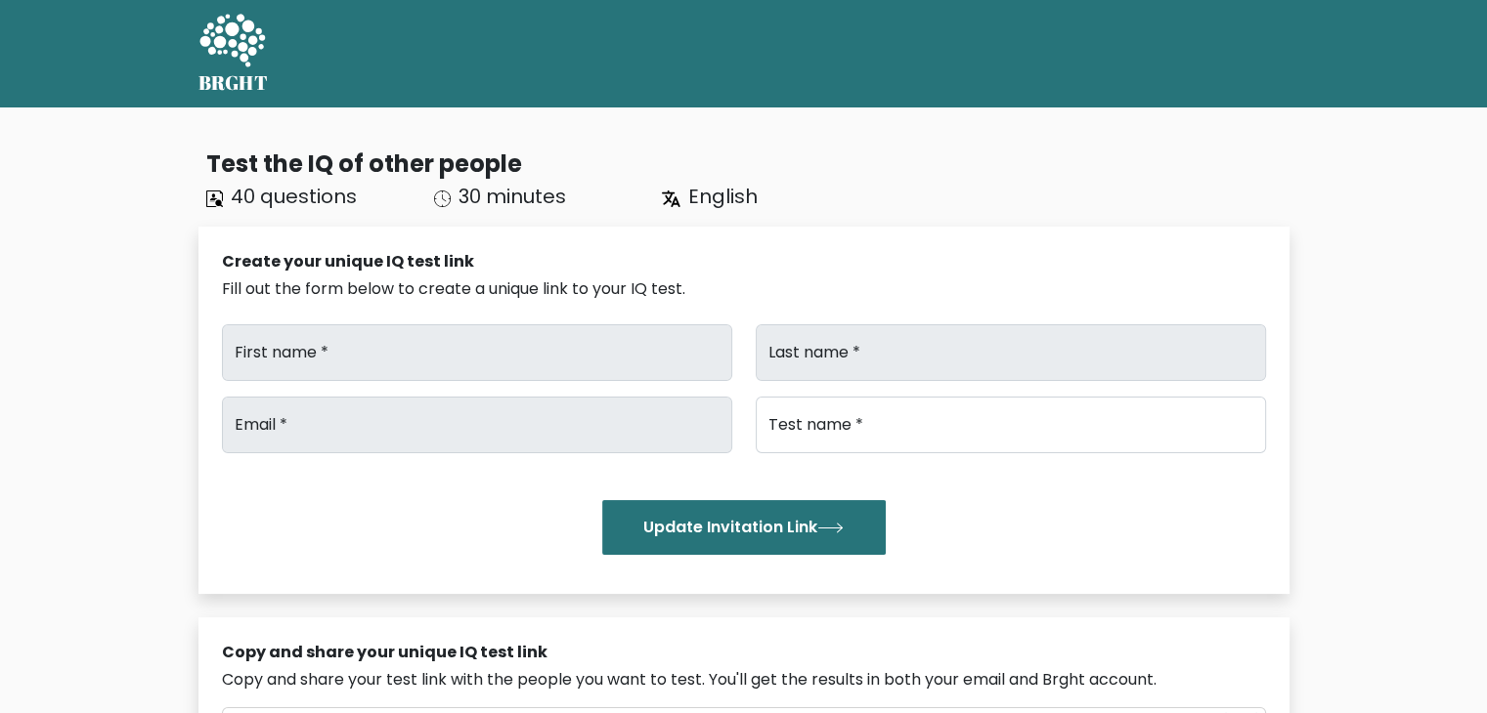
type input "[URL][DOMAIN_NAME]"
type input "[PERSON_NAME]"
type input "[EMAIL_ADDRESS][DOMAIN_NAME]"
type input "Brght Intelligence Test"
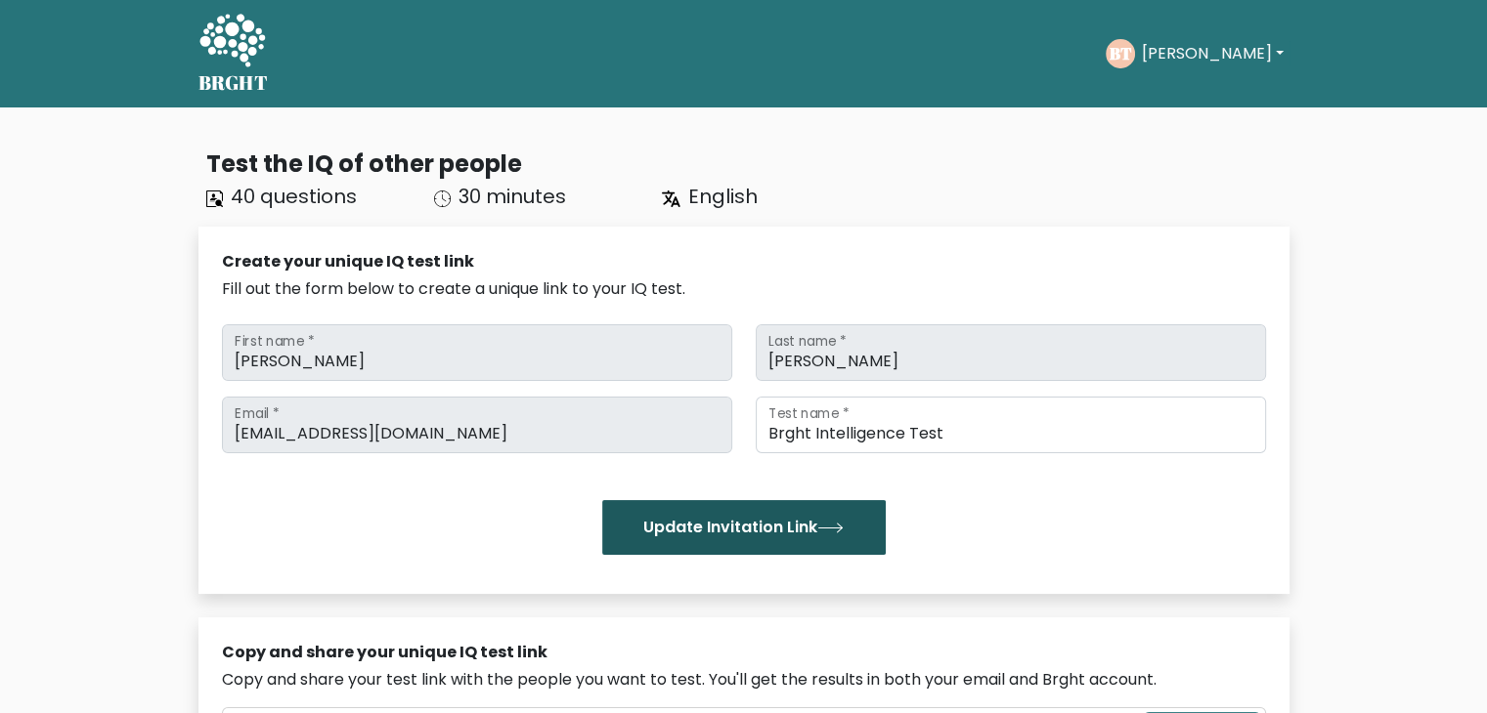
click at [795, 533] on button "Update Invitation Link" at bounding box center [743, 527] width 283 height 55
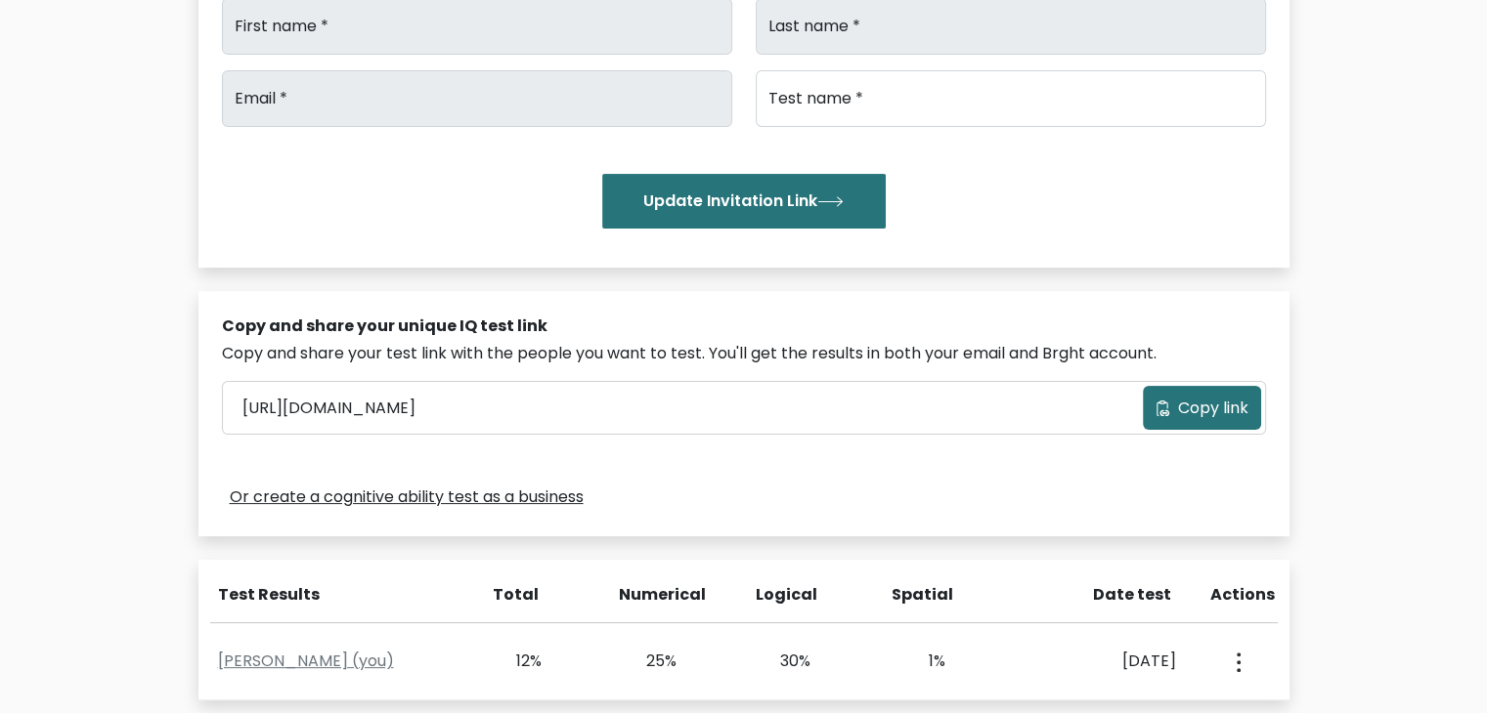
scroll to position [343, 0]
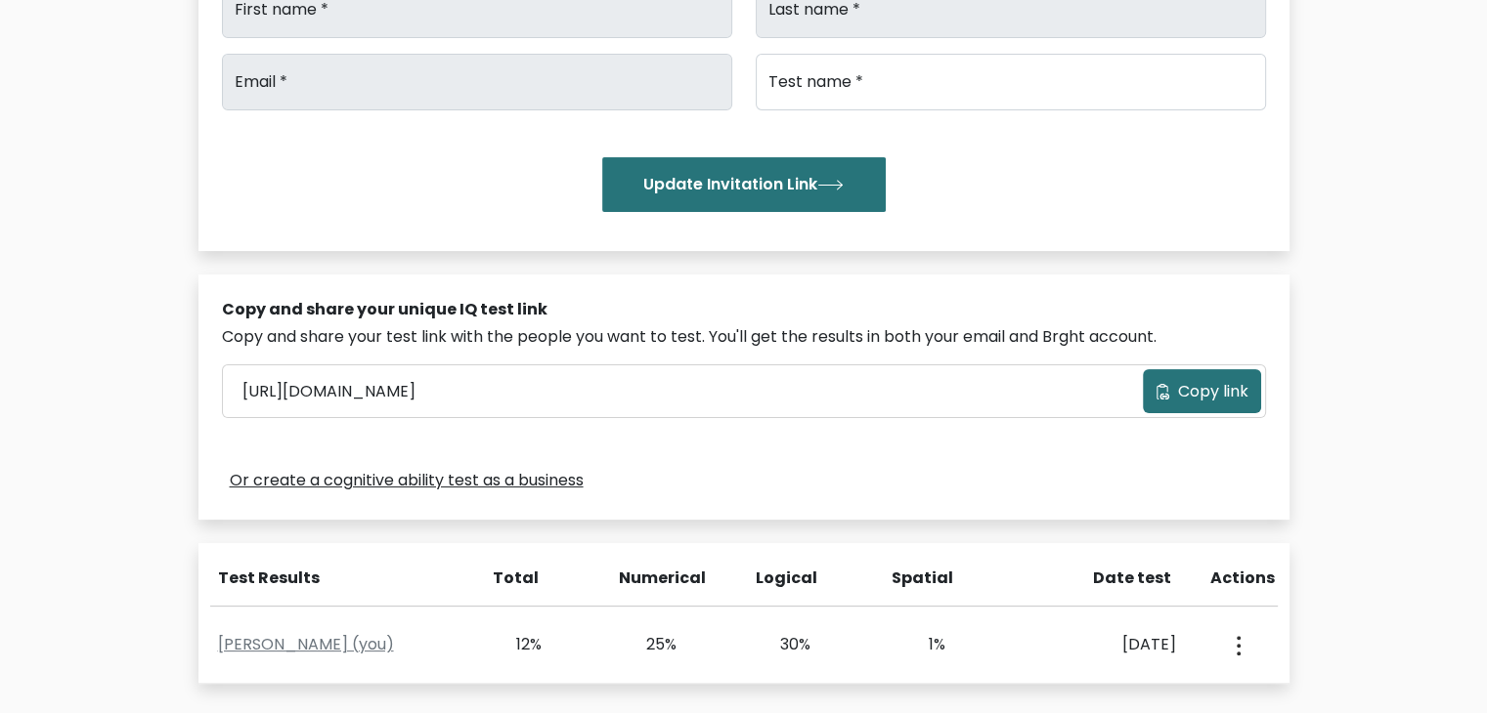
type input "[PERSON_NAME]"
type input "brian2gerald@gmail.com"
type input "Brght Intelligence Test"
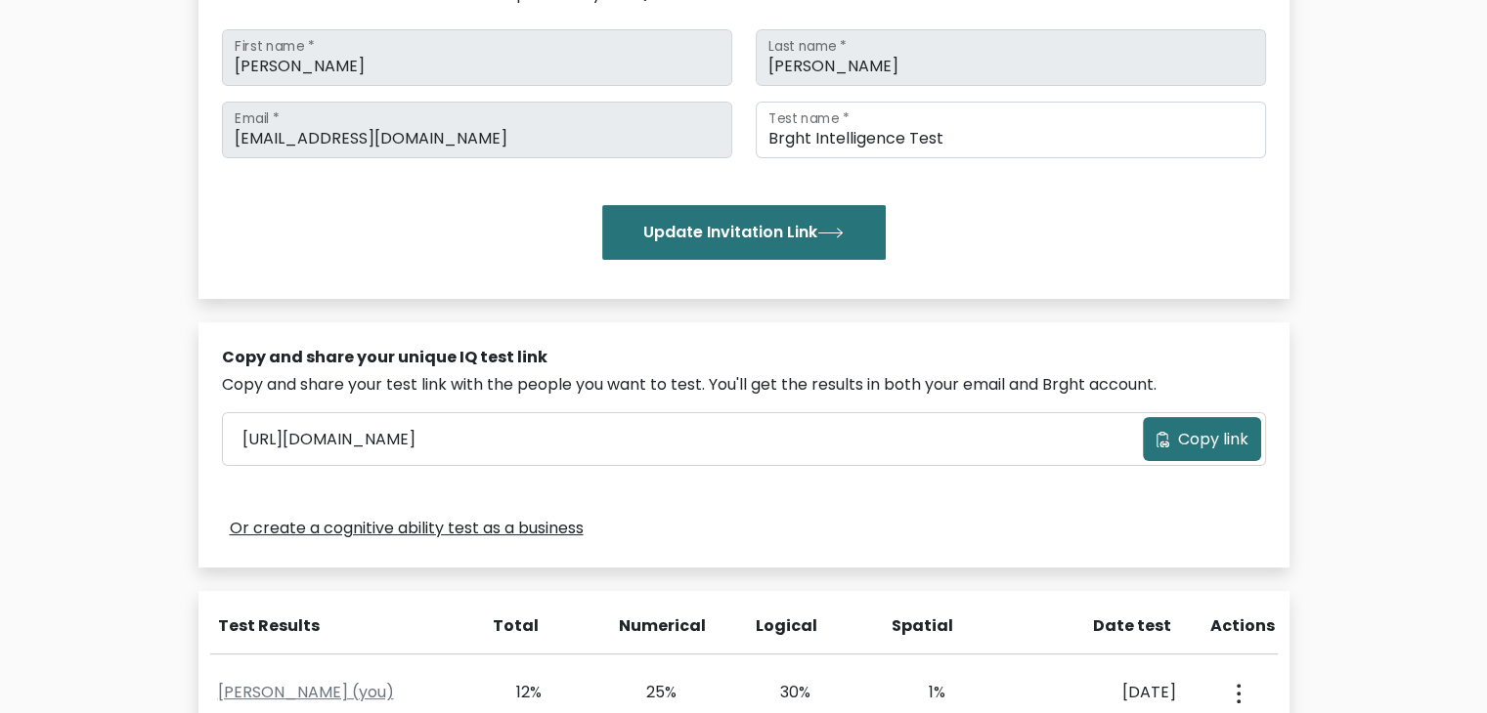
scroll to position [241, 0]
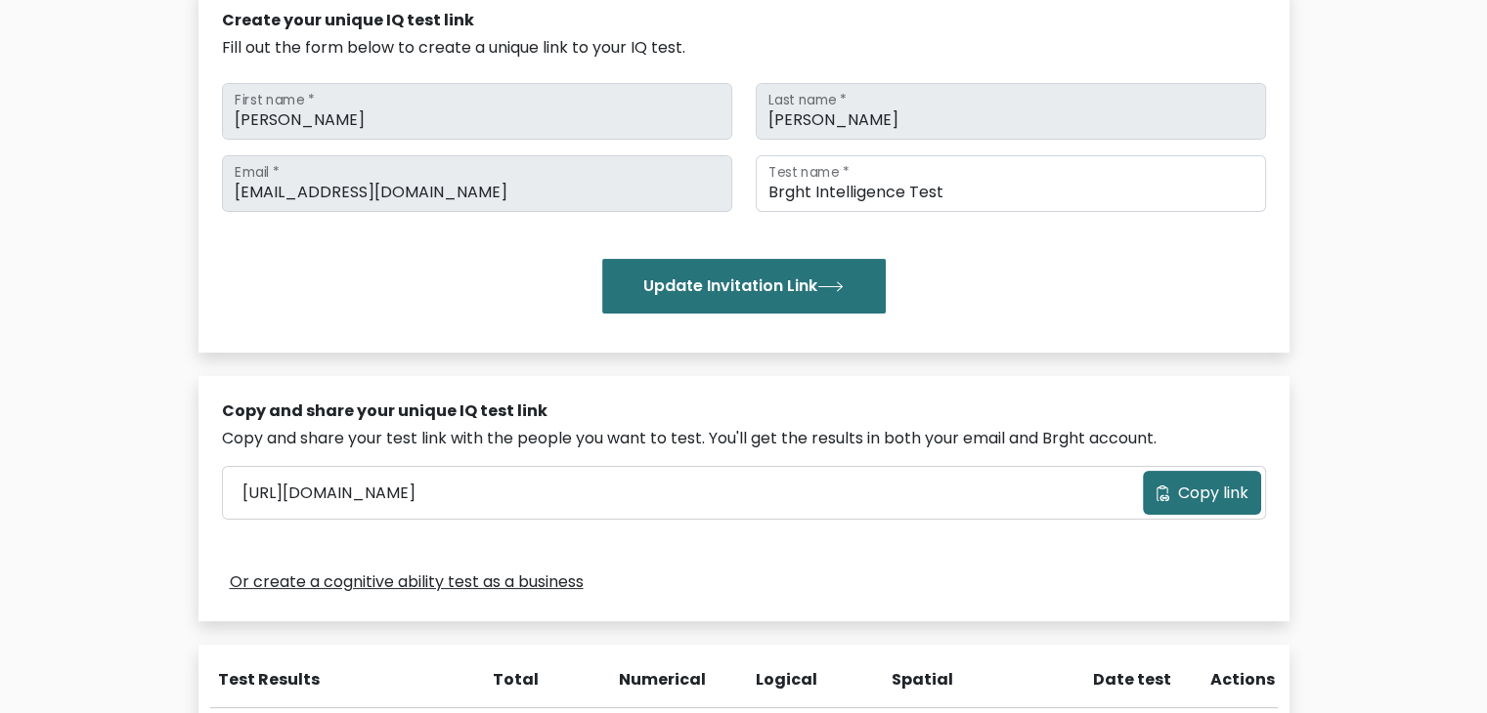
click at [1186, 486] on span "Copy link" at bounding box center [1213, 493] width 70 height 23
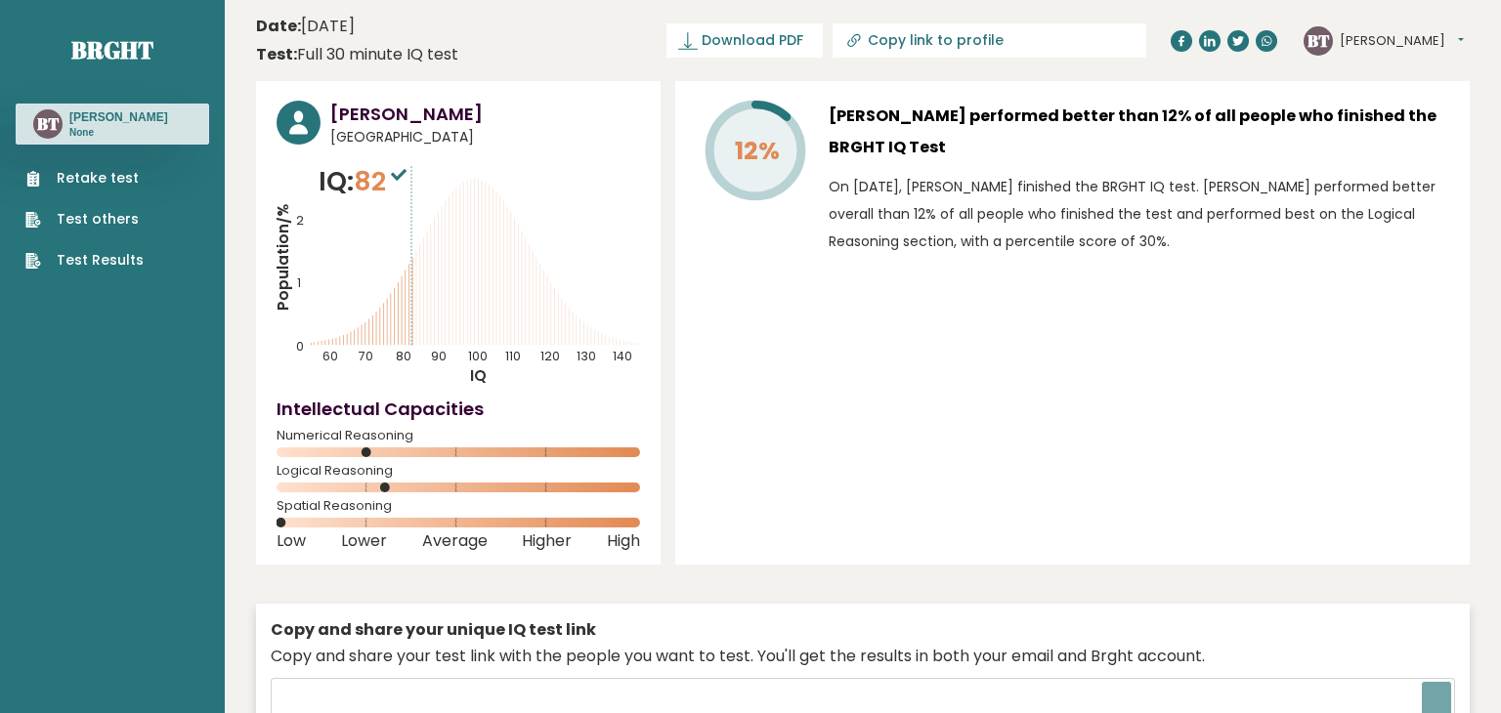
type input "[URL][DOMAIN_NAME]"
